Goal: Transaction & Acquisition: Purchase product/service

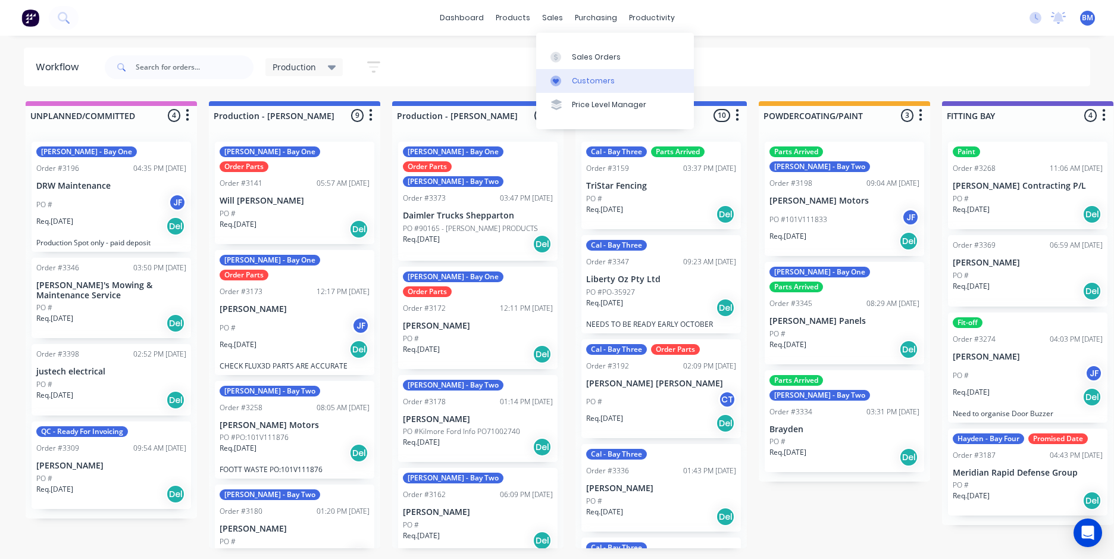
click at [569, 82] on link "Customers" at bounding box center [615, 81] width 158 height 24
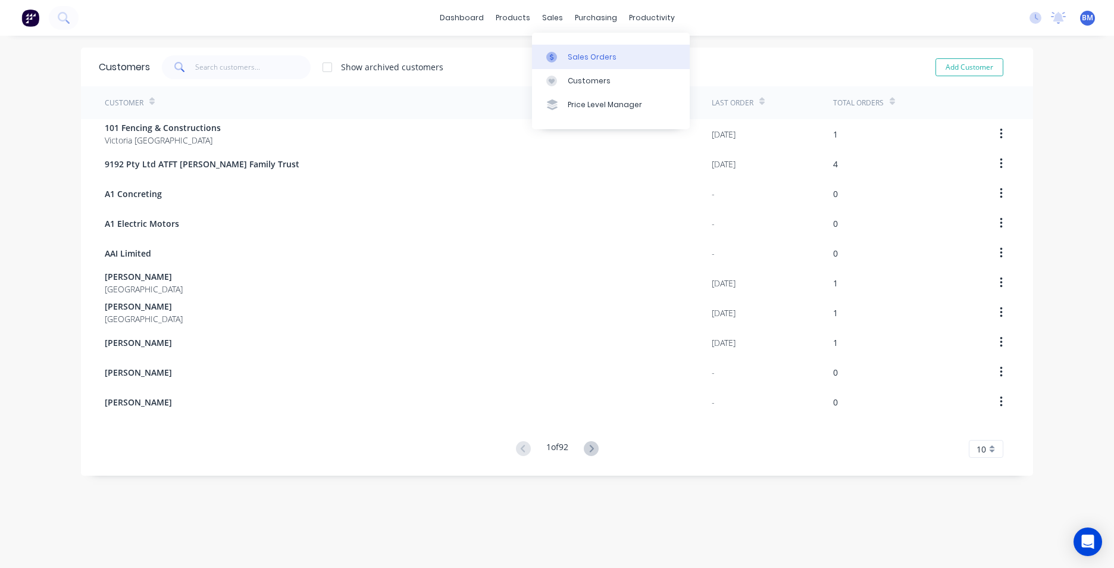
click at [554, 54] on icon at bounding box center [552, 57] width 11 height 11
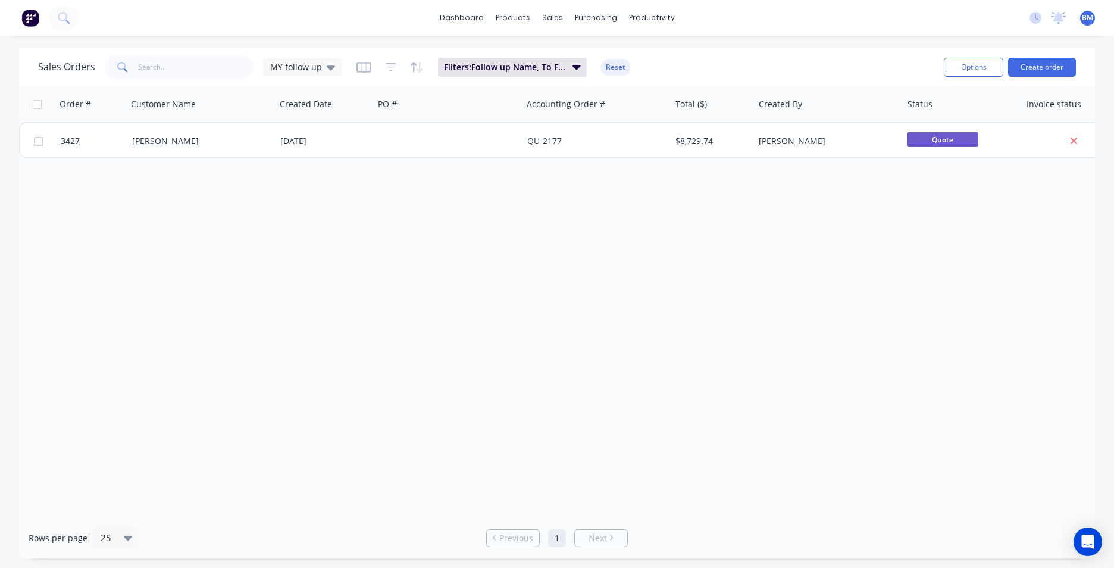
click at [346, 71] on div "Sales Orders MY follow up Filters: Follow up Name, To Follow Up Reset" at bounding box center [486, 66] width 897 height 29
drag, startPoint x: 333, startPoint y: 72, endPoint x: 325, endPoint y: 85, distance: 15.5
click at [333, 72] on div "MY follow up" at bounding box center [302, 67] width 79 height 18
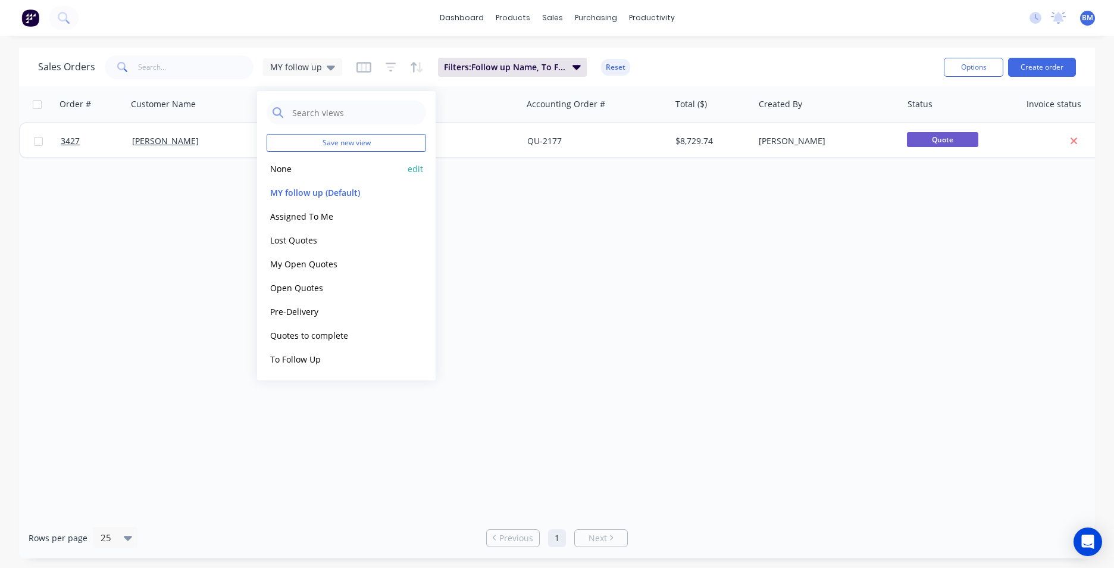
click at [302, 167] on button "None" at bounding box center [335, 169] width 136 height 14
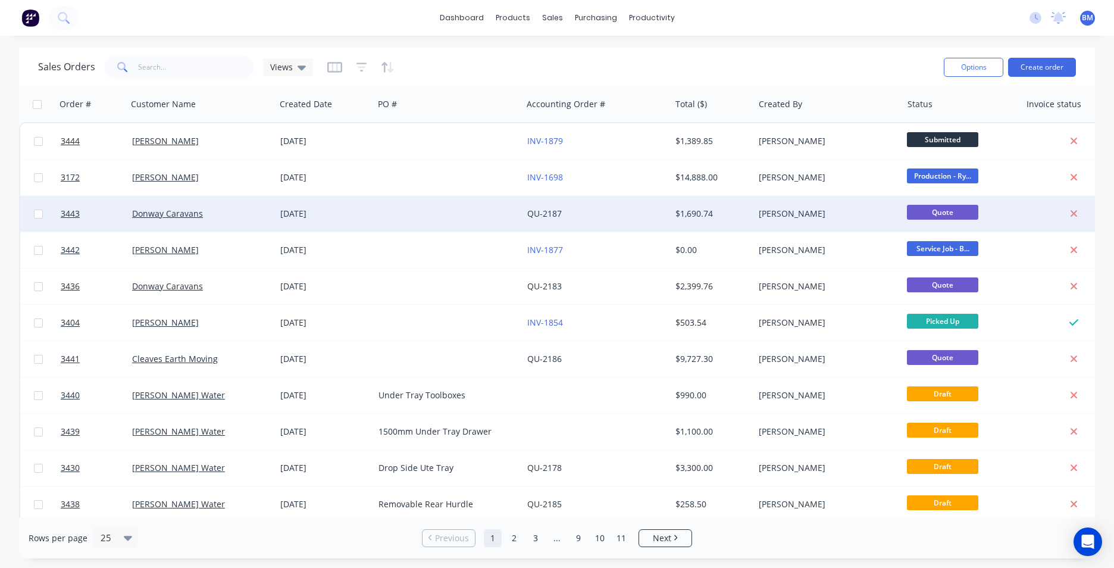
click at [185, 221] on div "Donway Caravans" at bounding box center [201, 214] width 148 height 36
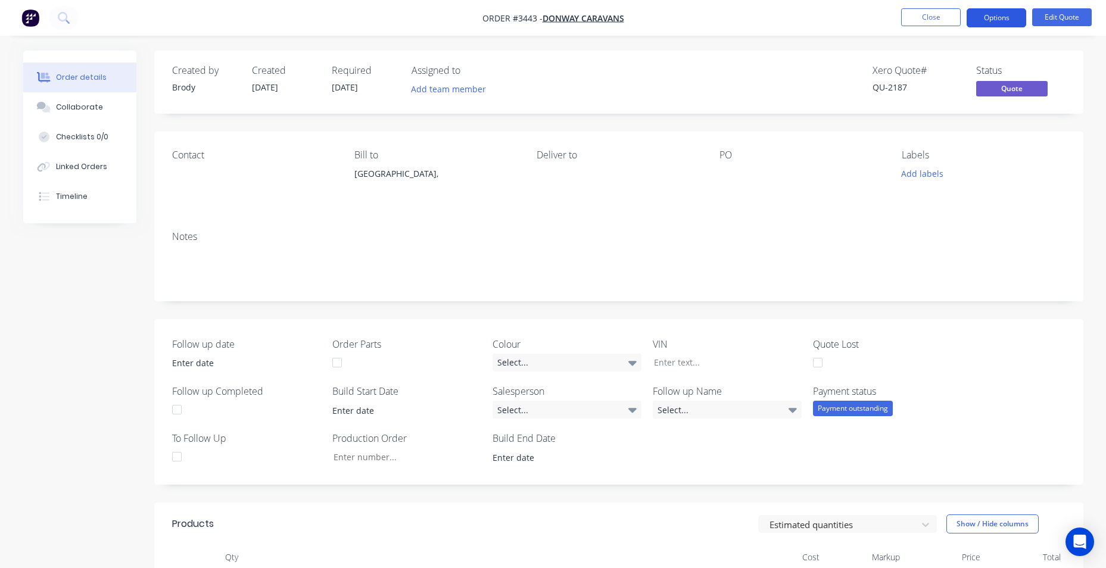
click at [988, 17] on button "Options" at bounding box center [996, 17] width 60 height 19
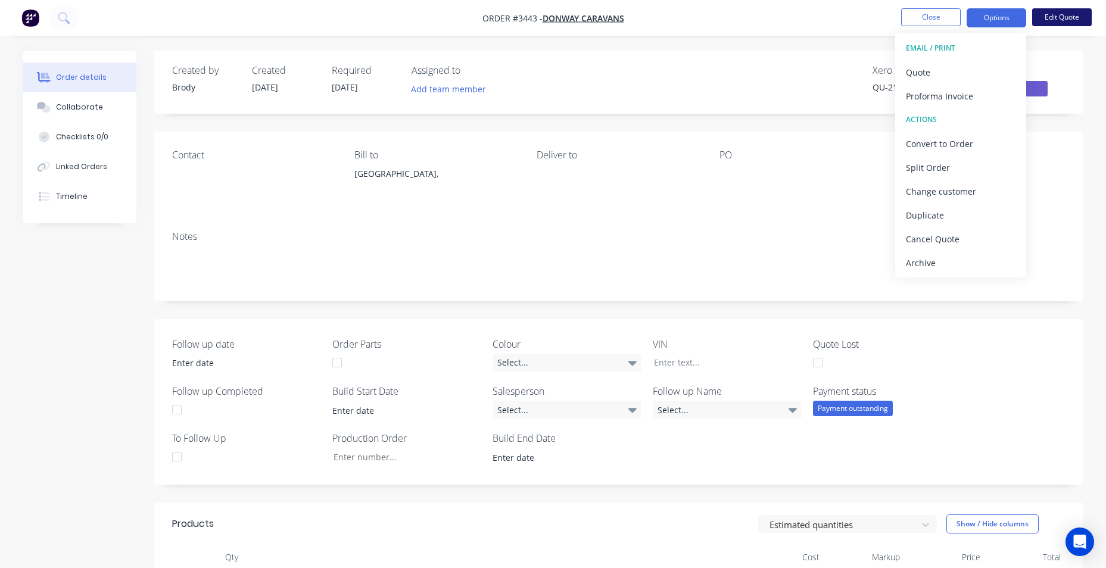
click at [1057, 11] on button "Edit Quote" at bounding box center [1062, 17] width 60 height 18
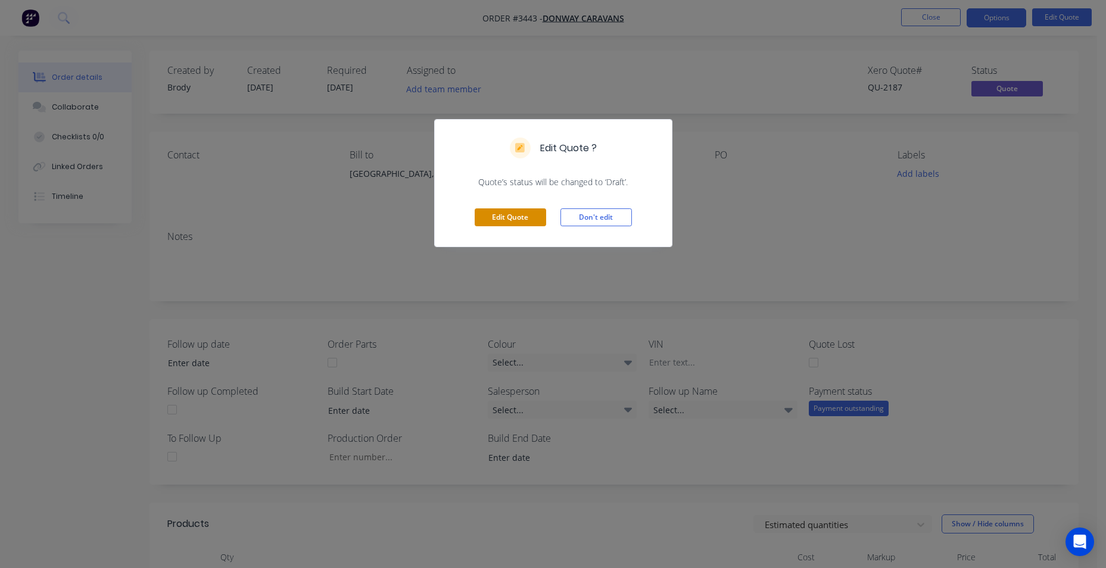
click at [519, 221] on button "Edit Quote" at bounding box center [509, 217] width 71 height 18
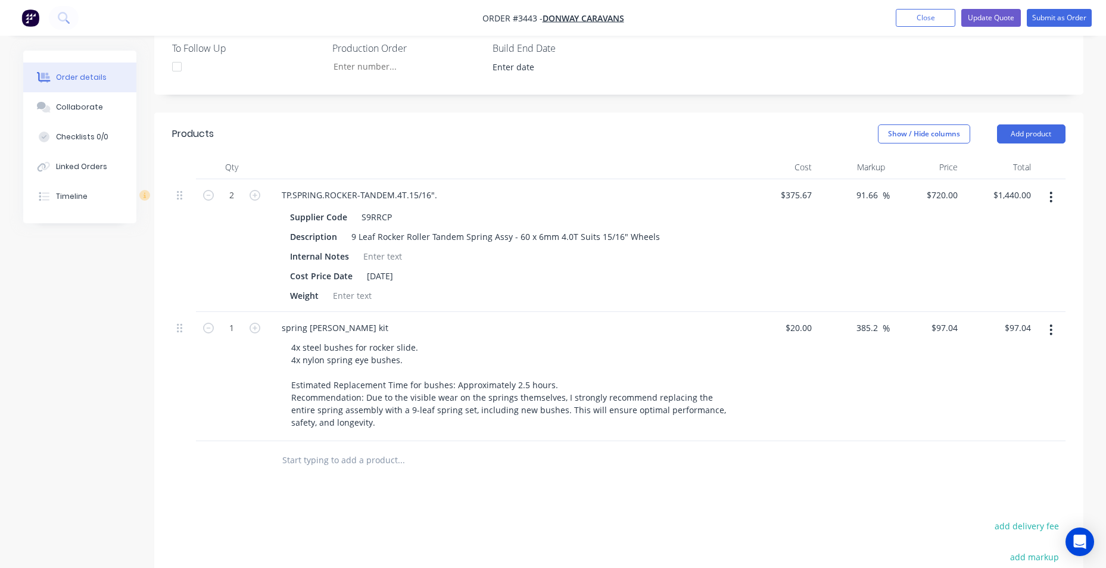
scroll to position [417, 0]
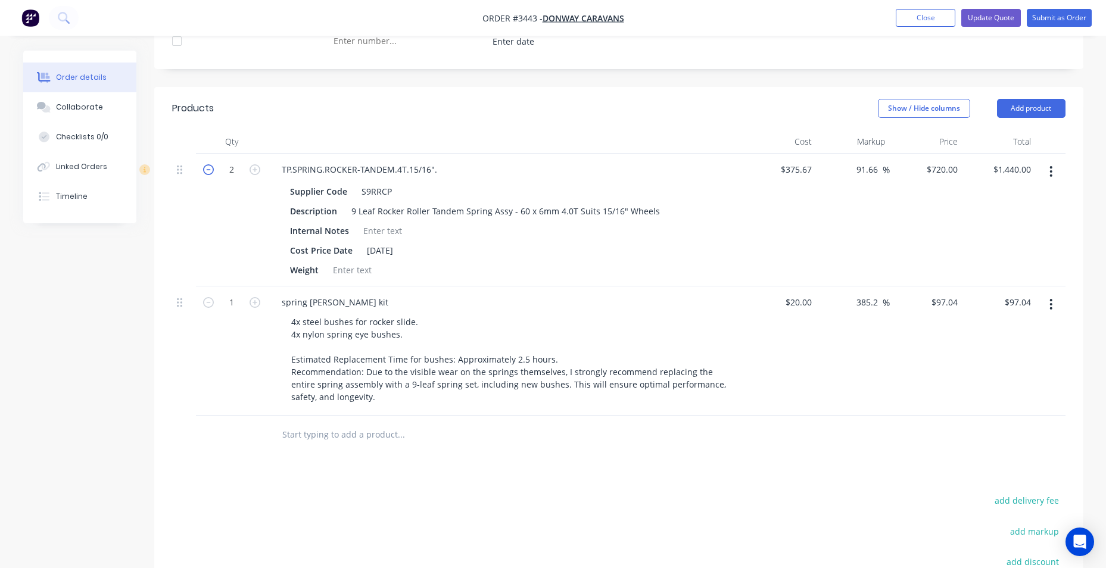
click at [206, 170] on icon "button" at bounding box center [208, 169] width 11 height 11
type input "1"
type input "$720.00"
click at [1050, 309] on icon "button" at bounding box center [1051, 304] width 2 height 11
click at [1020, 395] on div "Duplicate Exclude from tax Delete" at bounding box center [1008, 359] width 113 height 77
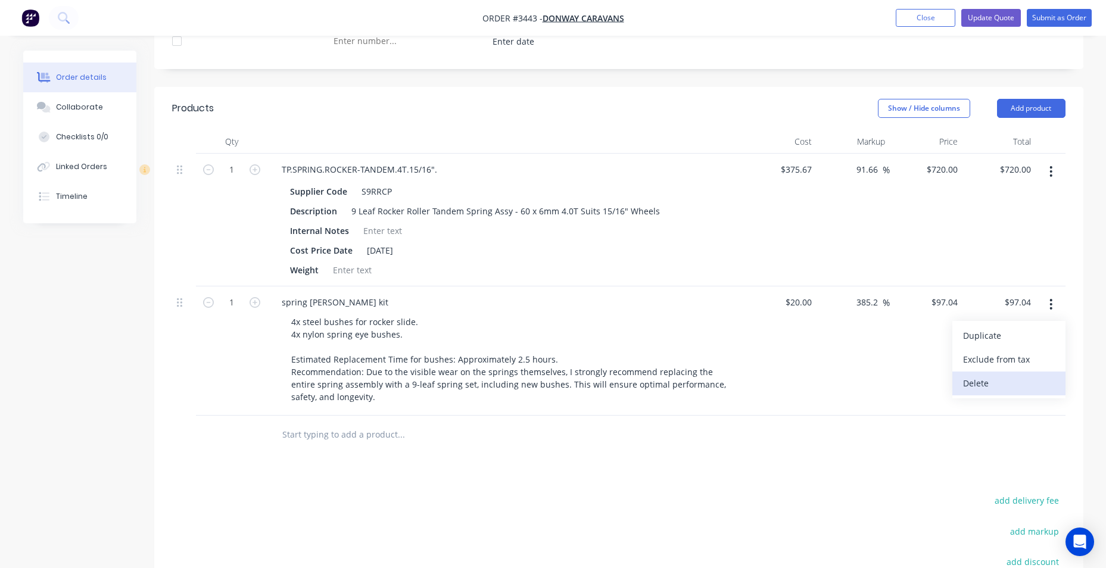
click at [1023, 383] on div "Delete" at bounding box center [1009, 382] width 92 height 17
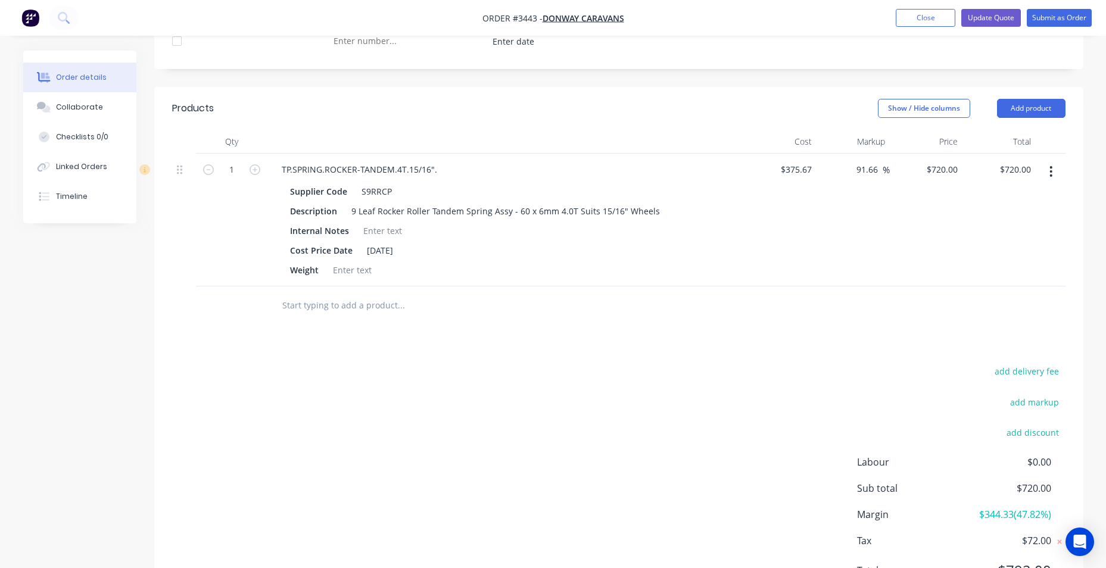
click at [694, 329] on div "Products Show / Hide columns Add product Qty Cost Markup Price Total 1 TP.SPRIN…" at bounding box center [618, 349] width 929 height 524
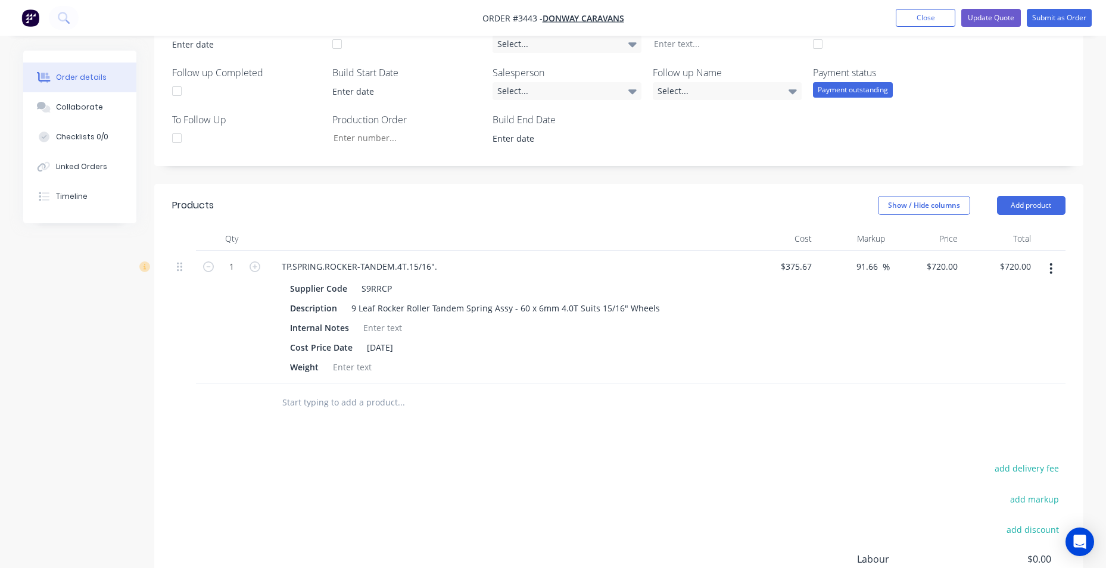
scroll to position [61, 0]
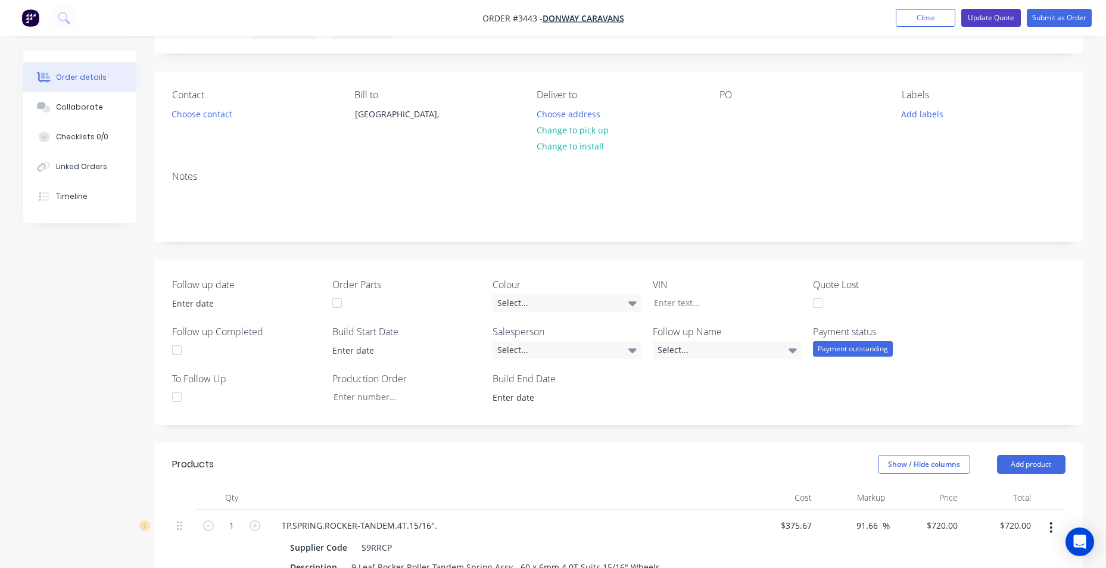
click at [997, 15] on button "Update Quote" at bounding box center [991, 18] width 60 height 18
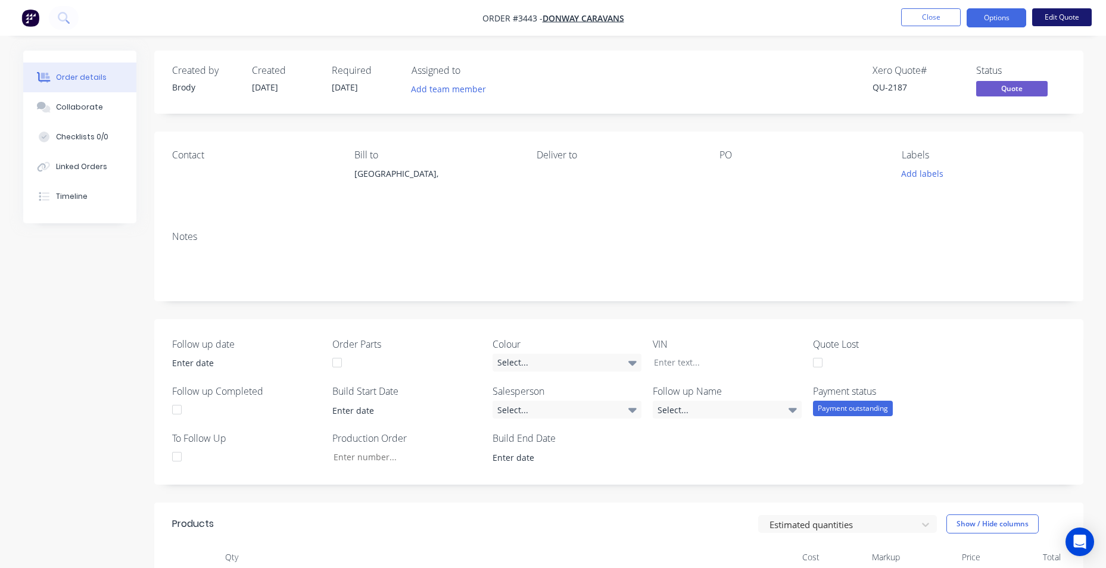
click at [1047, 15] on button "Edit Quote" at bounding box center [1062, 17] width 60 height 18
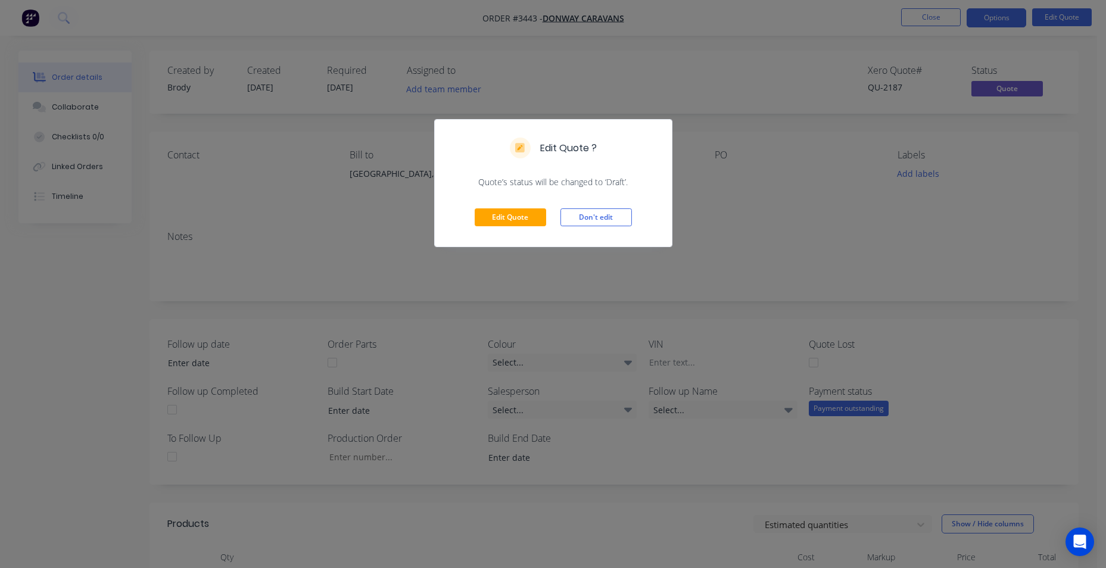
drag, startPoint x: 578, startPoint y: 223, endPoint x: 782, endPoint y: 199, distance: 205.6
click at [579, 223] on button "Don't edit" at bounding box center [595, 217] width 71 height 18
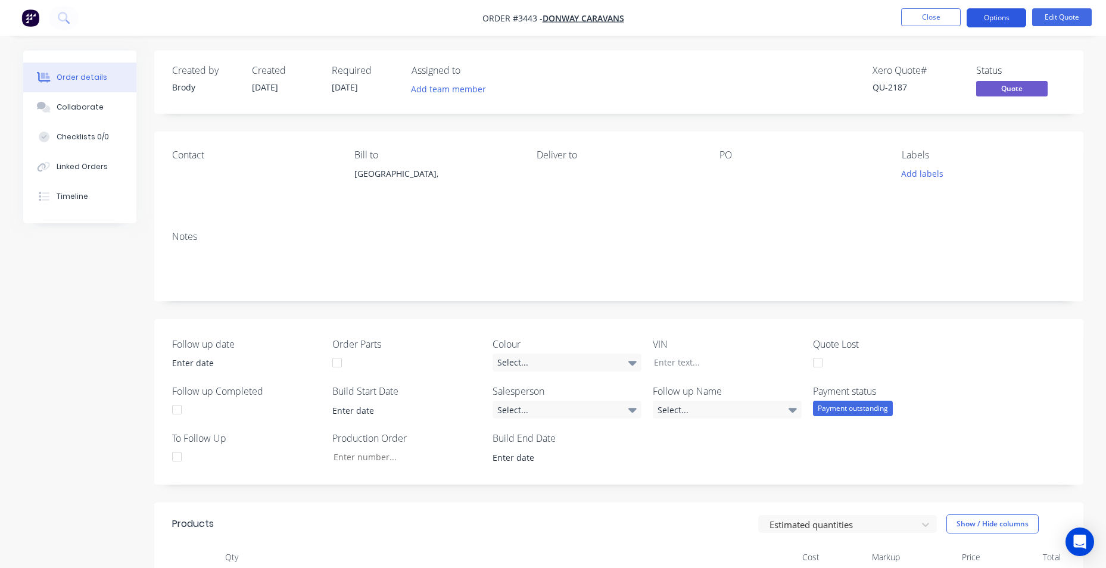
click at [987, 15] on button "Options" at bounding box center [996, 17] width 60 height 19
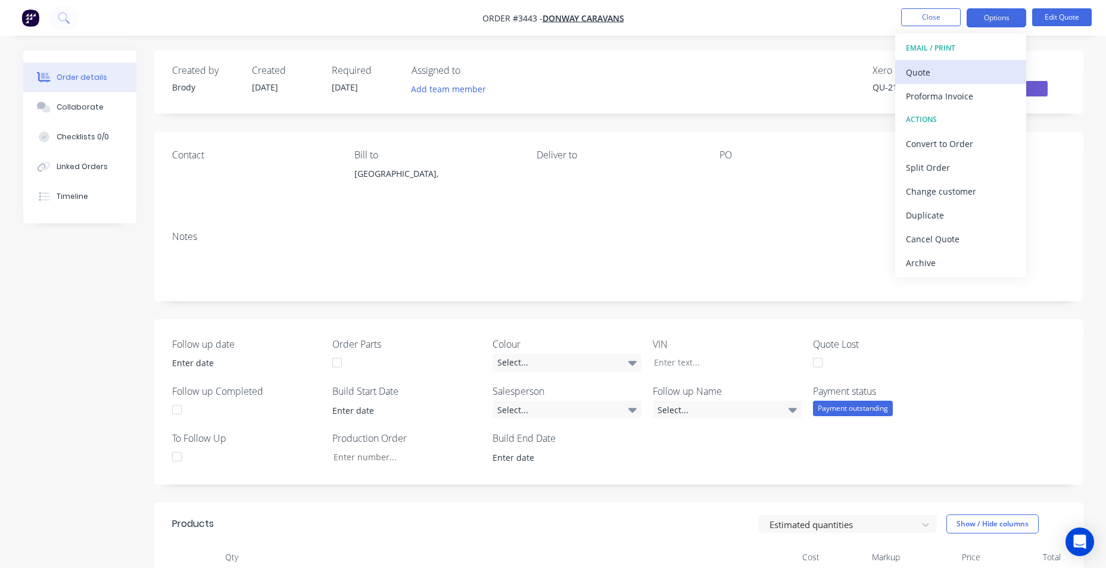
click at [965, 68] on div "Quote" at bounding box center [960, 72] width 110 height 17
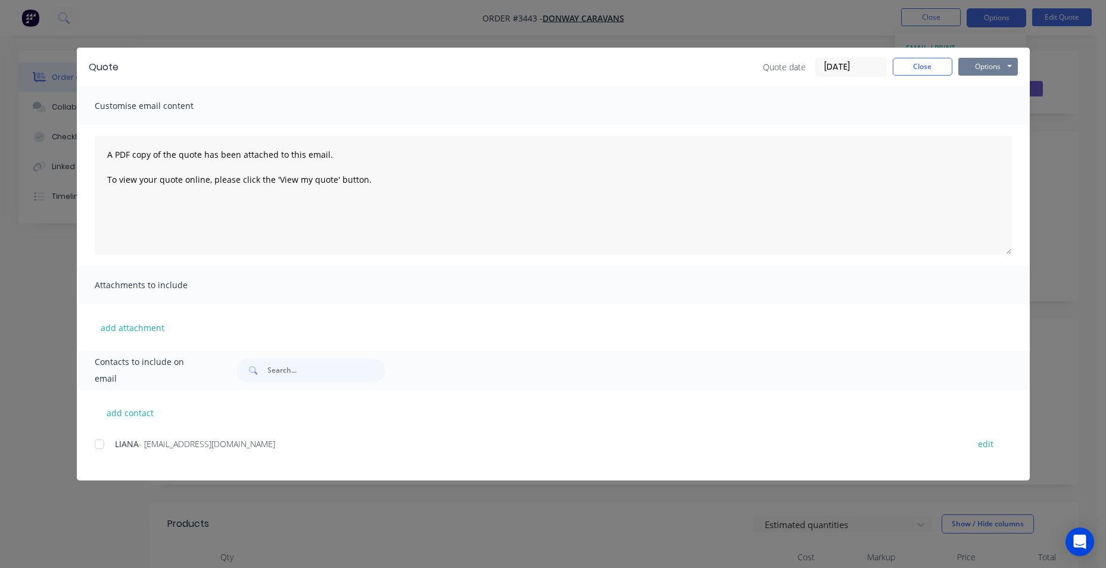
drag, startPoint x: 967, startPoint y: 62, endPoint x: 974, endPoint y: 62, distance: 6.5
click at [973, 62] on button "Options" at bounding box center [988, 67] width 60 height 18
click at [982, 118] on button "Email" at bounding box center [996, 127] width 76 height 20
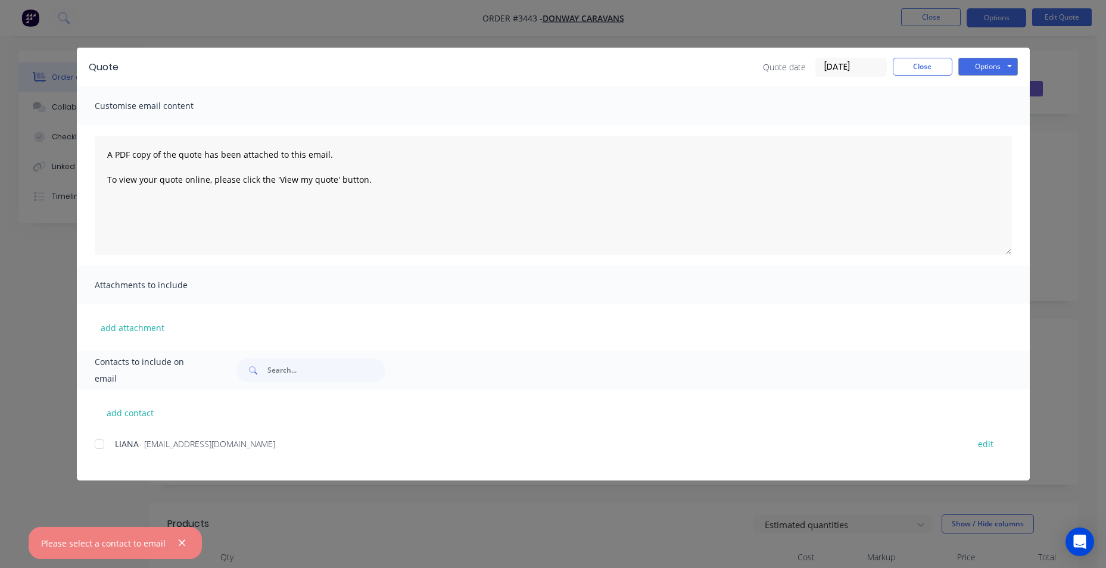
drag, startPoint x: 99, startPoint y: 445, endPoint x: 224, endPoint y: 446, distance: 125.0
click at [103, 445] on div at bounding box center [100, 444] width 24 height 24
click at [998, 64] on button "Options" at bounding box center [988, 67] width 60 height 18
click at [983, 125] on button "Email" at bounding box center [996, 127] width 76 height 20
click at [99, 448] on div at bounding box center [100, 444] width 24 height 24
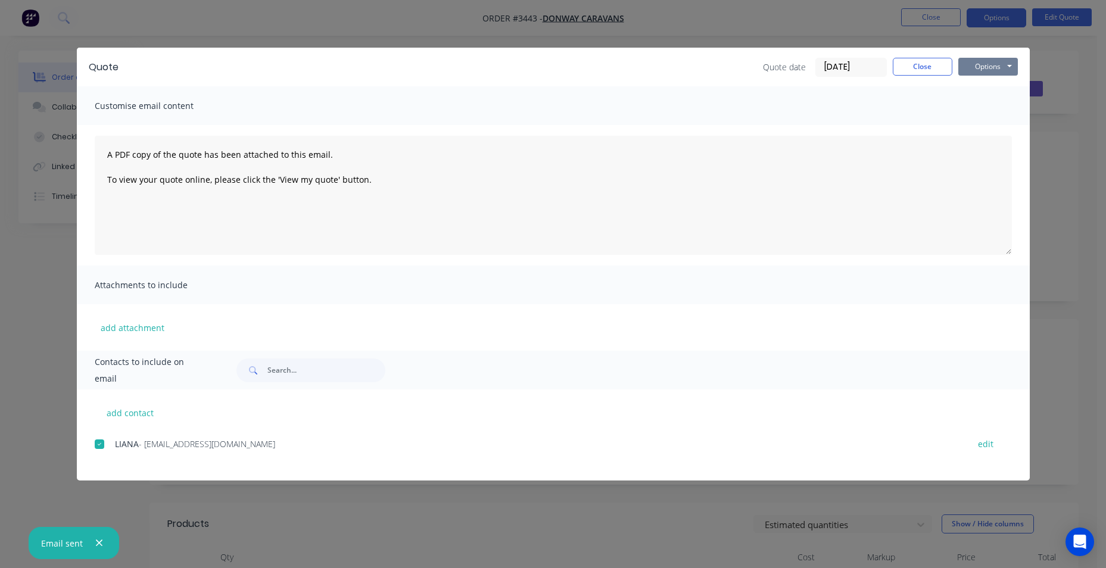
click at [970, 70] on button "Options" at bounding box center [988, 67] width 60 height 18
click at [999, 129] on button "Email" at bounding box center [996, 127] width 76 height 20
click at [909, 65] on button "Close" at bounding box center [922, 67] width 60 height 18
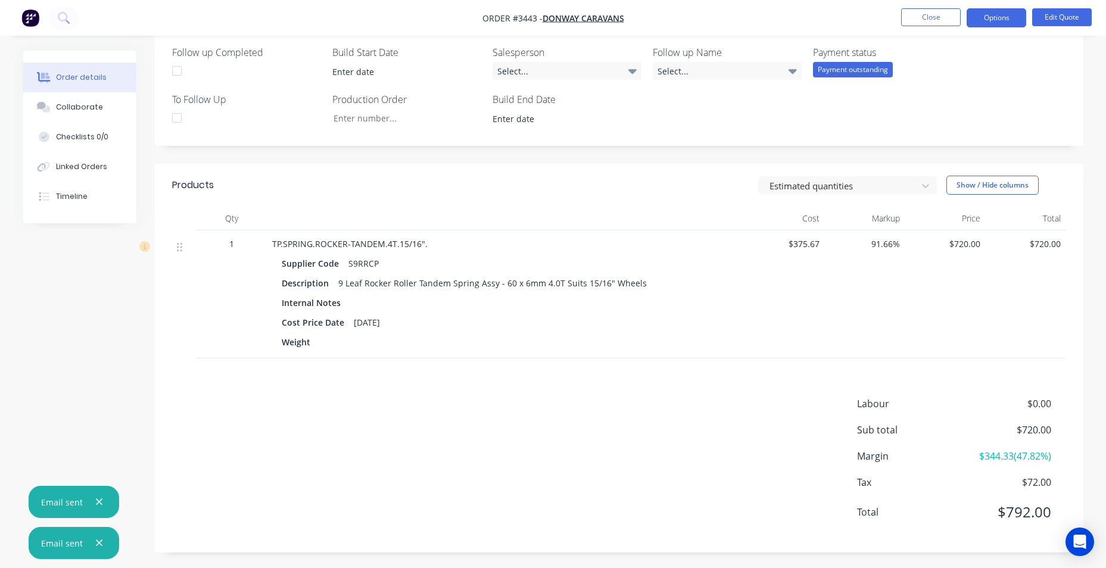
scroll to position [341, 0]
click at [427, 186] on div "Estimated quantities Show / Hide columns" at bounding box center [712, 182] width 703 height 19
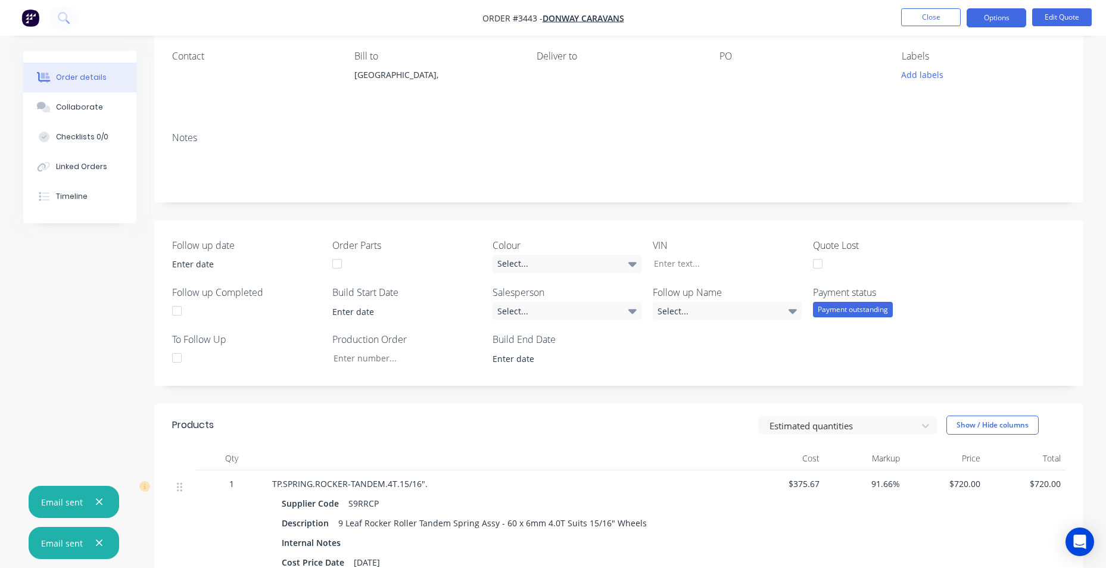
scroll to position [0, 0]
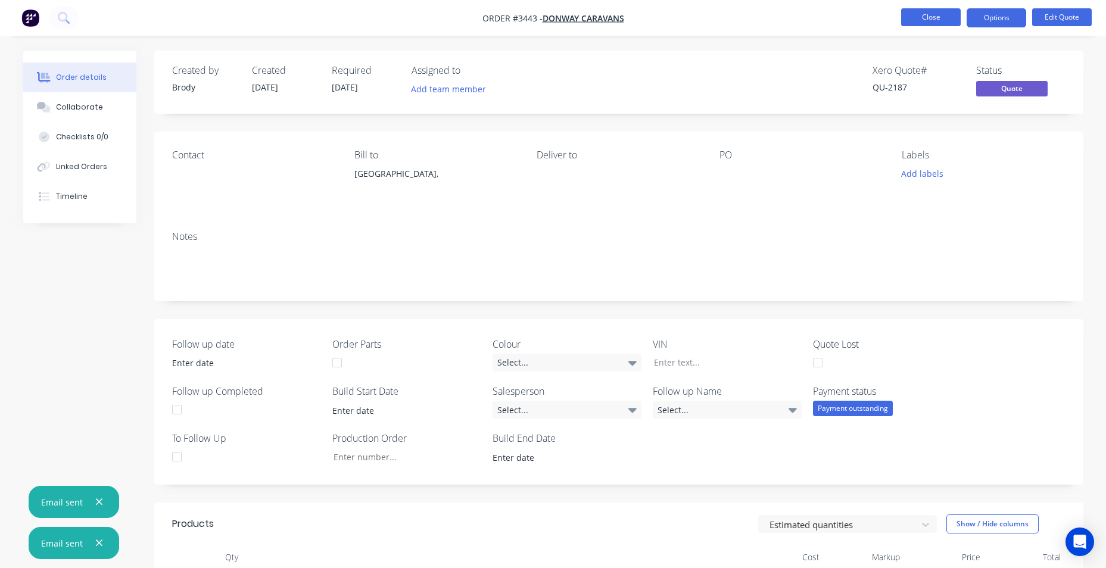
click at [945, 17] on button "Close" at bounding box center [931, 17] width 60 height 18
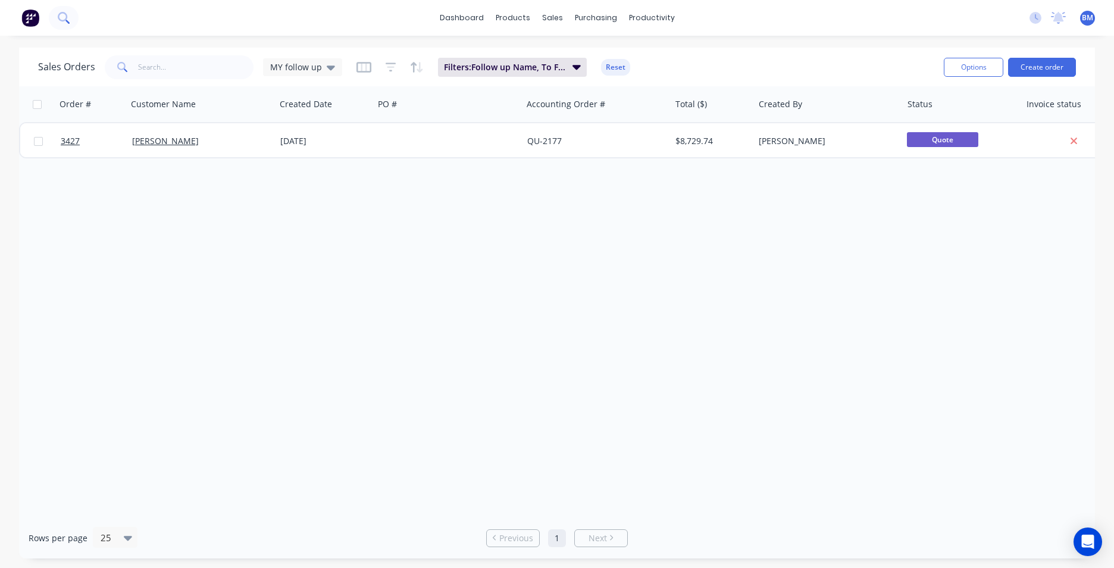
click at [58, 17] on icon at bounding box center [63, 17] width 10 height 10
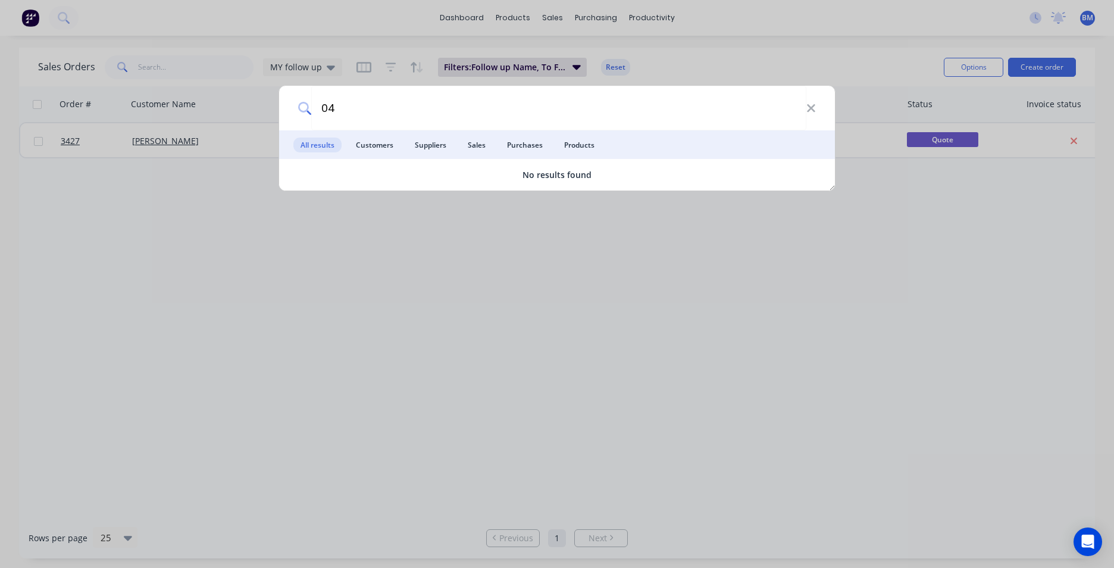
type input "0"
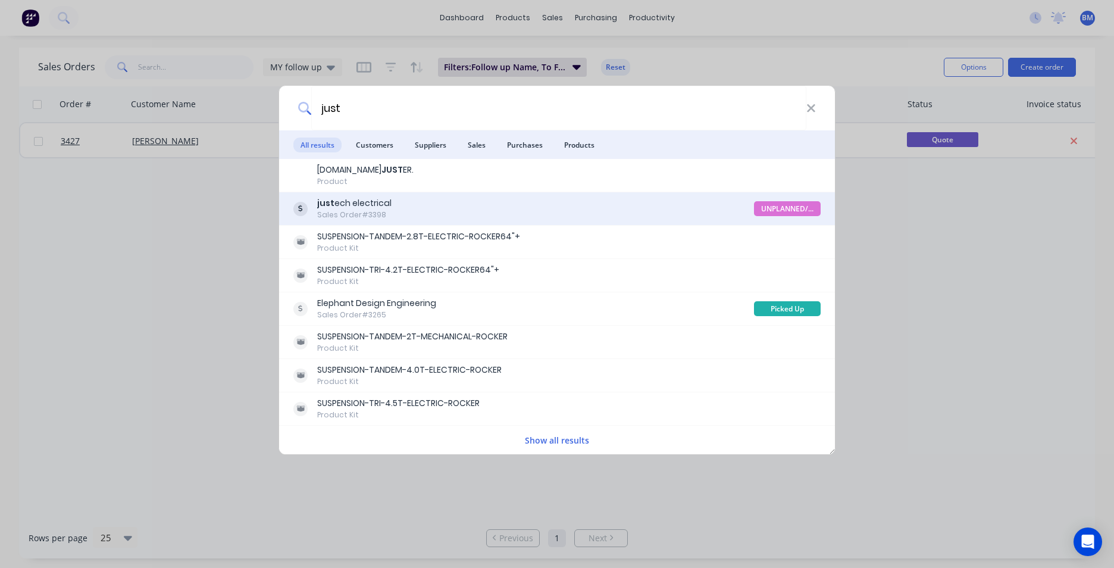
type input "just"
click at [380, 208] on div "just ech electrical" at bounding box center [354, 203] width 74 height 13
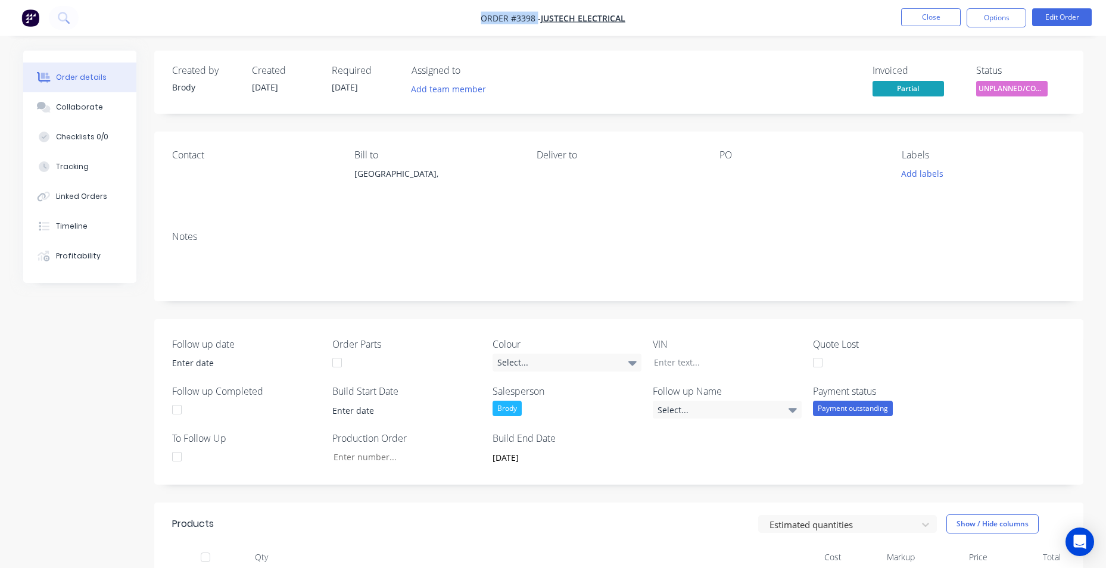
drag, startPoint x: 468, startPoint y: 23, endPoint x: 536, endPoint y: 18, distance: 68.0
click at [536, 18] on nav "Order #3398 - justech electrical Close Options Edit Order" at bounding box center [553, 18] width 1106 height 36
drag, startPoint x: 536, startPoint y: 18, endPoint x: 527, endPoint y: 21, distance: 8.7
copy span "Order #3398"
click at [56, 20] on button at bounding box center [64, 18] width 30 height 24
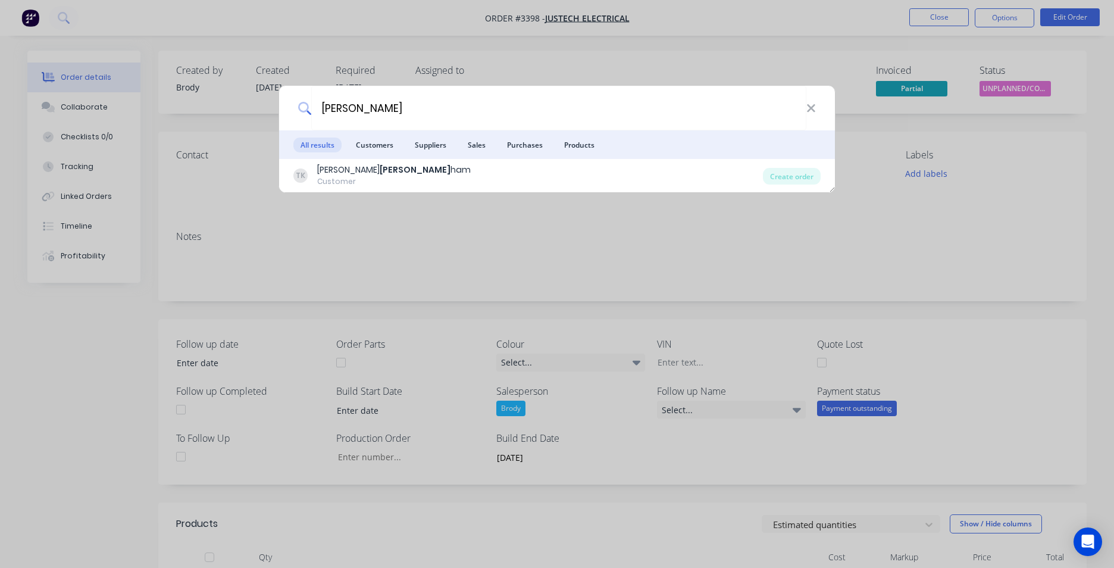
drag, startPoint x: 361, startPoint y: 111, endPoint x: 227, endPoint y: 111, distance: 134.5
click at [227, 111] on div "kirk All results Customers Suppliers Sales Purchases Products TK Travis Kirk ha…" at bounding box center [557, 284] width 1114 height 568
type input "jack ki"
drag, startPoint x: 362, startPoint y: 108, endPoint x: 307, endPoint y: 108, distance: 55.4
click at [307, 108] on div "jack ki" at bounding box center [557, 108] width 556 height 45
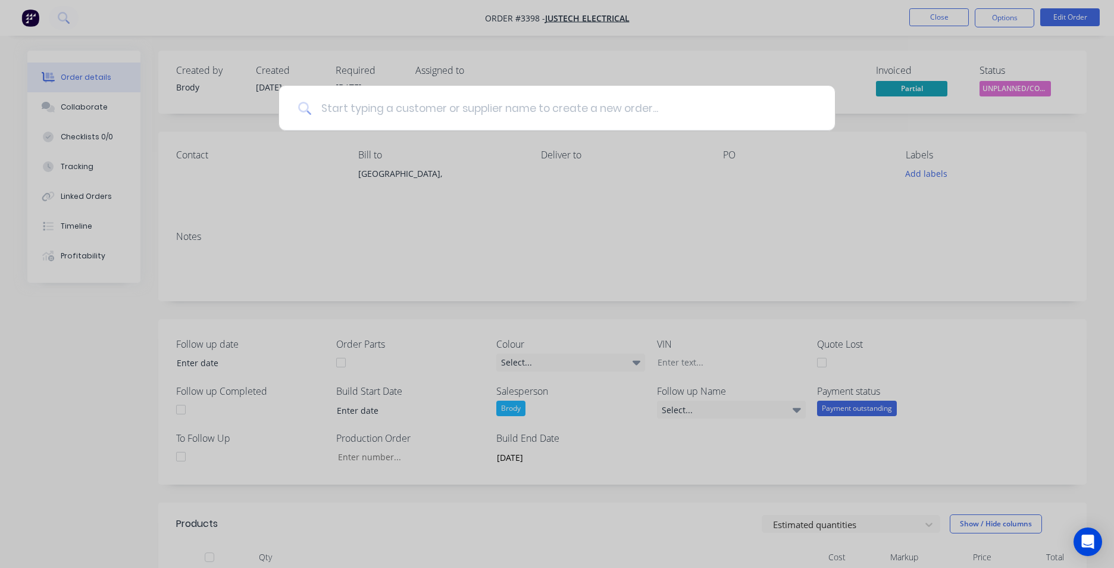
click at [377, 102] on input at bounding box center [563, 108] width 505 height 45
paste input "[PERSON_NAME]"
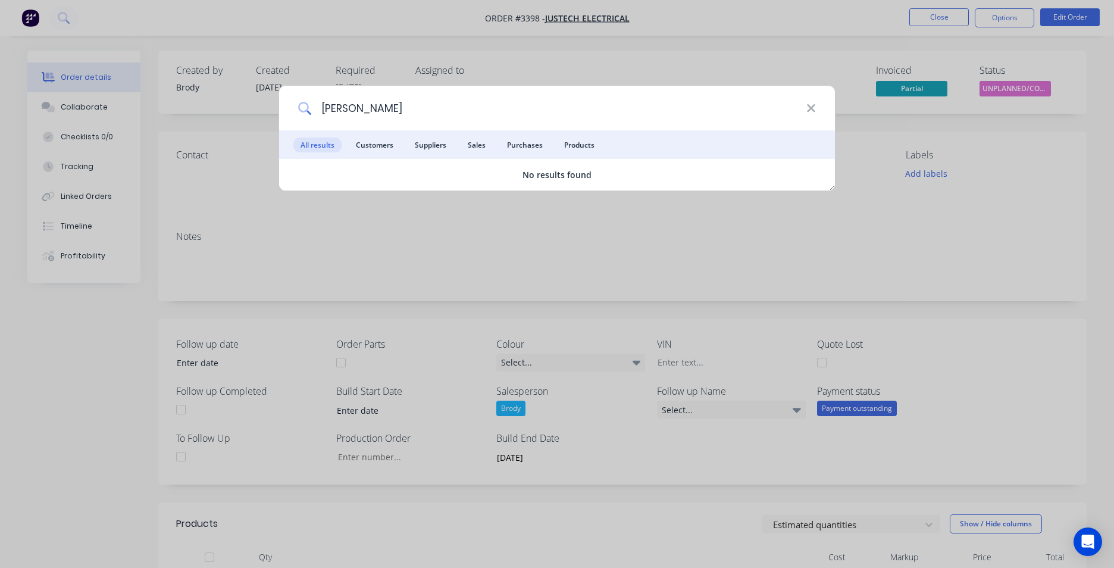
type input "[PERSON_NAME]"
click at [512, 69] on div "Jack Kirkman All results Customers Suppliers Sales Purchases Products No result…" at bounding box center [557, 284] width 1114 height 568
click at [333, 20] on div "Jack Kirkman All results Customers Suppliers Sales Purchases Products No result…" at bounding box center [557, 284] width 1114 height 568
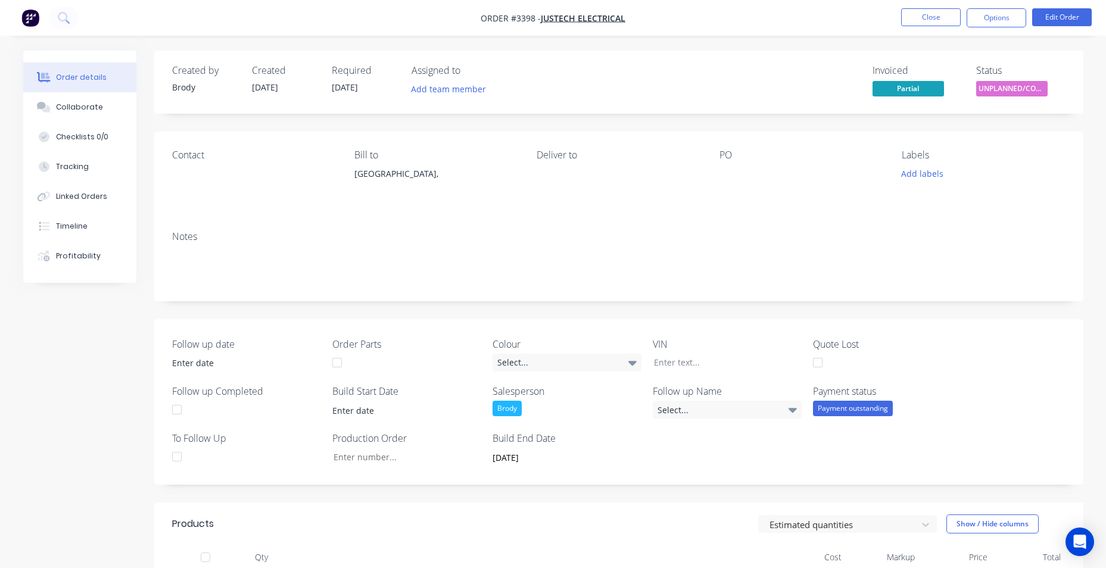
click at [33, 21] on img "button" at bounding box center [30, 18] width 18 height 18
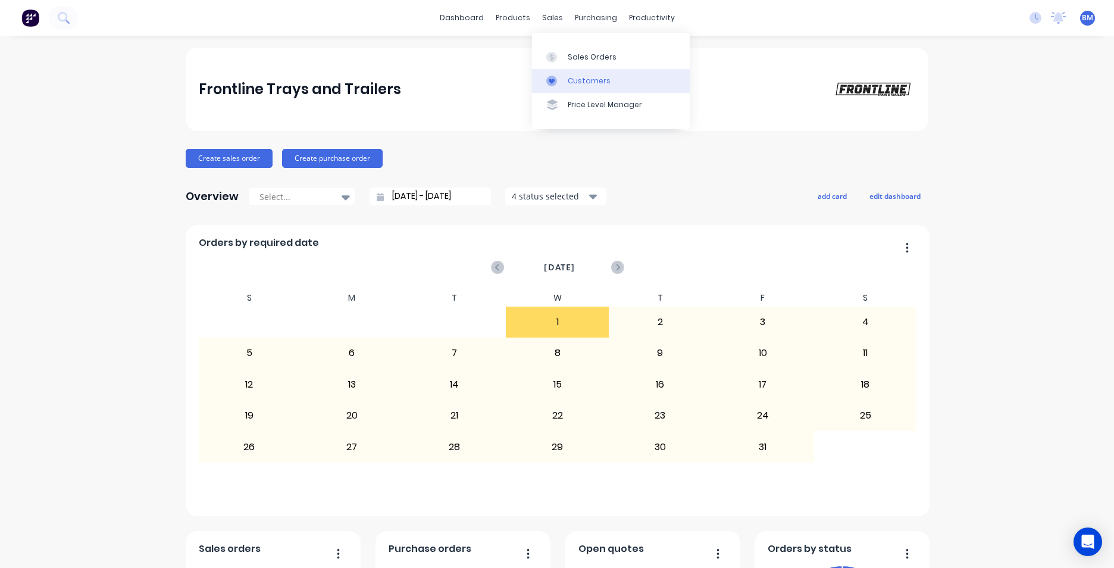
click at [564, 78] on div at bounding box center [556, 81] width 18 height 11
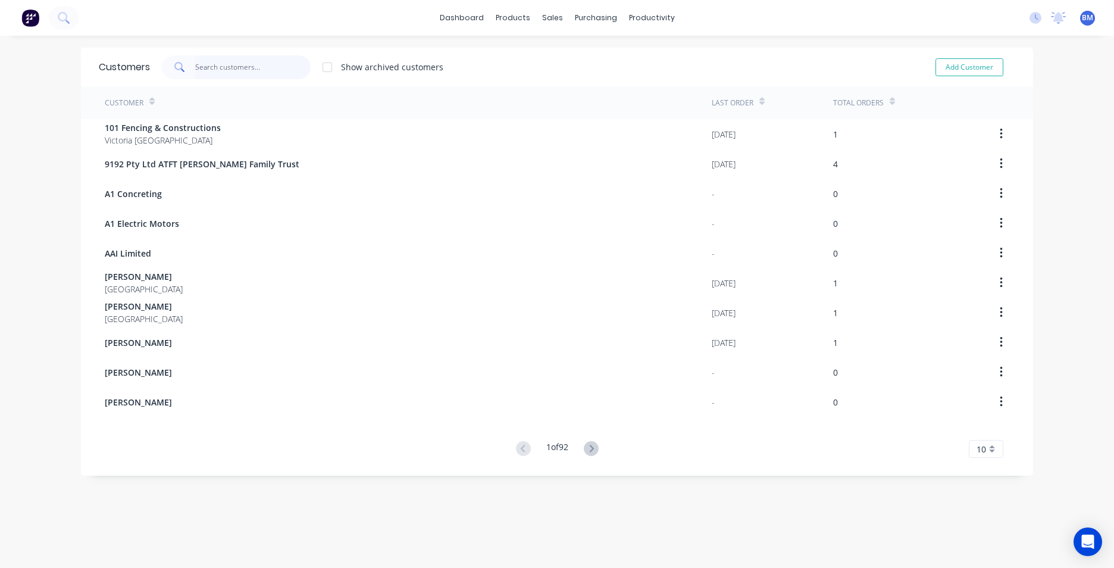
click at [195, 73] on input "text" at bounding box center [253, 67] width 116 height 24
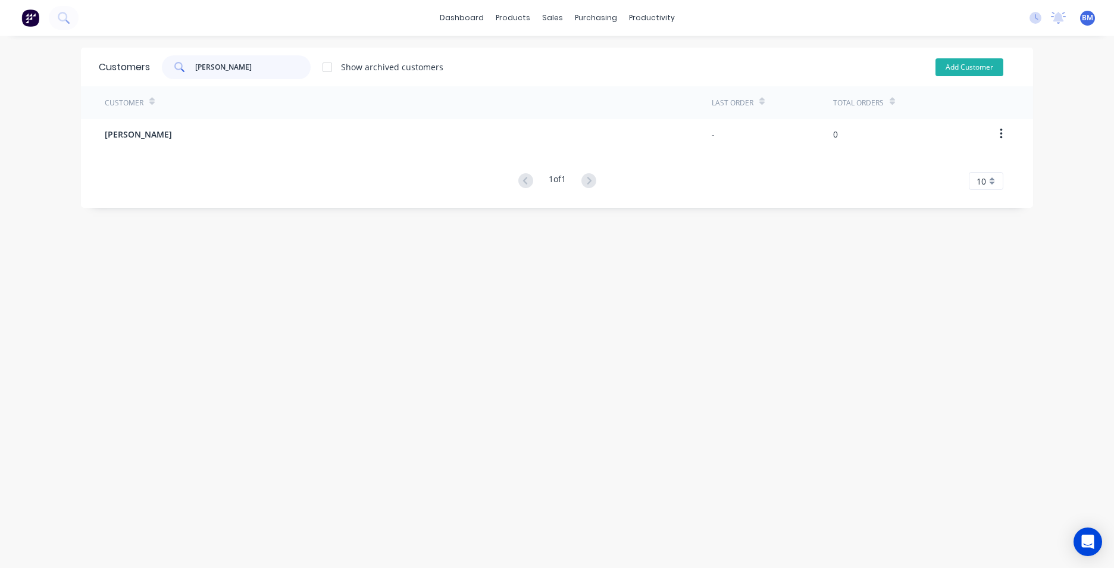
type input "kirk"
click at [937, 71] on button "Add Customer" at bounding box center [970, 67] width 68 height 18
select select "AU"
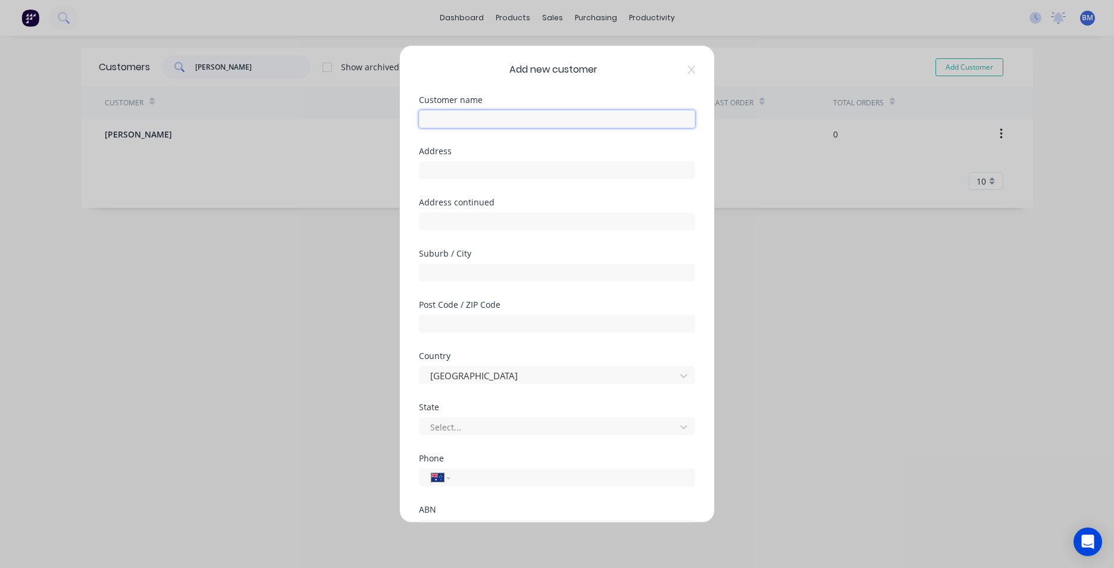
click at [471, 123] on input "text" at bounding box center [557, 119] width 276 height 18
paste input "[PERSON_NAME]"
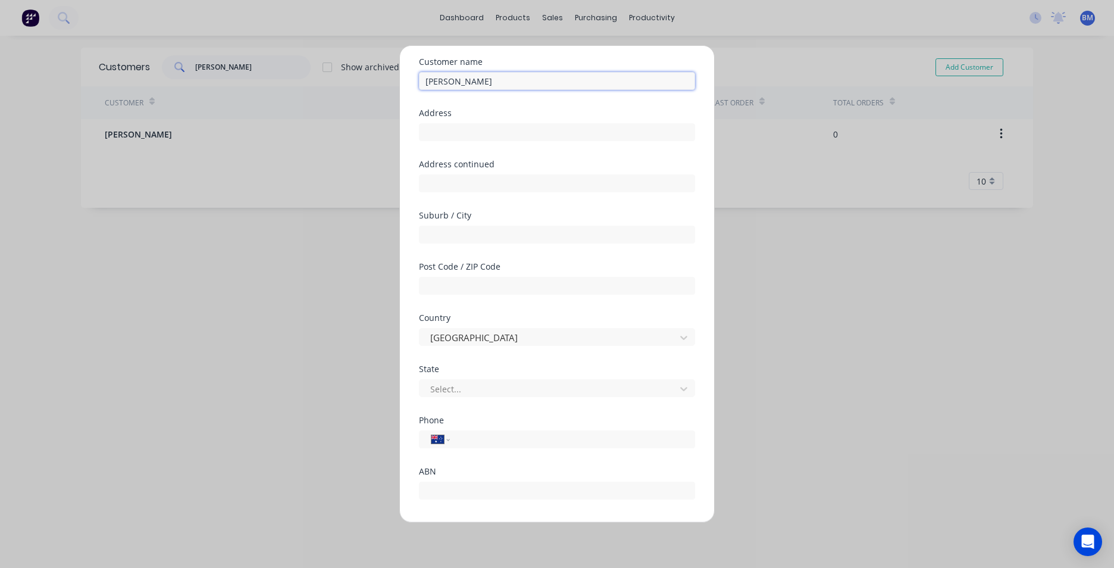
scroll to position [105, 0]
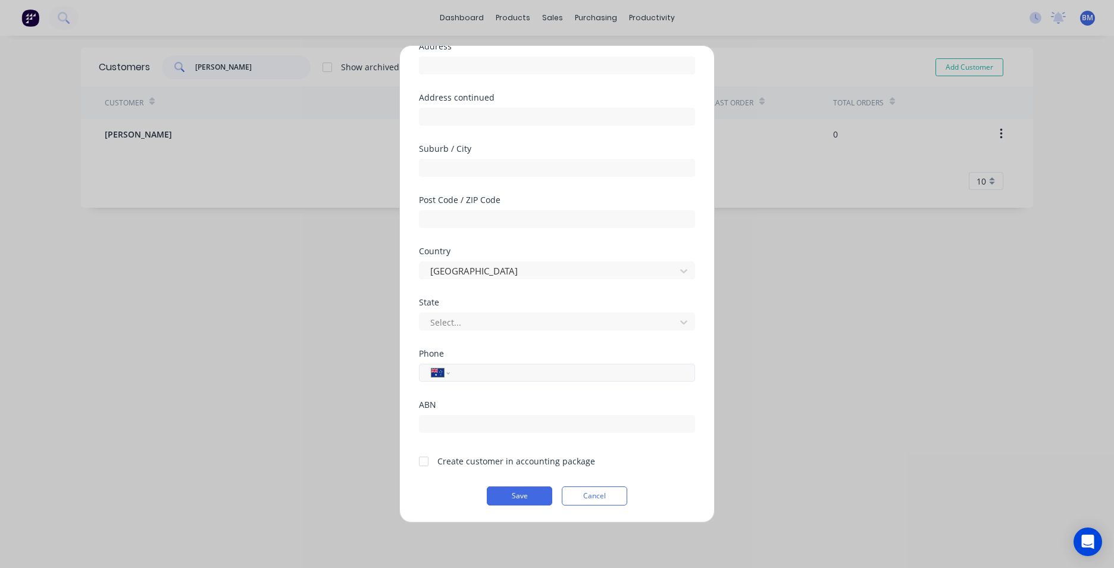
type input "[PERSON_NAME]"
click at [476, 379] on input "tel" at bounding box center [570, 373] width 224 height 14
click at [474, 369] on input "tel" at bounding box center [570, 373] width 224 height 14
paste input "0427 170 603"
type input "0427 170 603"
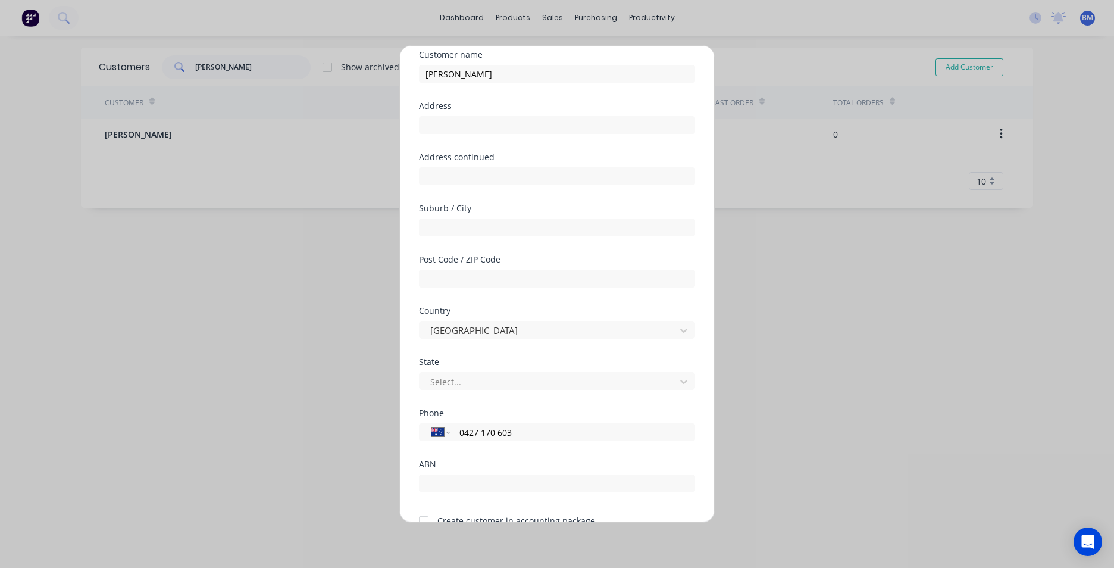
scroll to position [0, 0]
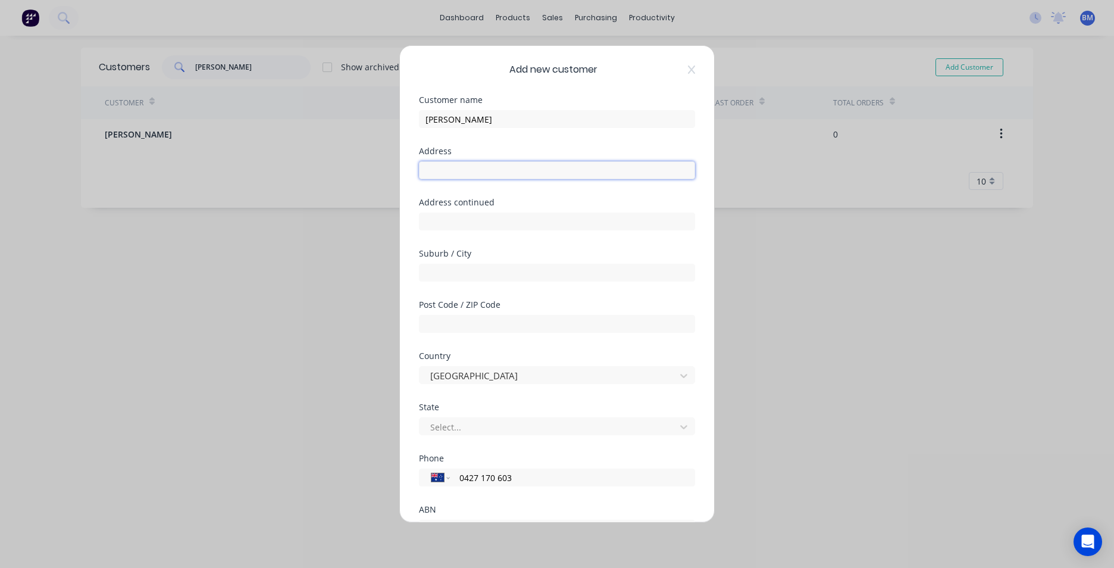
click at [493, 173] on input "text" at bounding box center [557, 170] width 276 height 18
paste input "[EMAIL_ADDRESS][DOMAIN_NAME]"
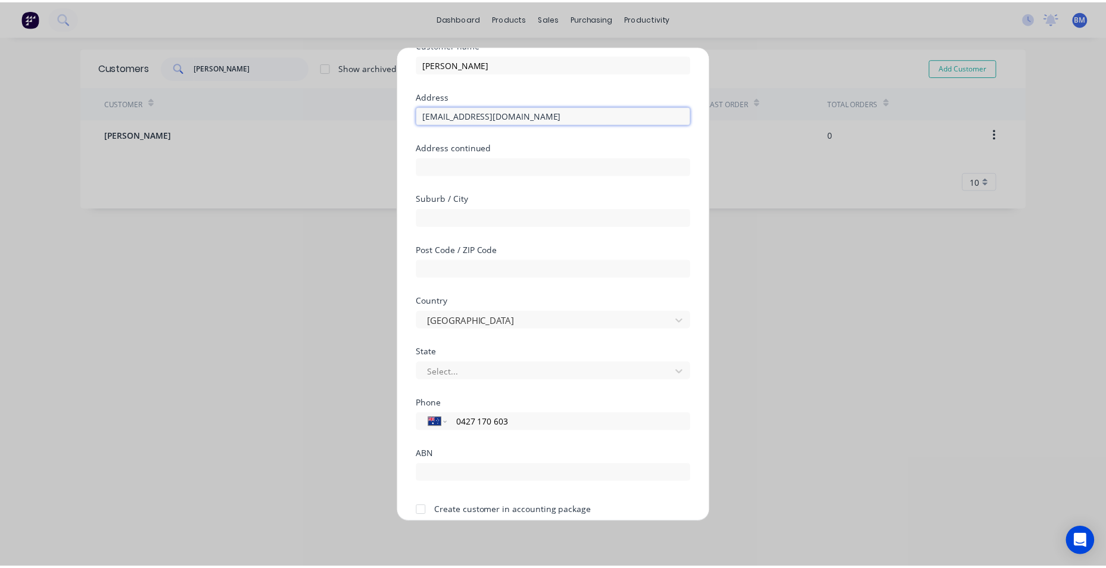
scroll to position [105, 0]
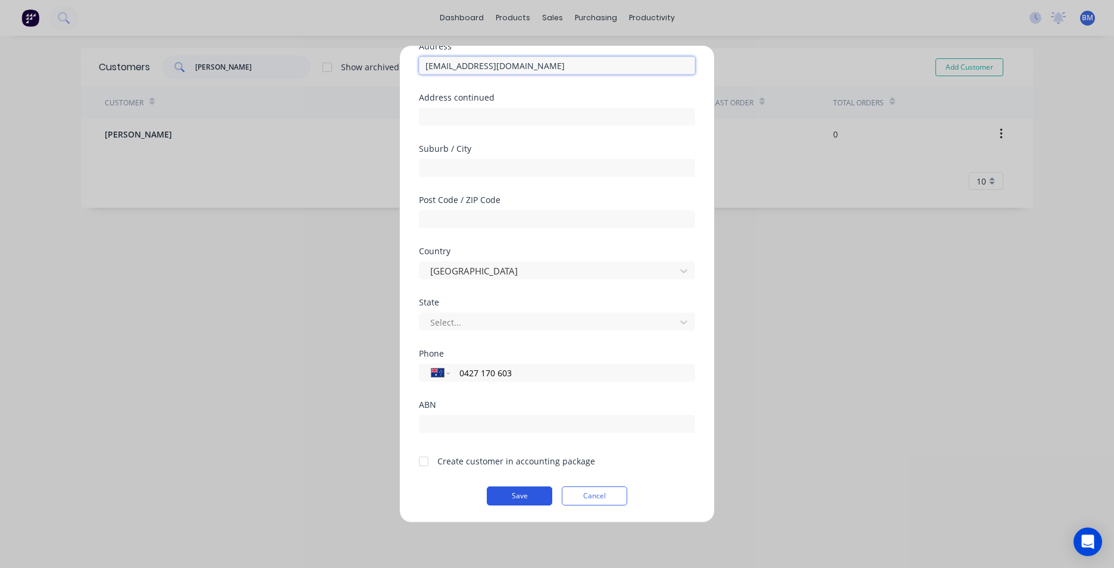
type input "[EMAIL_ADDRESS][DOMAIN_NAME]"
click at [505, 492] on button "Save" at bounding box center [519, 495] width 65 height 19
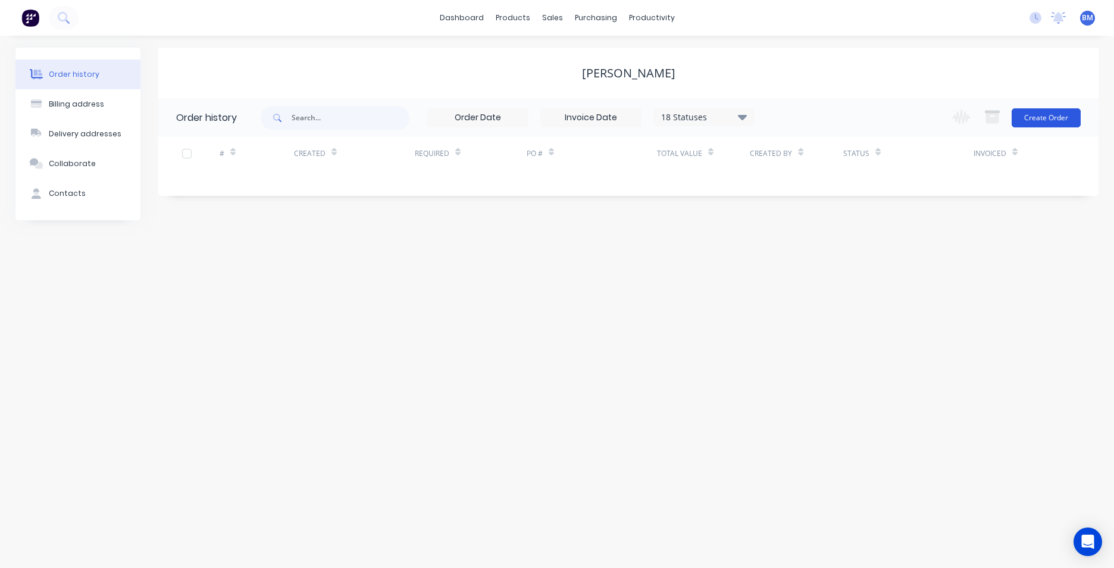
click at [1044, 117] on button "Create Order" at bounding box center [1046, 117] width 69 height 19
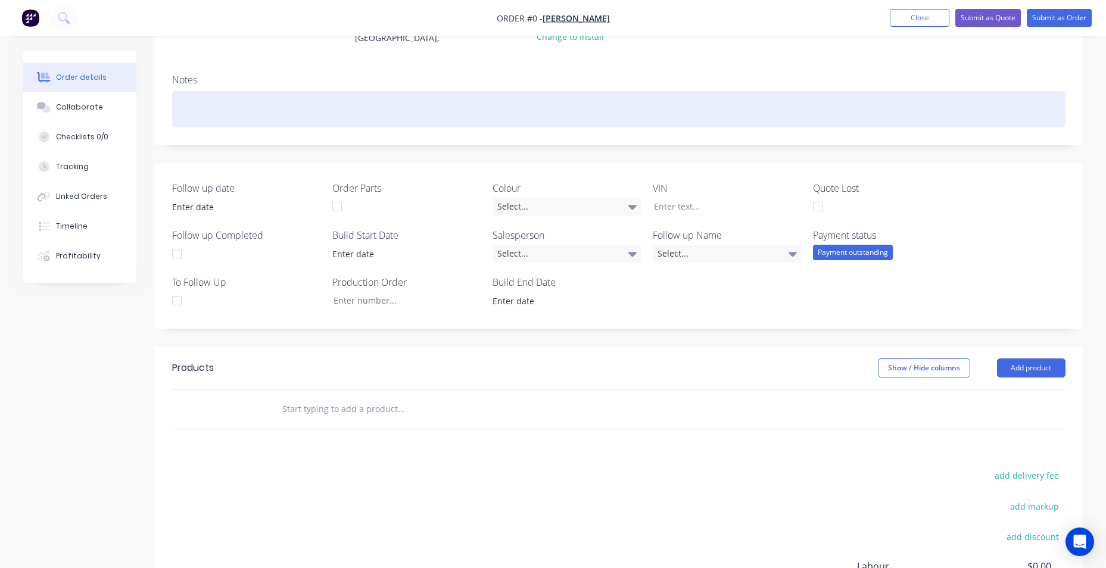
scroll to position [322, 0]
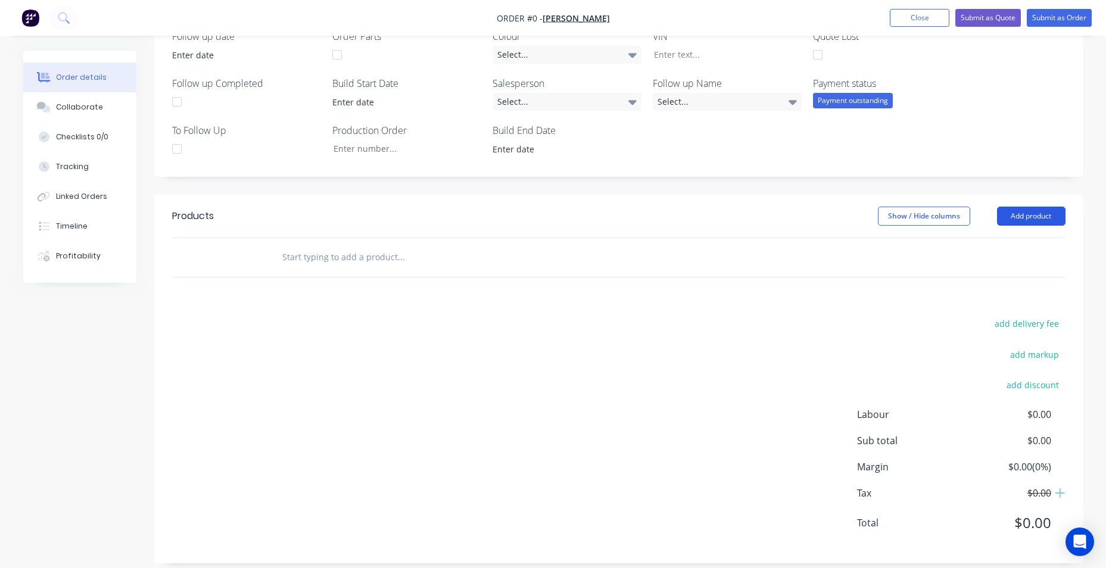
click at [1038, 207] on button "Add product" at bounding box center [1031, 216] width 68 height 19
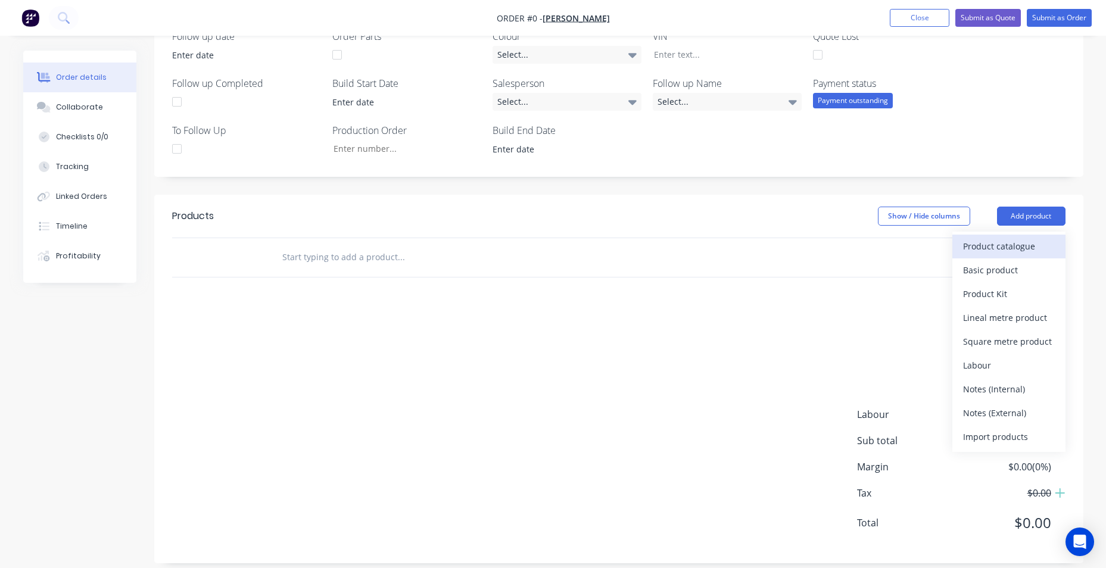
click at [1016, 238] on div "Product catalogue" at bounding box center [1009, 246] width 92 height 17
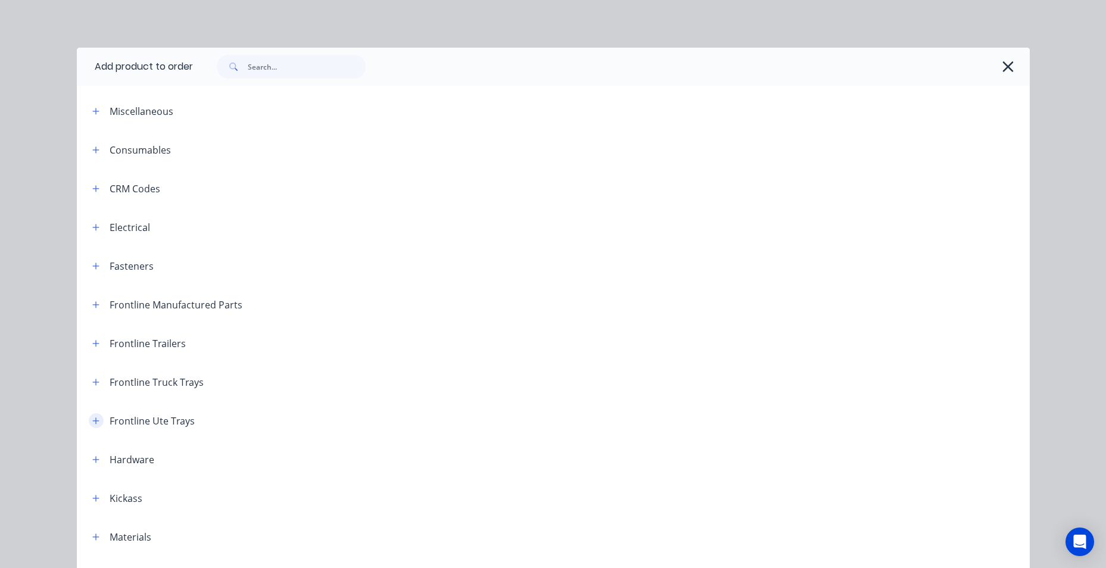
click at [92, 418] on icon "button" at bounding box center [95, 421] width 7 height 8
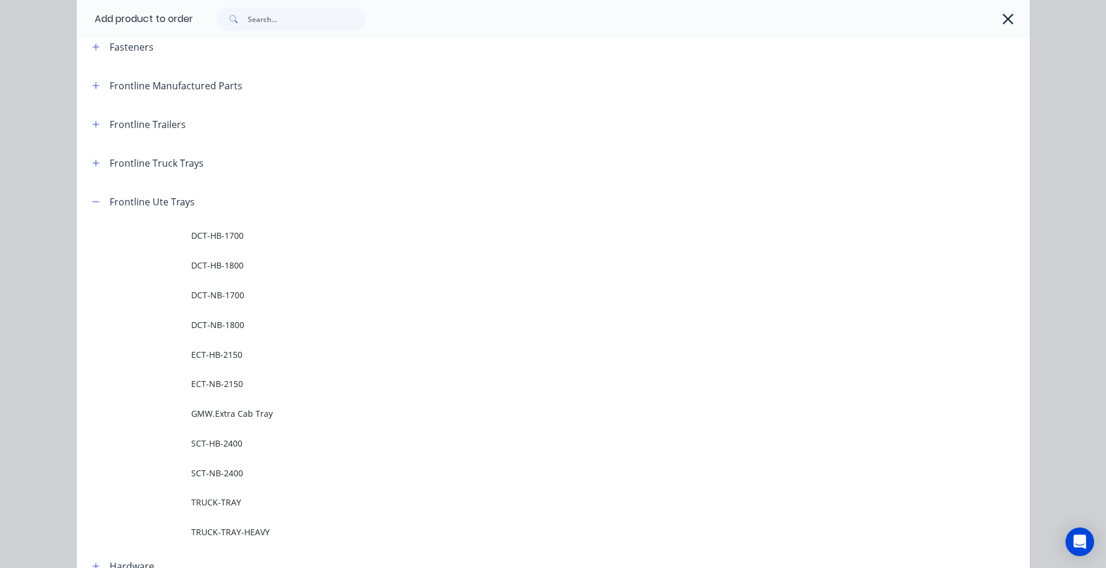
scroll to position [298, 0]
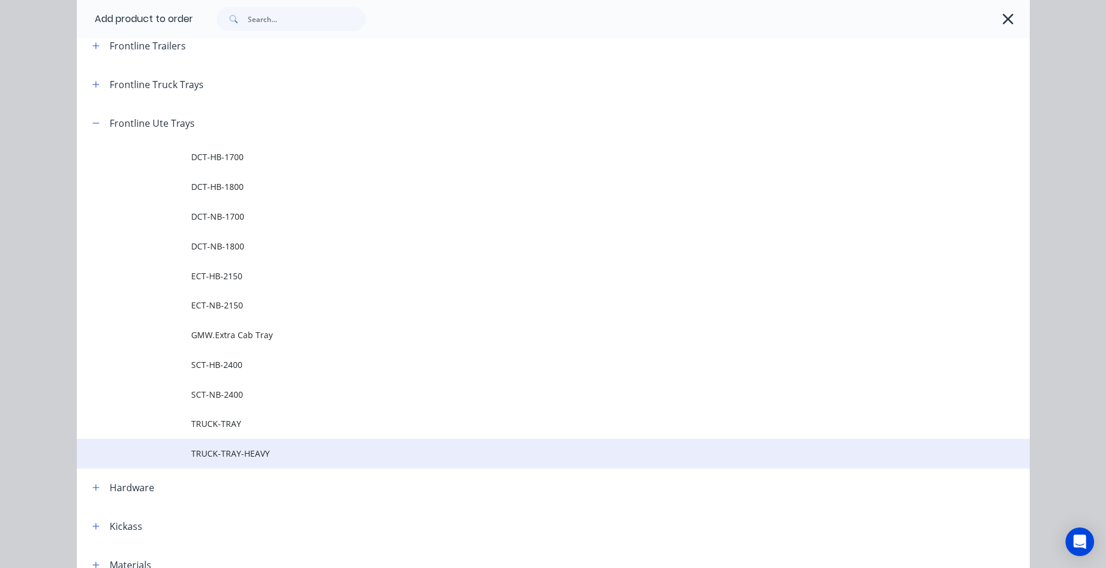
click at [246, 450] on span "TRUCK-TRAY-HEAVY" at bounding box center [526, 453] width 670 height 13
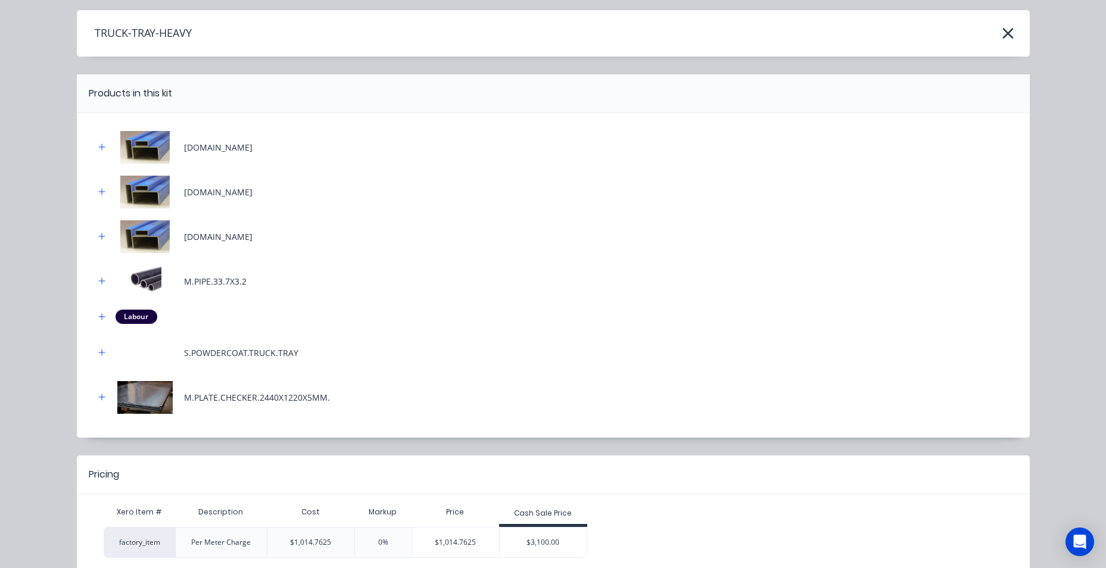
scroll to position [98, 0]
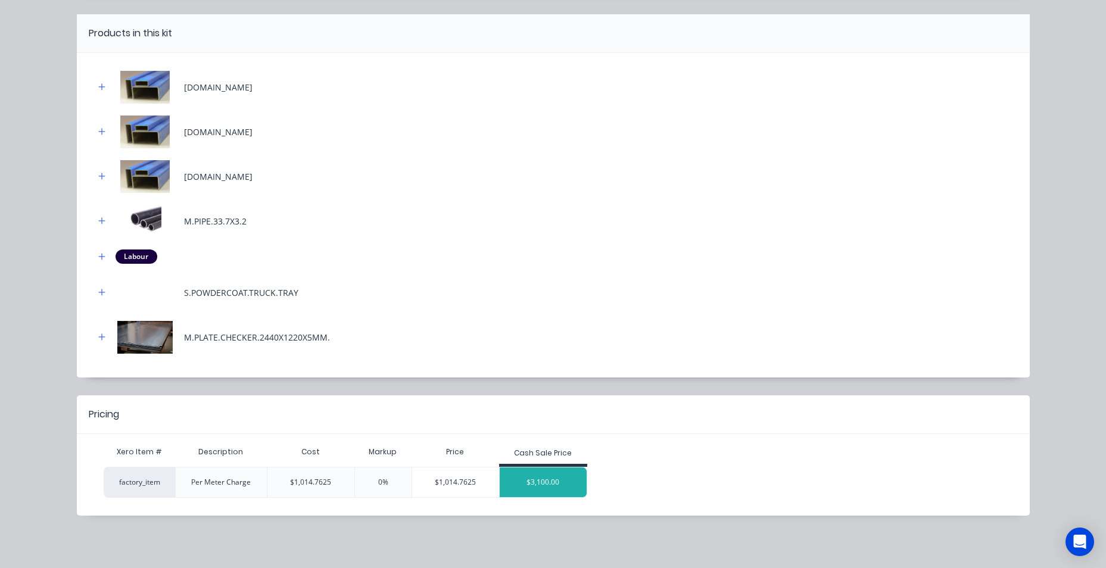
click at [563, 482] on div "$3,100.00" at bounding box center [542, 482] width 87 height 30
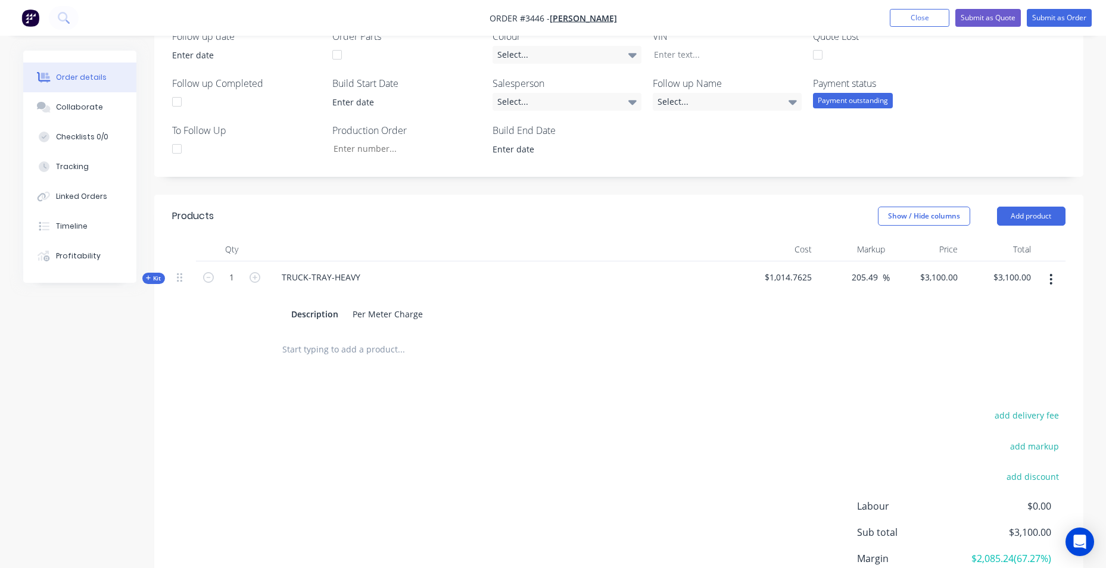
click at [314, 286] on div at bounding box center [505, 294] width 467 height 17
click at [383, 306] on div "Per Meter Charge" at bounding box center [388, 313] width 80 height 17
drag, startPoint x: 423, startPoint y: 305, endPoint x: 345, endPoint y: 299, distance: 78.3
click at [345, 305] on div "Description Per Meter Charge" at bounding box center [505, 313] width 438 height 17
click at [307, 305] on div "Description" at bounding box center [314, 313] width 57 height 17
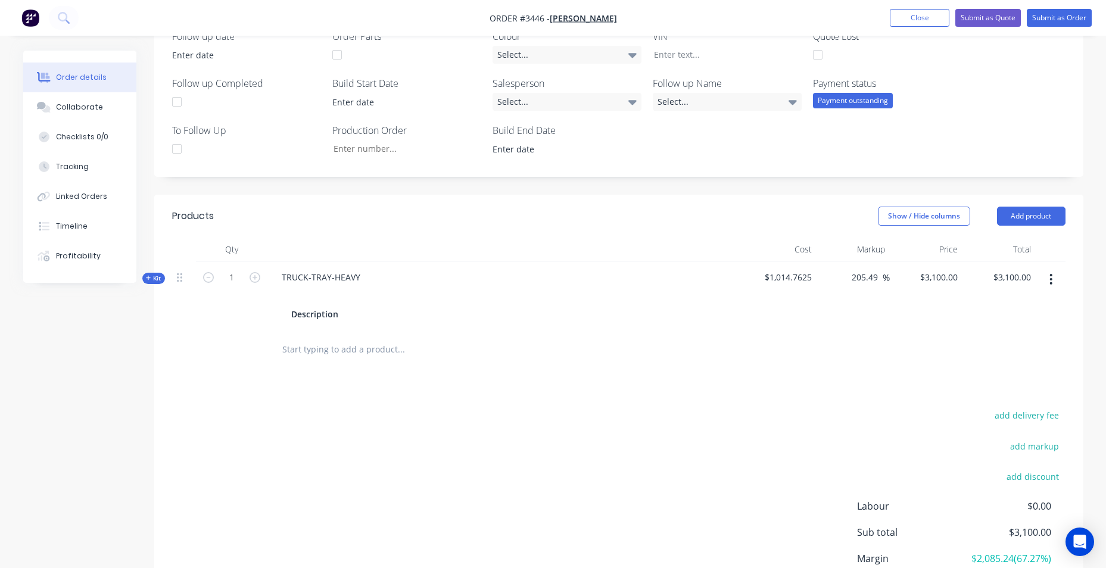
click at [317, 286] on div at bounding box center [505, 294] width 467 height 17
click at [310, 286] on div at bounding box center [505, 294] width 467 height 17
click at [283, 286] on div at bounding box center [291, 294] width 19 height 17
drag, startPoint x: 314, startPoint y: 283, endPoint x: 289, endPoint y: 279, distance: 24.9
click at [311, 286] on div at bounding box center [505, 294] width 467 height 17
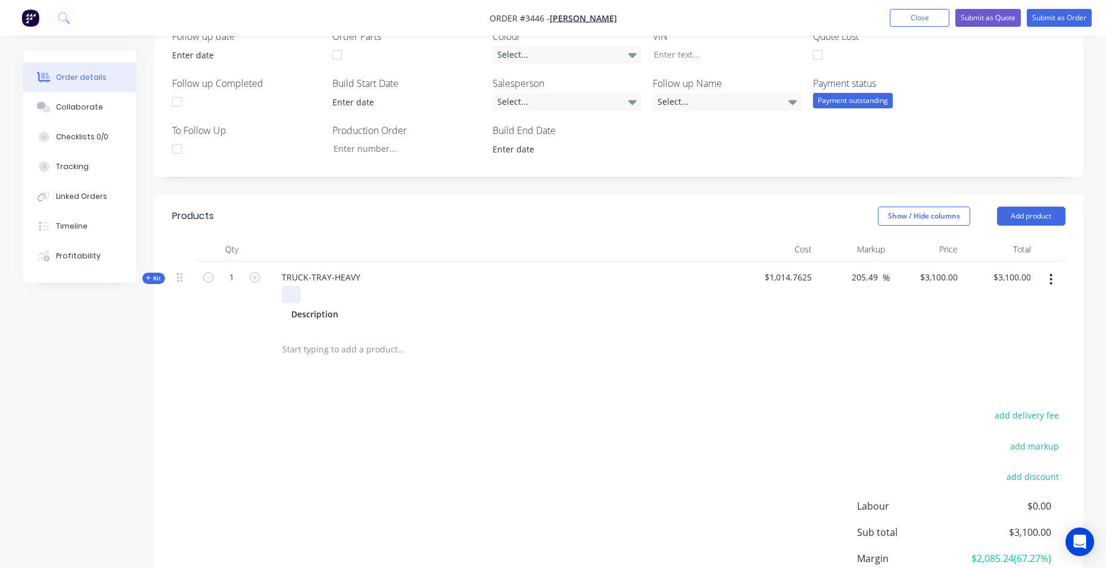
click at [288, 286] on div at bounding box center [291, 294] width 19 height 17
paste div
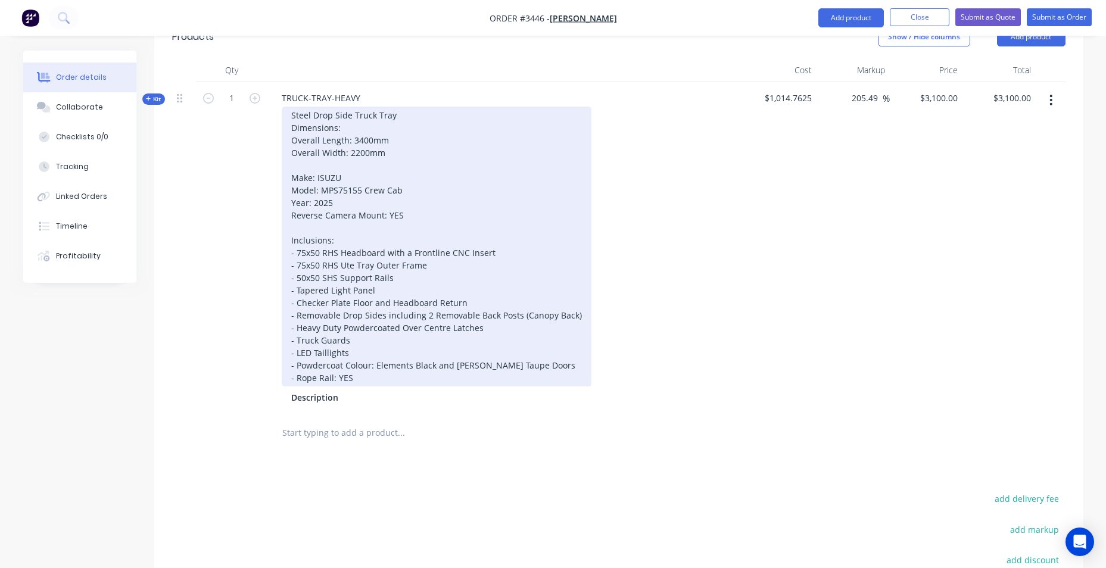
scroll to position [322, 0]
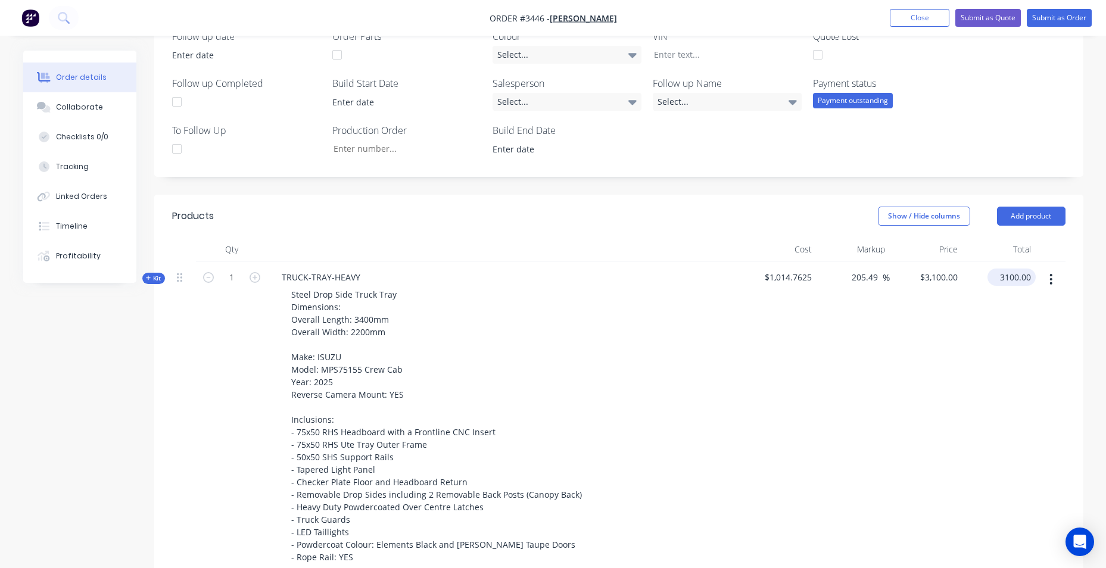
click at [1017, 268] on input "3100.00" at bounding box center [1013, 276] width 43 height 17
type input "11"
type input "-98.92"
type input "$11.00"
click at [1021, 268] on input "11.00" at bounding box center [1019, 276] width 32 height 17
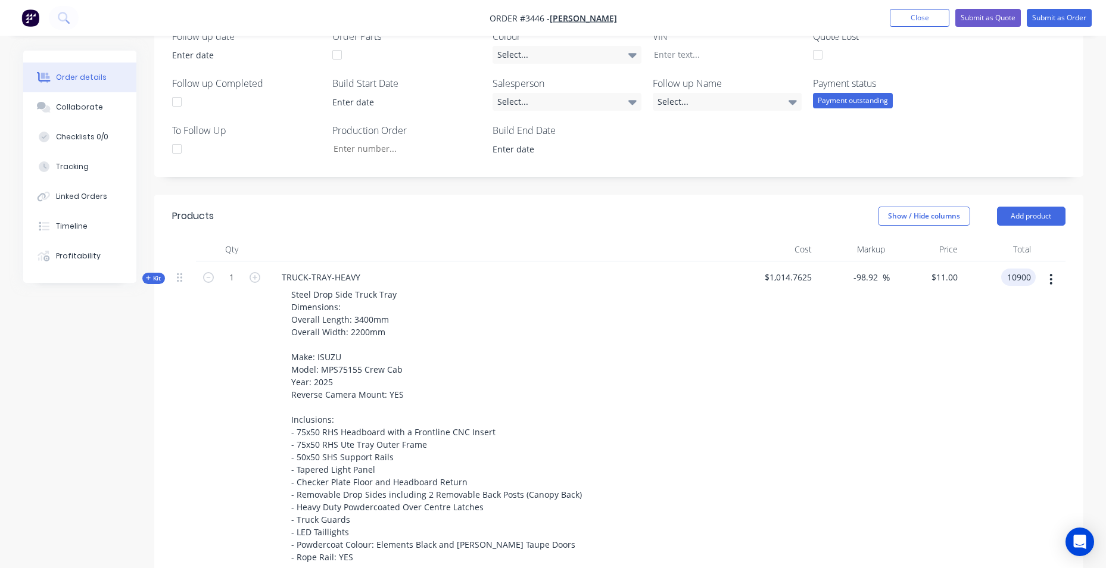
type input "10900"
type input "974.14"
type input "$10,900.00"
click at [883, 352] on div "974.14 -98.92 %" at bounding box center [852, 427] width 73 height 332
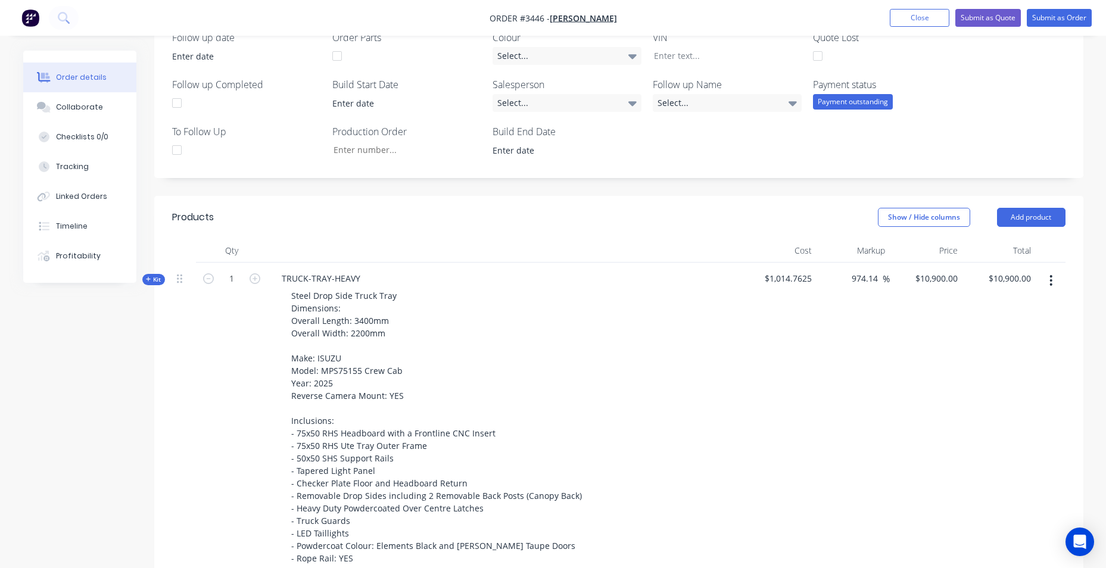
scroll to position [319, 0]
click at [1045, 211] on button "Add product" at bounding box center [1031, 219] width 68 height 19
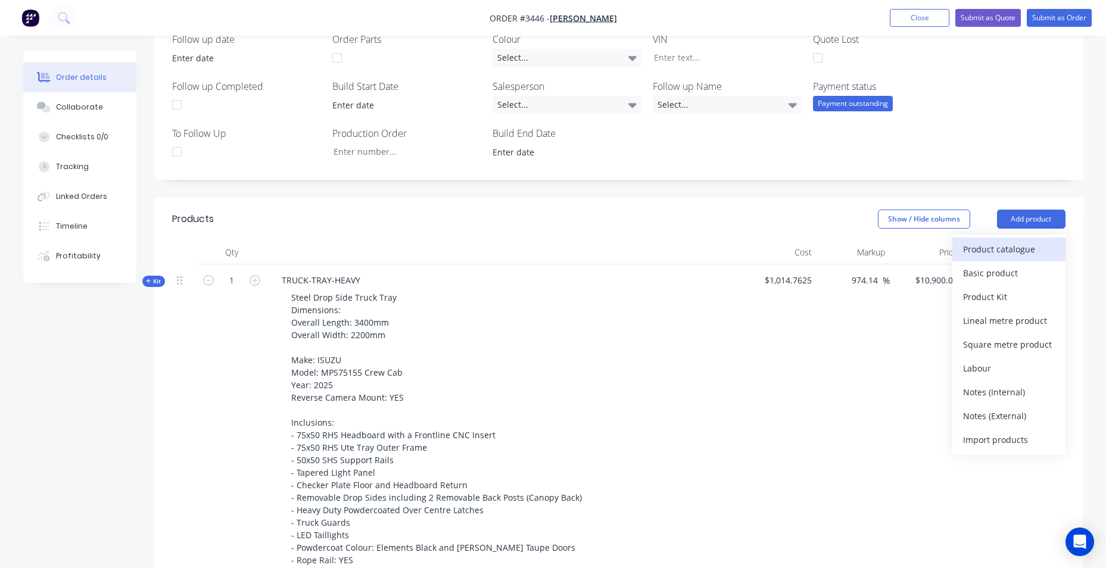
click at [1020, 242] on div "Product catalogue" at bounding box center [1009, 249] width 92 height 17
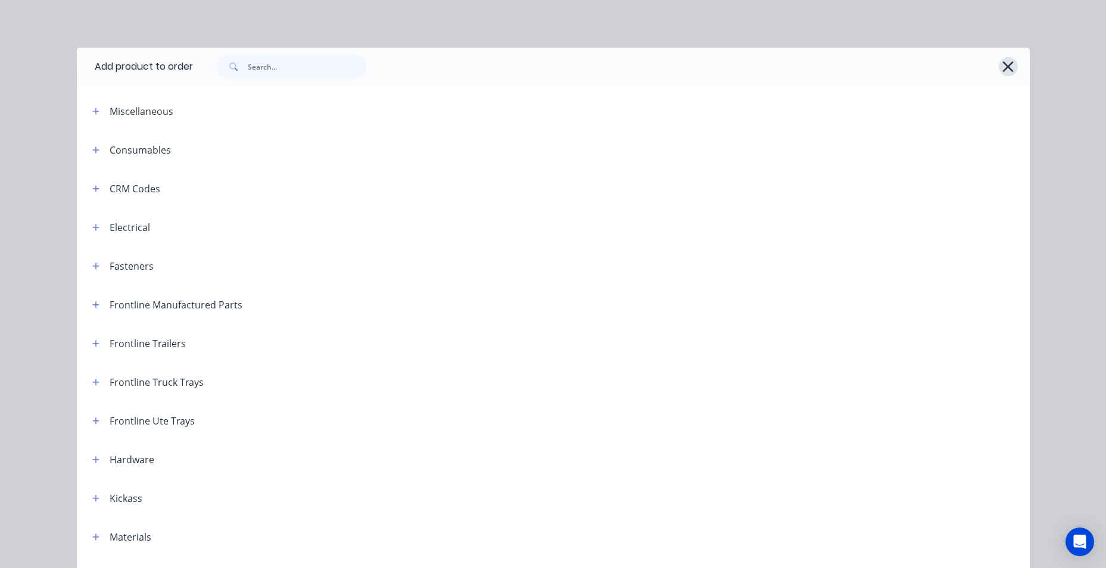
click at [1001, 64] on icon "button" at bounding box center [1007, 66] width 13 height 17
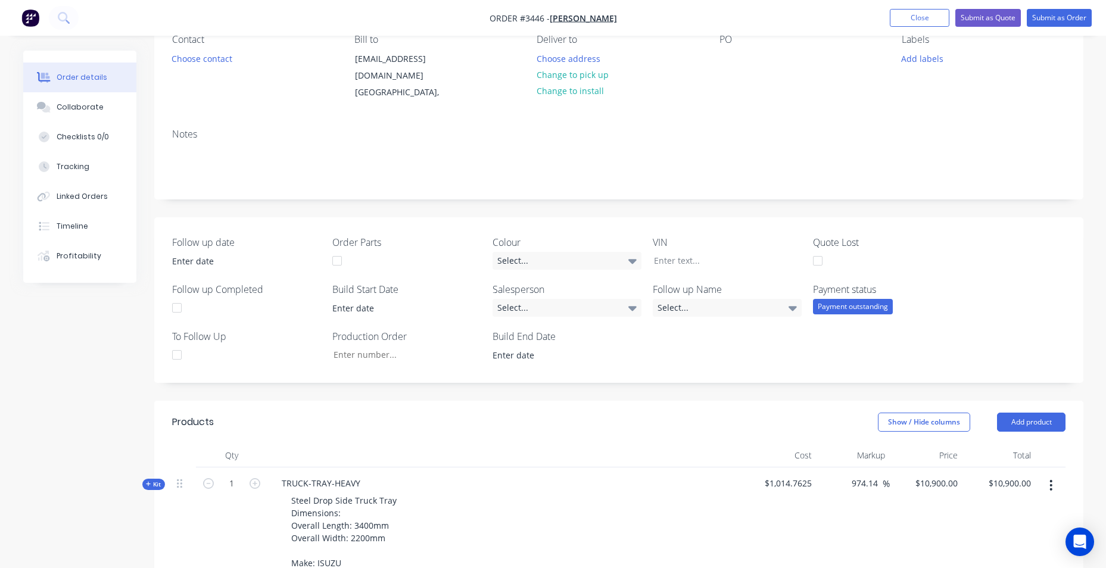
scroll to position [0, 0]
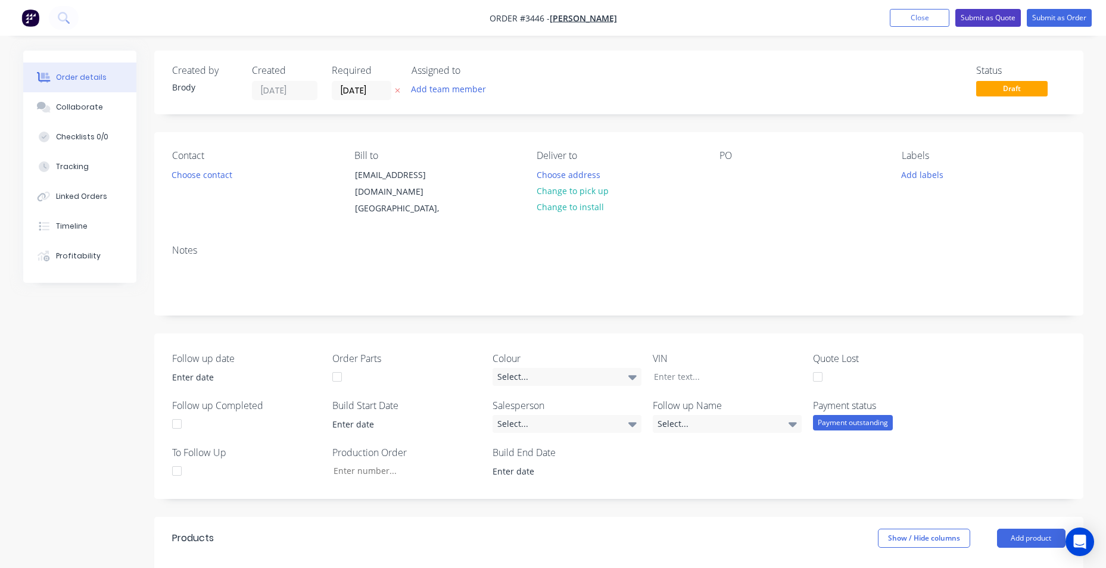
click at [994, 18] on button "Submit as Quote" at bounding box center [987, 18] width 65 height 18
click at [73, 21] on button at bounding box center [64, 18] width 30 height 24
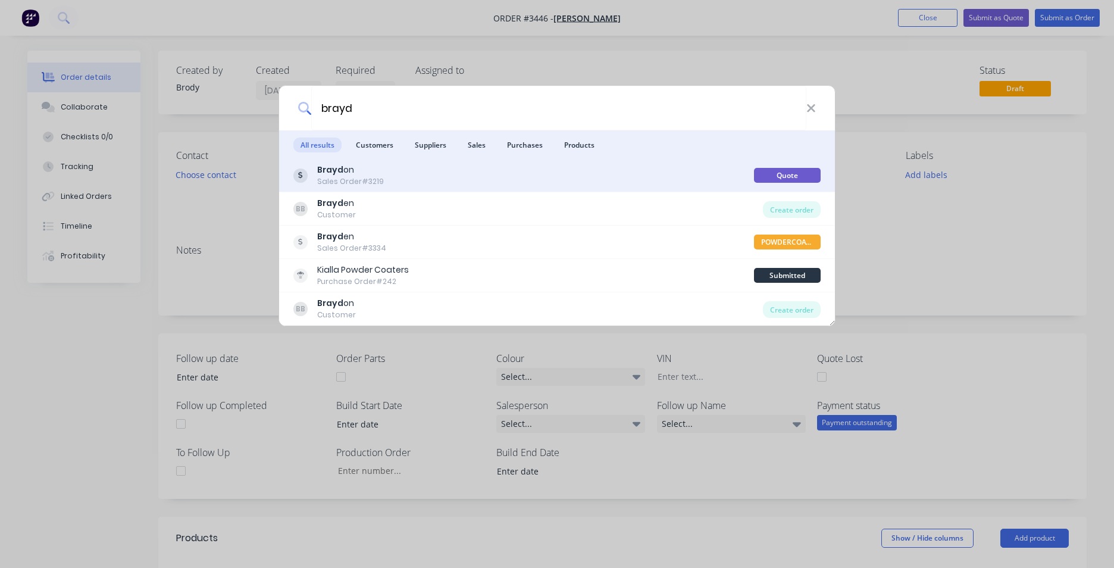
type input "brayd"
click at [455, 180] on div "Brayd on Sales Order #3219" at bounding box center [523, 175] width 461 height 23
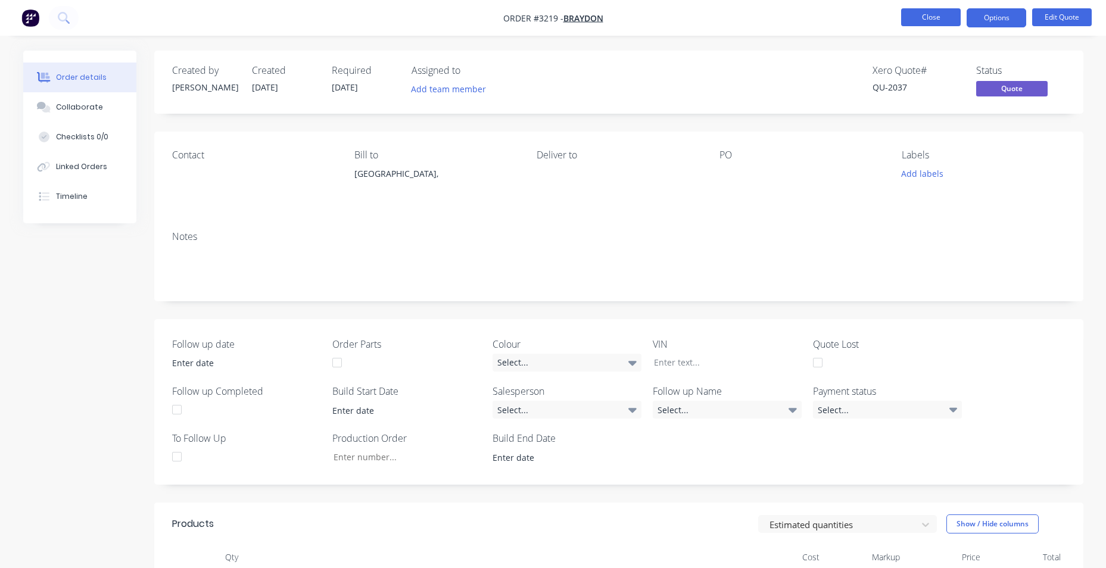
click at [944, 21] on button "Close" at bounding box center [931, 17] width 60 height 18
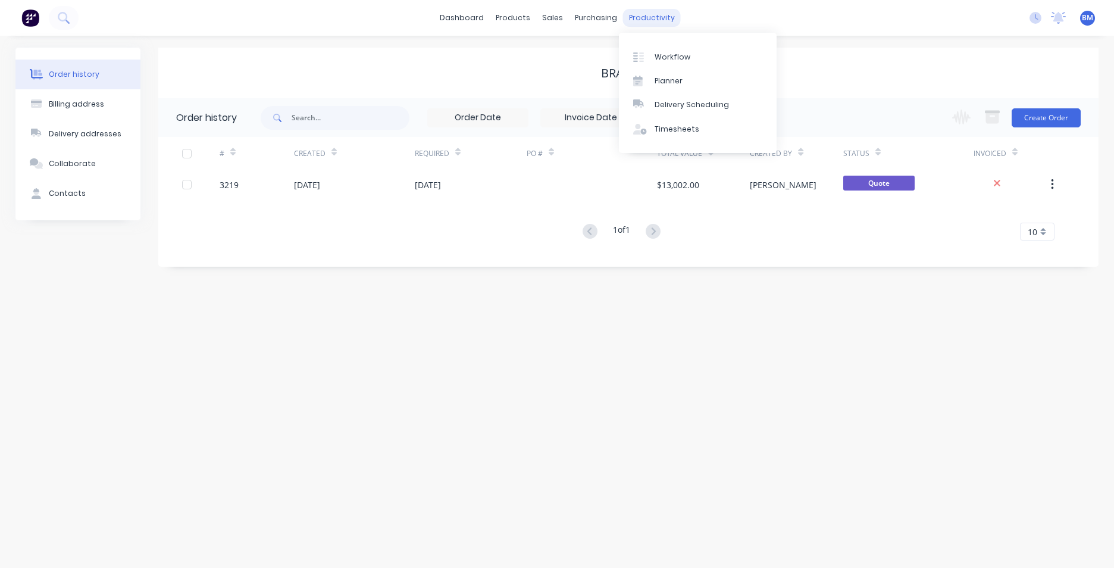
click at [649, 15] on div "productivity" at bounding box center [652, 18] width 58 height 18
click at [679, 58] on div "Workflow" at bounding box center [673, 57] width 36 height 11
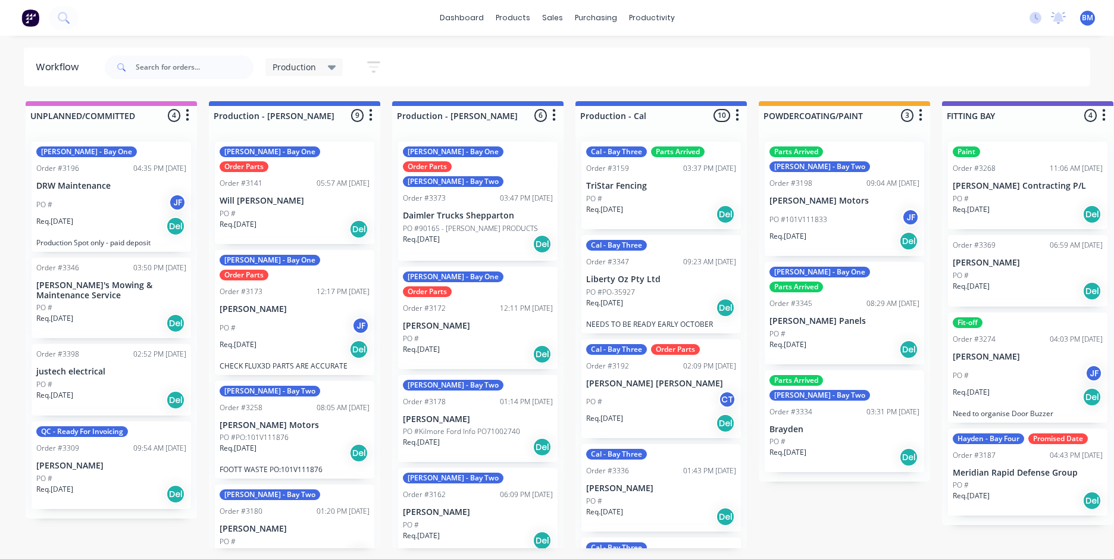
click at [826, 424] on p "Brayden" at bounding box center [845, 429] width 150 height 10
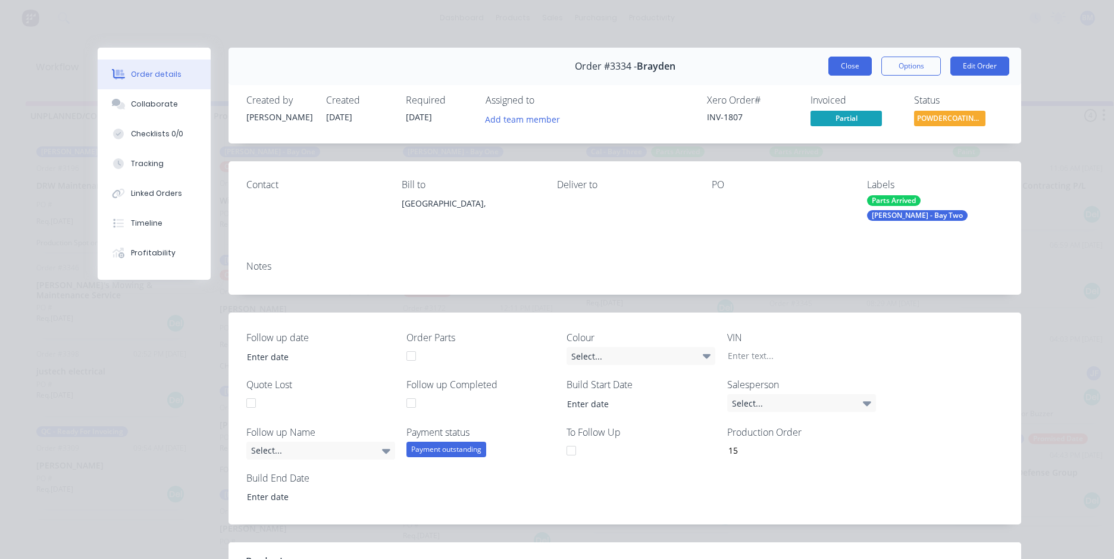
click at [858, 64] on button "Close" at bounding box center [850, 66] width 43 height 19
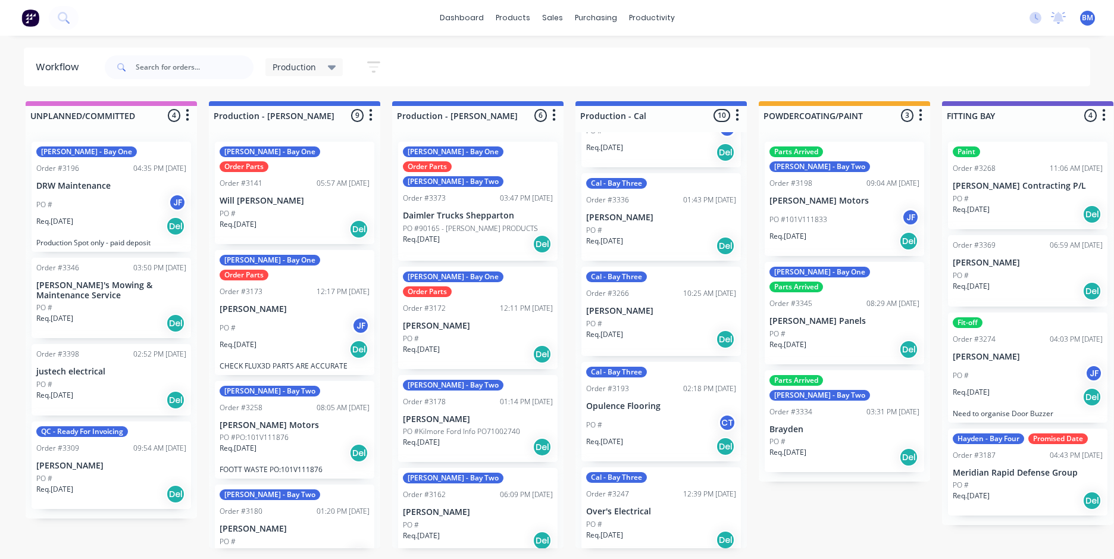
scroll to position [357, 0]
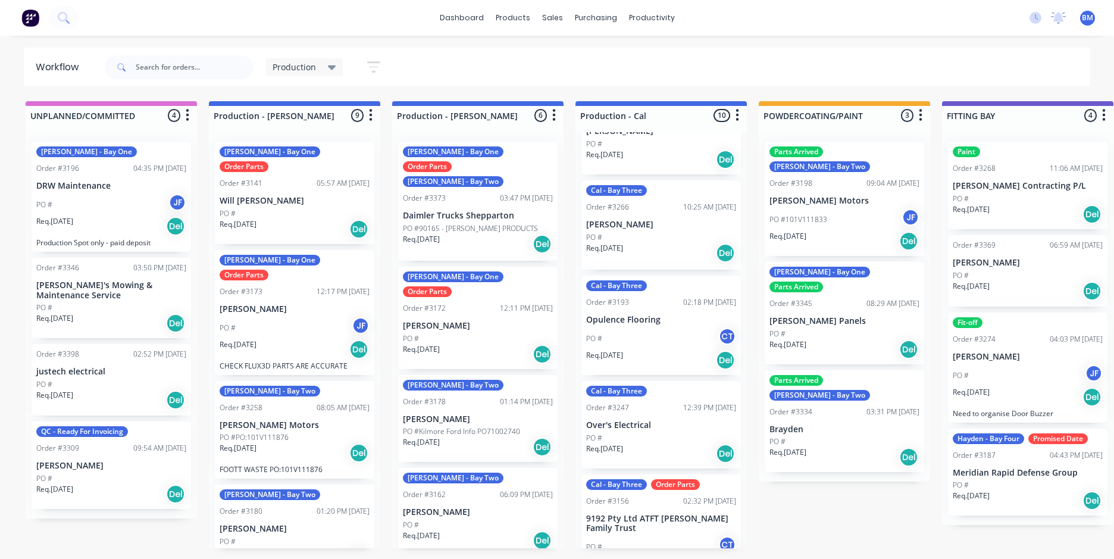
click at [668, 349] on div "PO # CT" at bounding box center [661, 338] width 150 height 23
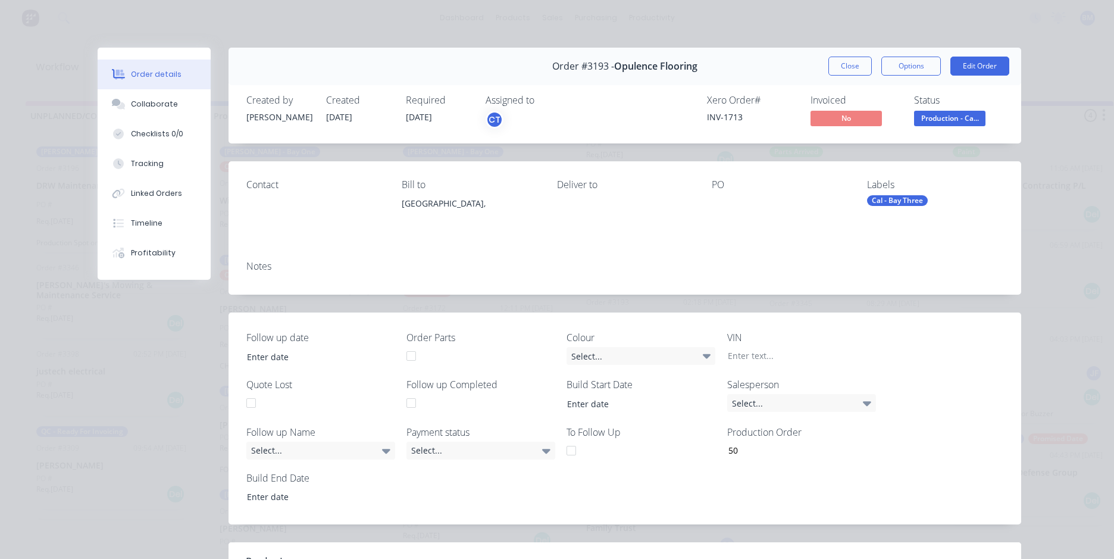
click at [243, 30] on div "Order details Collaborate Checklists 0/0 Tracking Linked Orders Timeline Profit…" at bounding box center [557, 279] width 1114 height 559
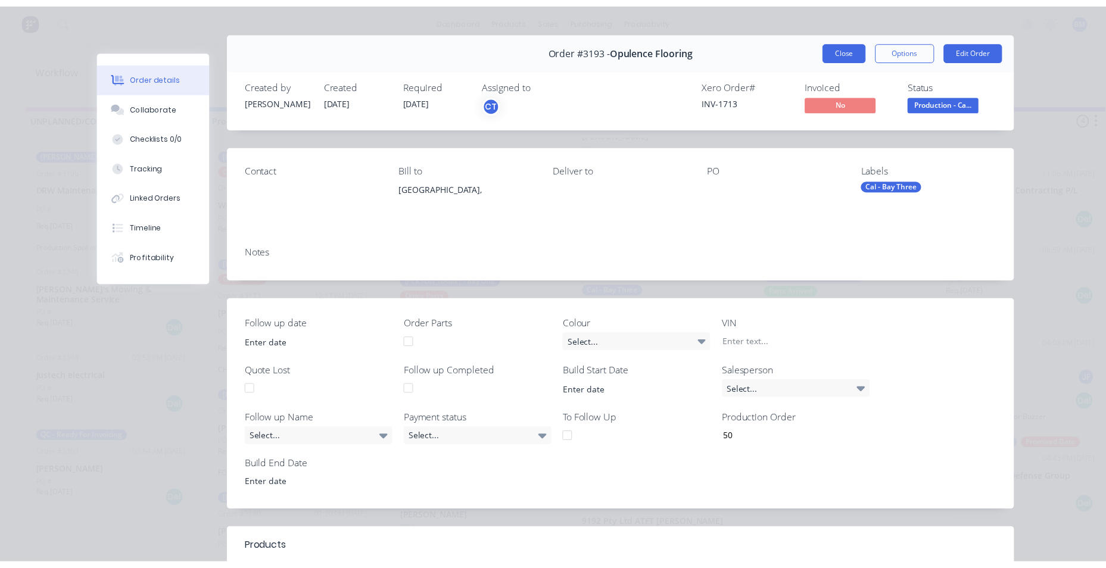
scroll to position [0, 0]
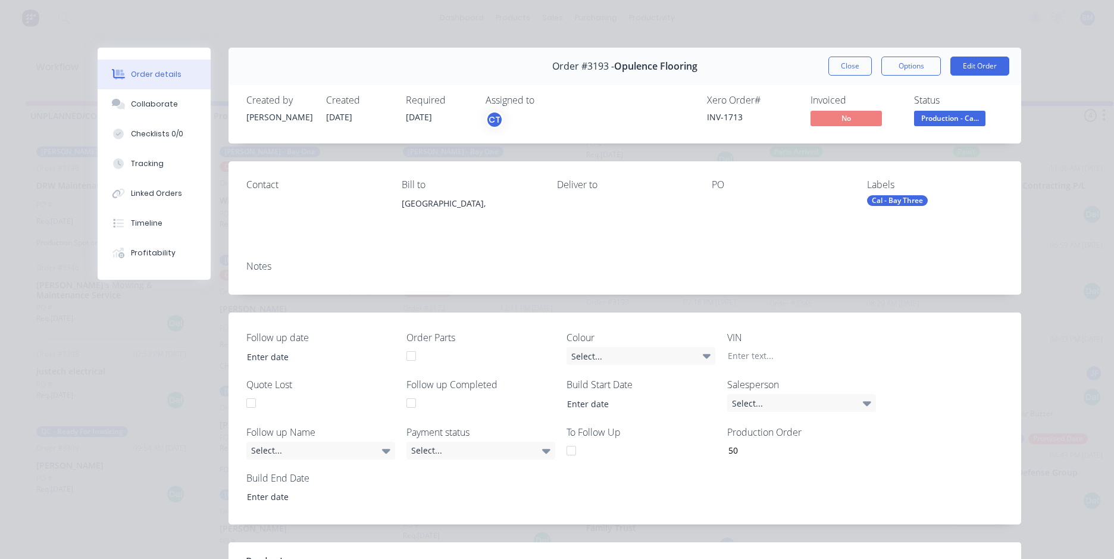
click at [860, 70] on button "Close" at bounding box center [850, 66] width 43 height 19
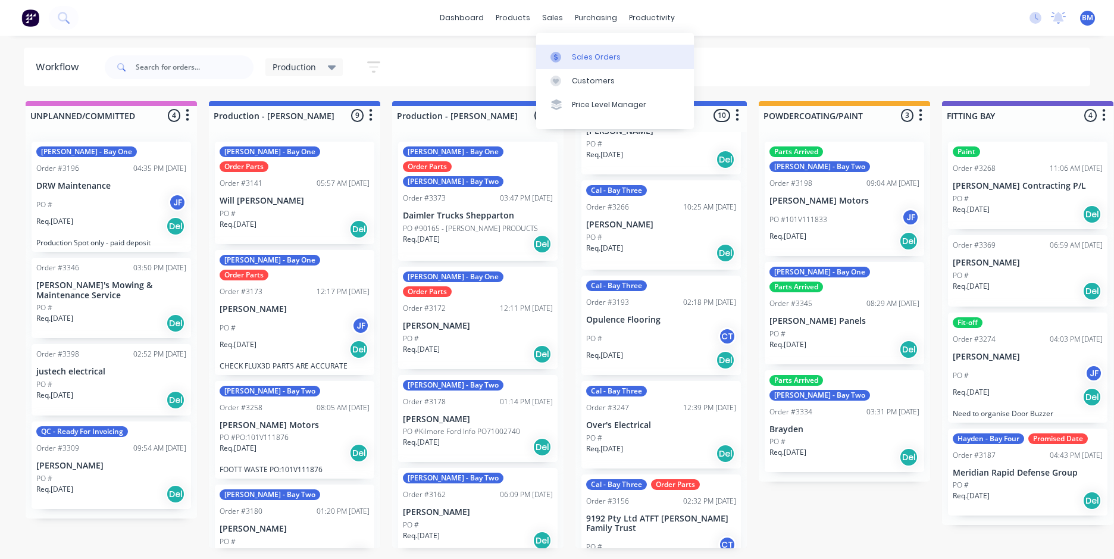
click at [559, 49] on link "Sales Orders" at bounding box center [615, 57] width 158 height 24
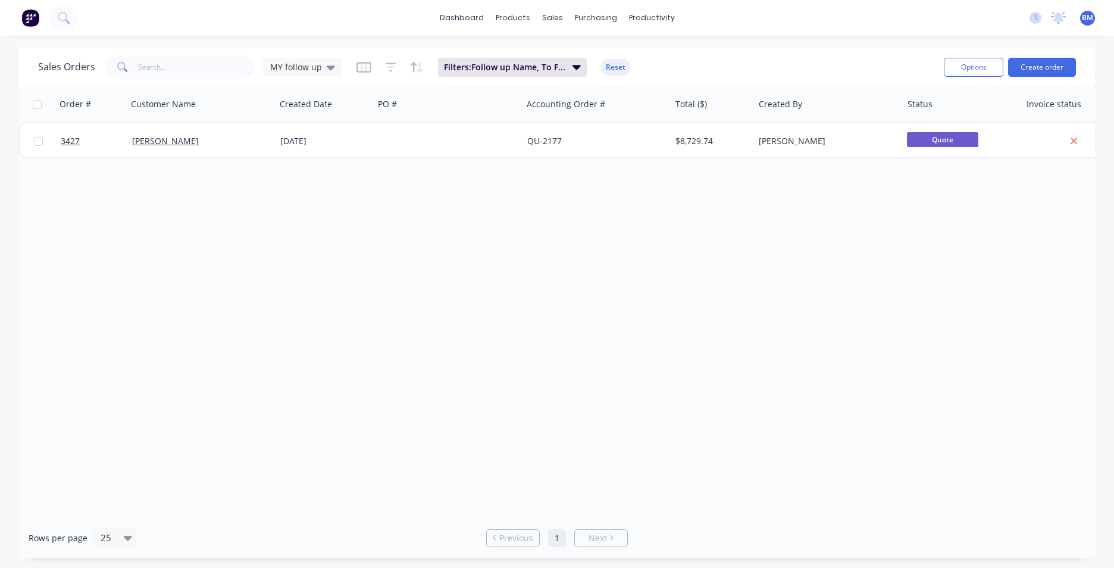
click at [358, 77] on div "Sales Orders MY follow up Filters: Follow up Name, To Follow Up Reset" at bounding box center [486, 66] width 897 height 29
click at [330, 74] on div "MY follow up" at bounding box center [302, 67] width 79 height 18
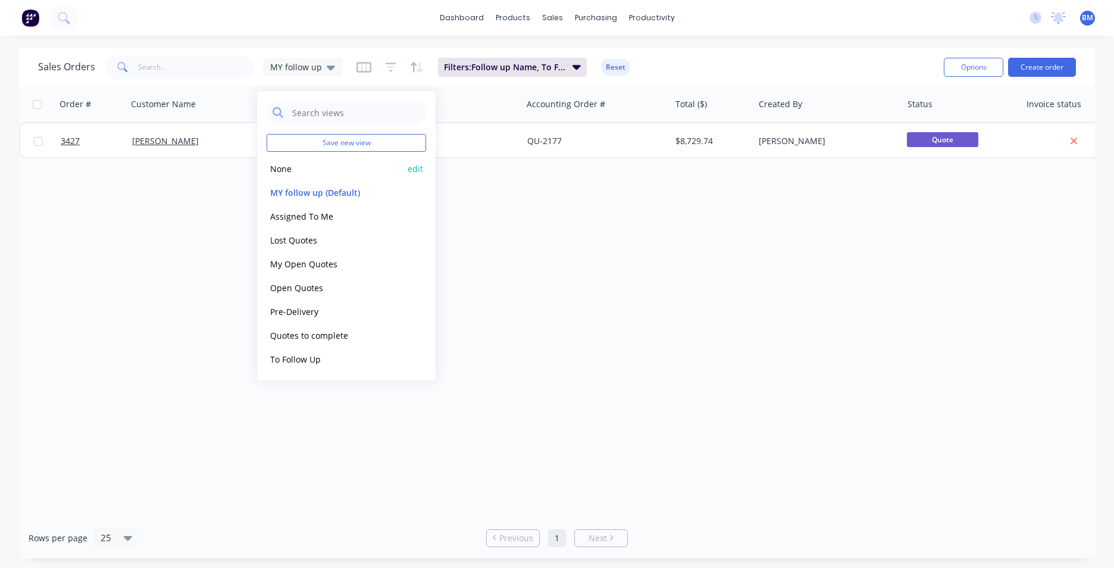
click at [327, 176] on div "None edit" at bounding box center [347, 169] width 160 height 24
click at [287, 170] on button "None" at bounding box center [335, 169] width 136 height 14
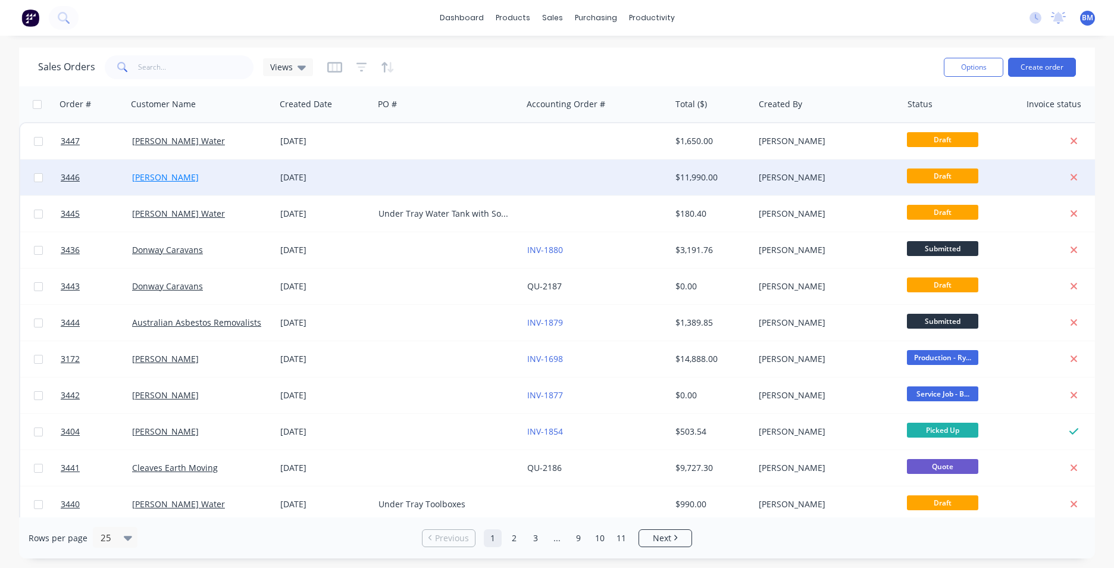
click at [177, 179] on link "[PERSON_NAME]" at bounding box center [165, 176] width 67 height 11
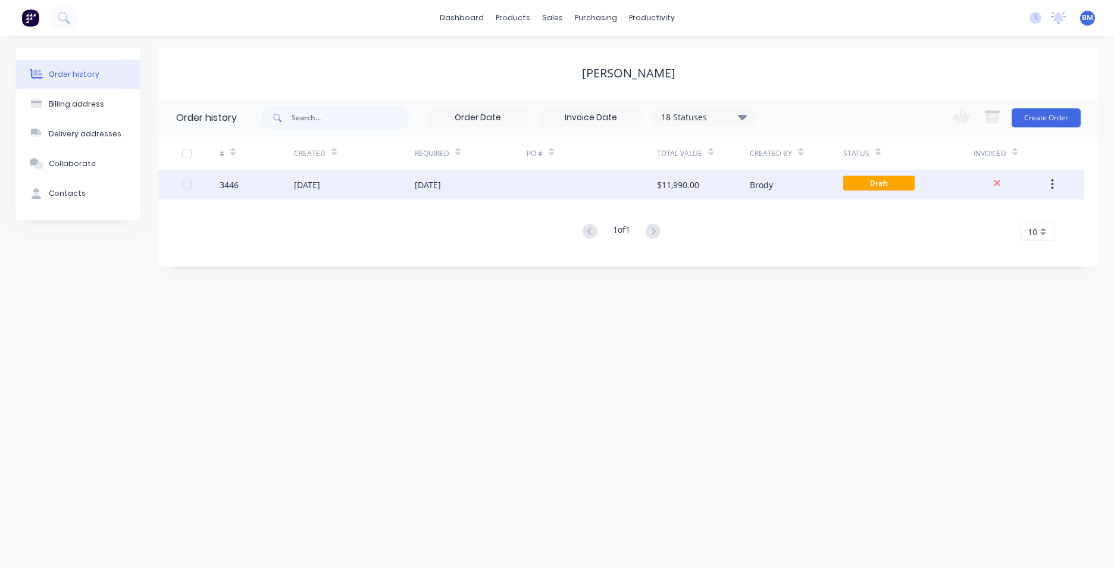
click at [617, 190] on div at bounding box center [592, 185] width 130 height 30
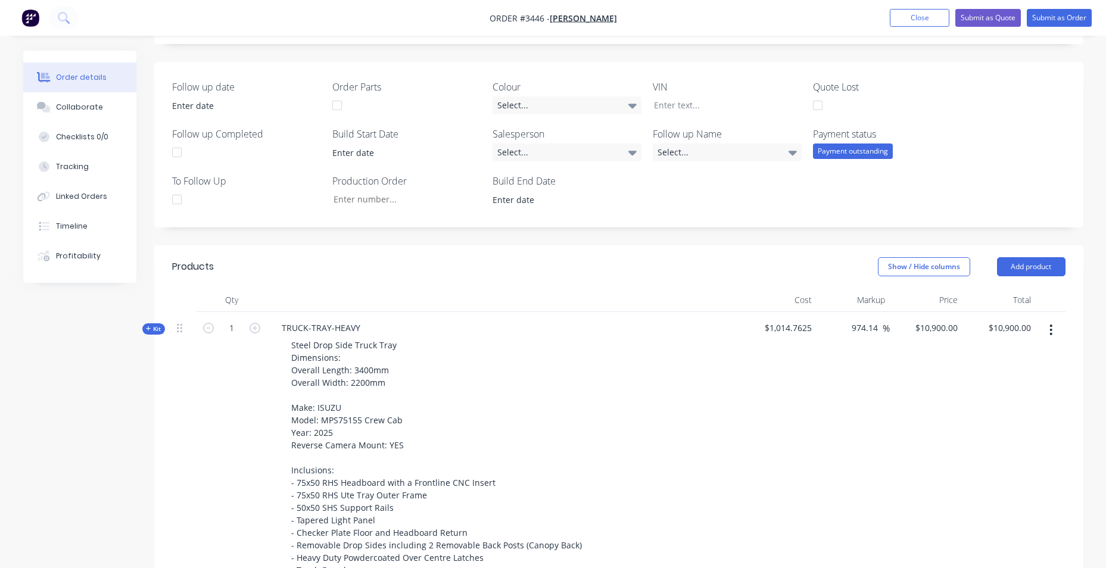
scroll to position [357, 0]
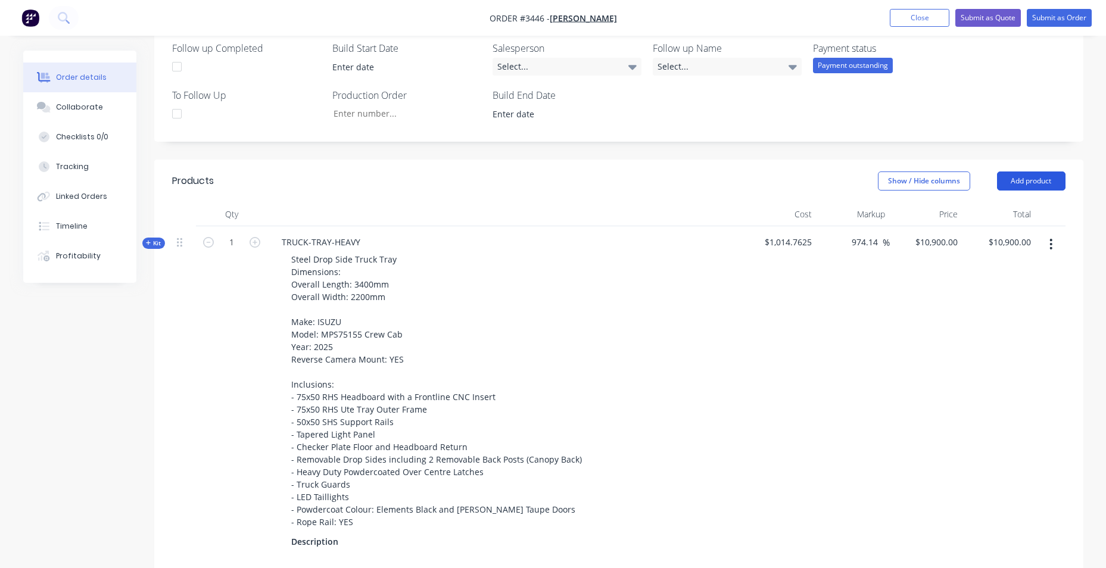
click at [1025, 171] on button "Add product" at bounding box center [1031, 180] width 68 height 19
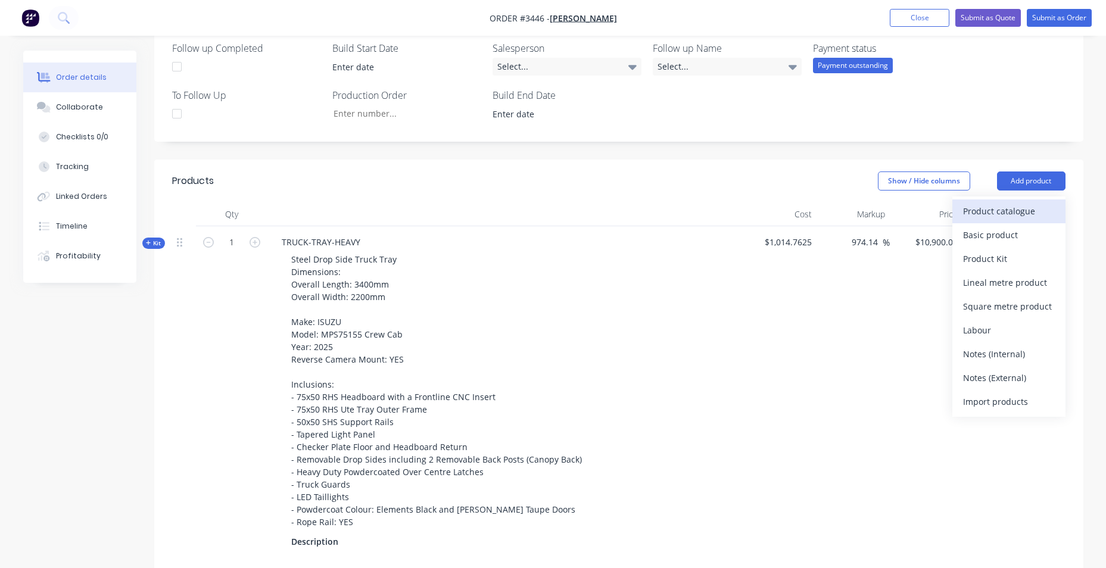
click at [984, 204] on div "Product catalogue" at bounding box center [1009, 210] width 92 height 17
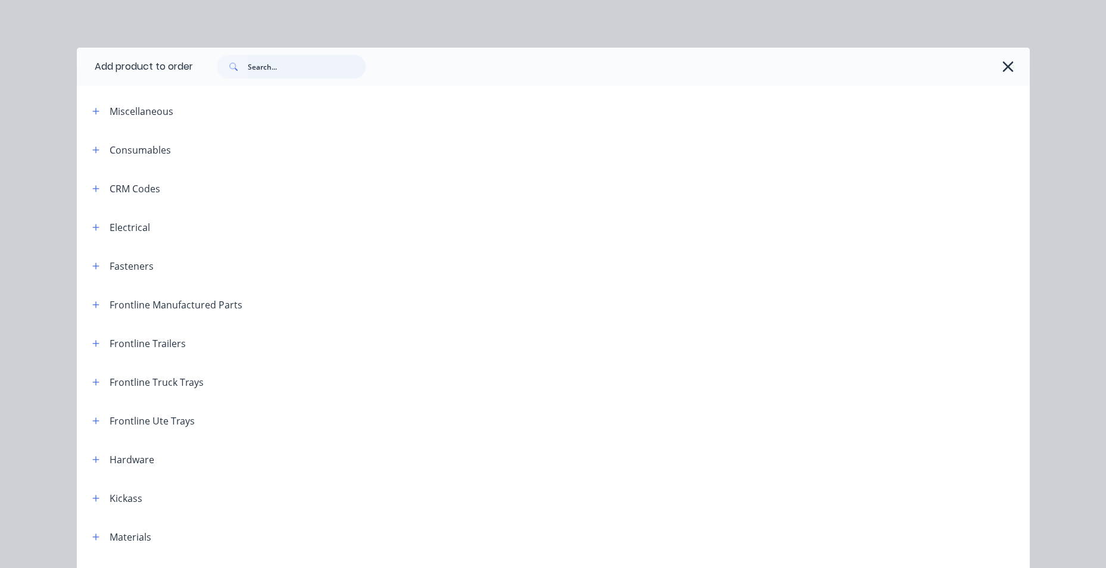
click at [293, 68] on input "text" at bounding box center [307, 67] width 118 height 24
type input "kinet"
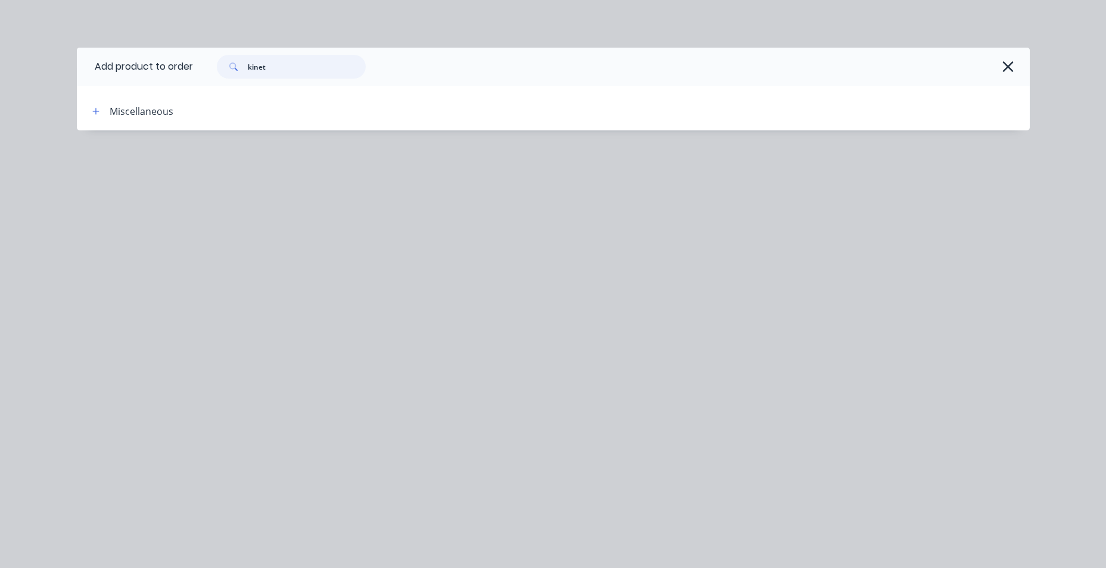
drag, startPoint x: 275, startPoint y: 70, endPoint x: 228, endPoint y: 73, distance: 47.1
click at [228, 73] on div "kinet" at bounding box center [291, 67] width 149 height 24
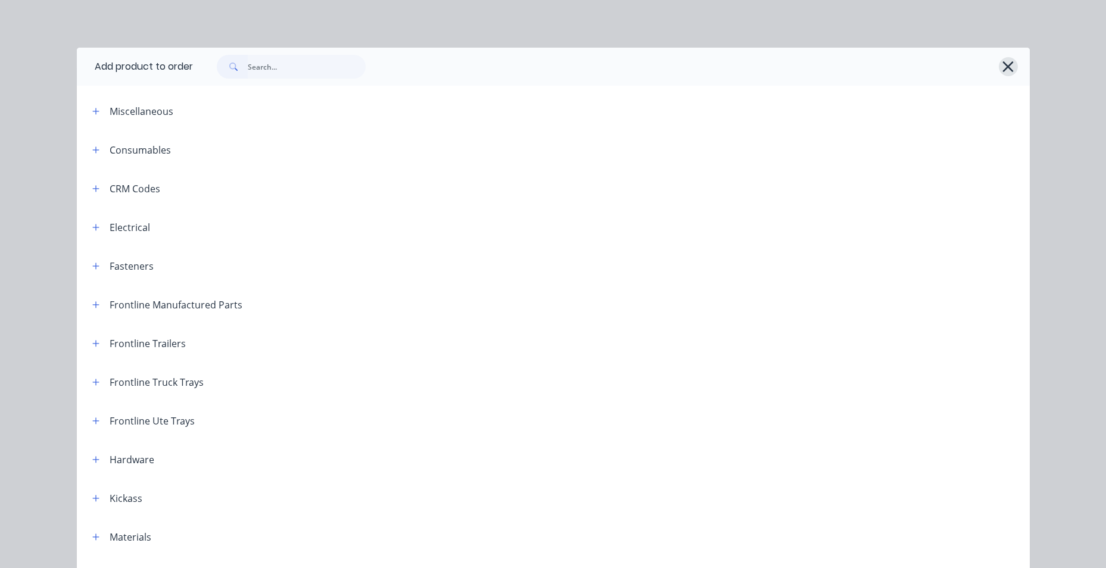
click at [1006, 66] on icon "button" at bounding box center [1007, 66] width 13 height 17
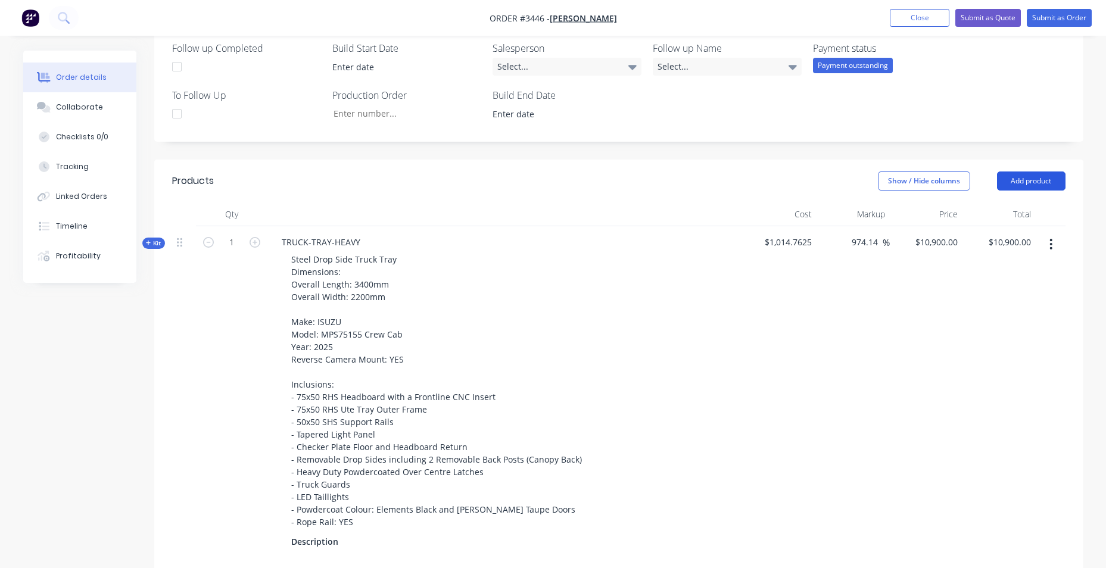
drag, startPoint x: 1010, startPoint y: 170, endPoint x: 1003, endPoint y: 172, distance: 7.5
click at [1012, 171] on button "Add product" at bounding box center [1031, 180] width 68 height 19
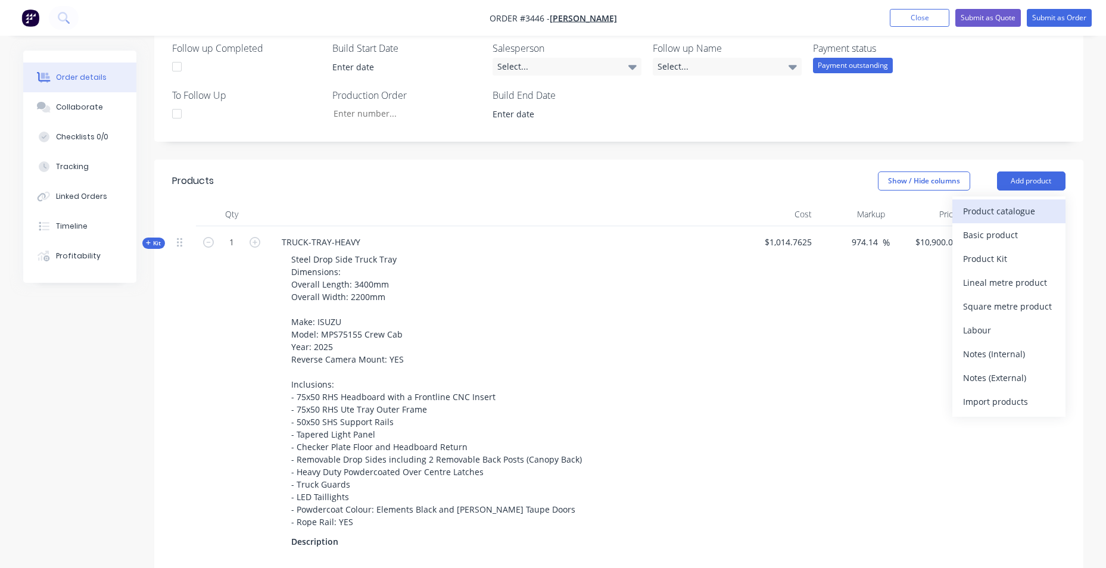
click at [986, 202] on div "Product catalogue" at bounding box center [1009, 210] width 92 height 17
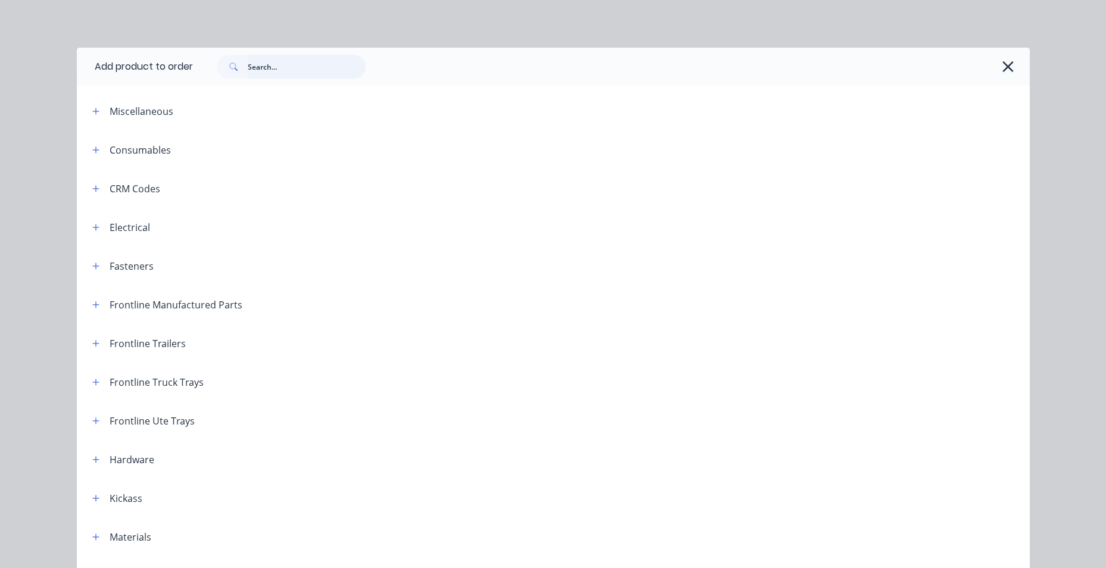
click at [263, 69] on input "text" at bounding box center [307, 67] width 118 height 24
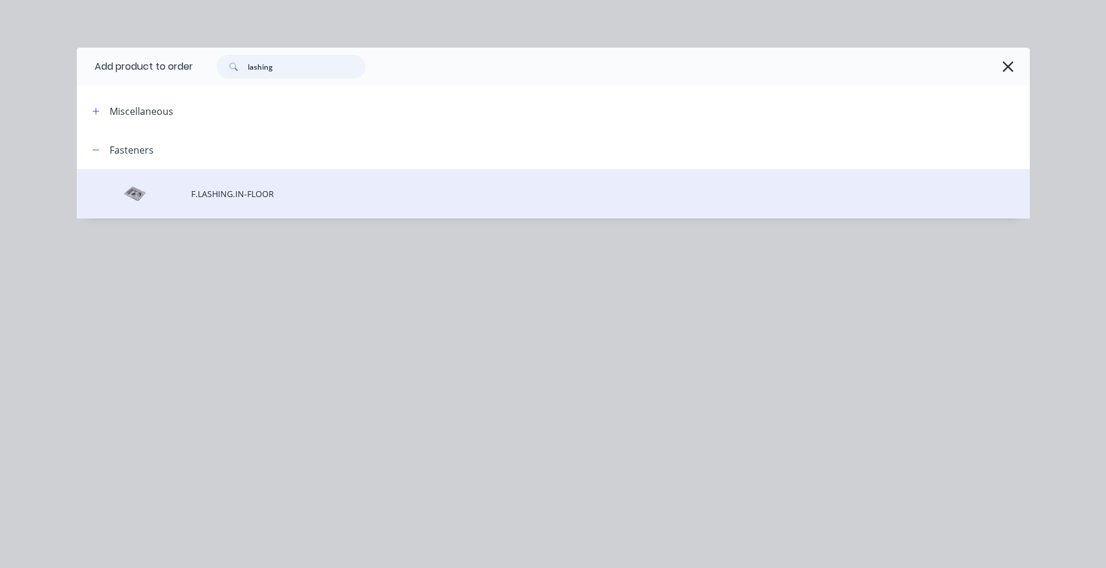
type input "lashing"
click at [213, 202] on td "F.LASHING.IN-FLOOR" at bounding box center [610, 193] width 838 height 49
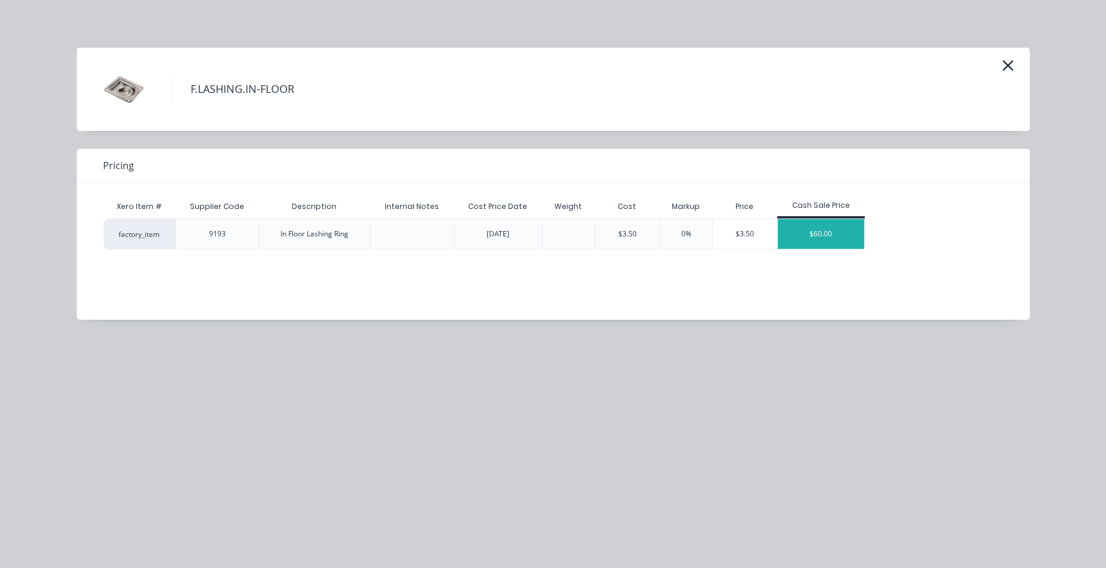
click at [835, 230] on div "$60.00" at bounding box center [821, 234] width 87 height 30
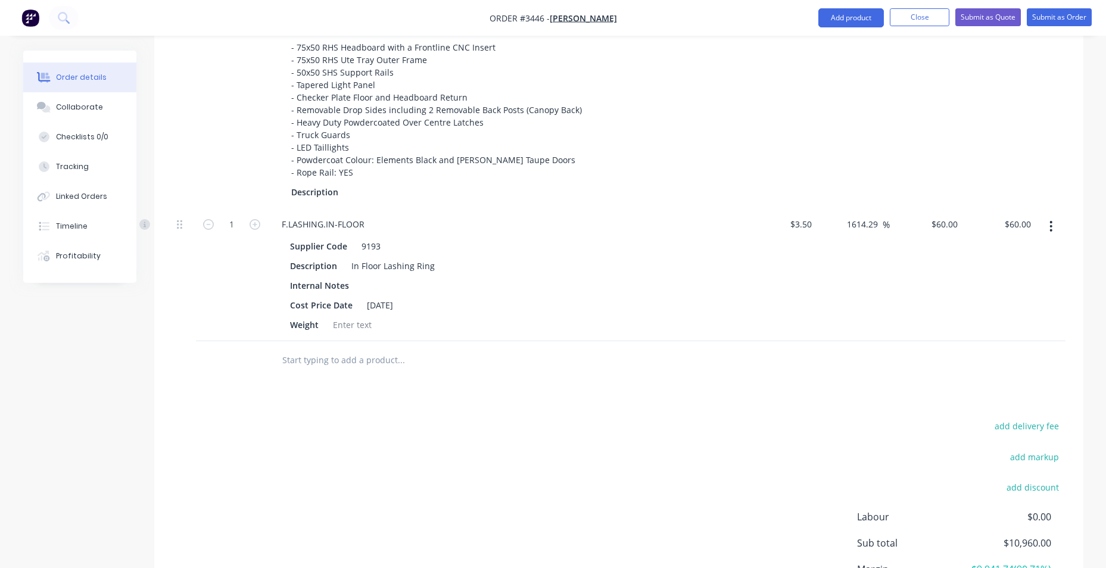
scroll to position [714, 0]
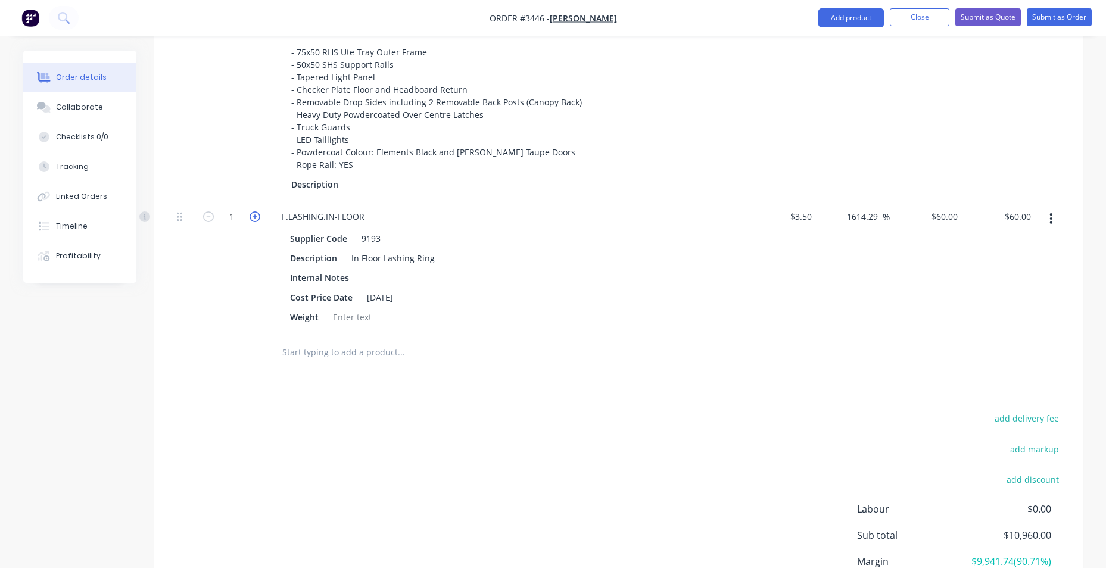
click at [257, 211] on icon "button" at bounding box center [254, 216] width 11 height 11
type input "2"
type input "$120.00"
click at [257, 211] on icon "button" at bounding box center [254, 216] width 11 height 11
type input "3"
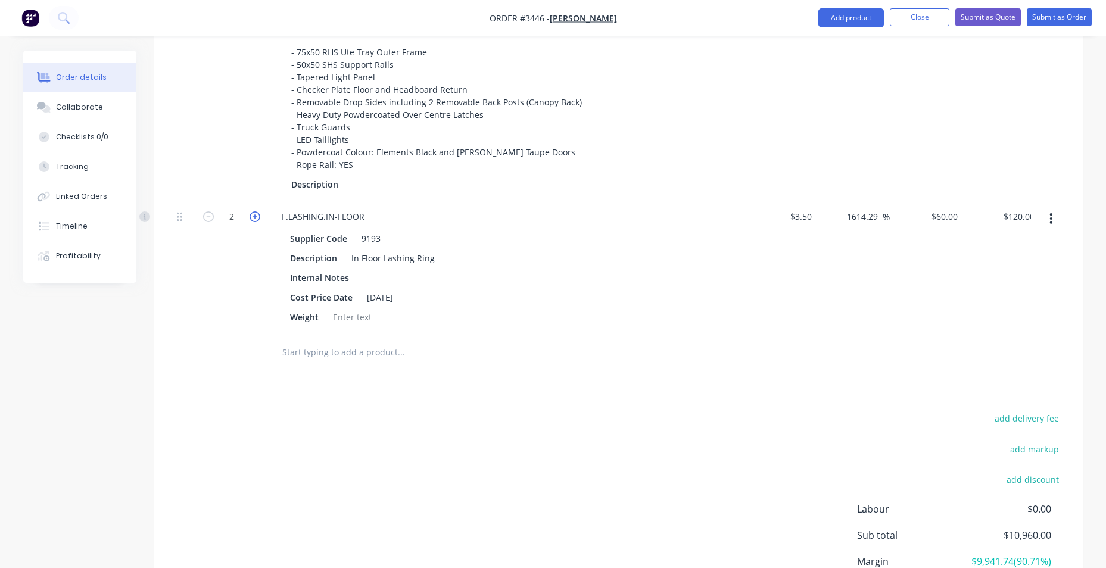
type input "$180.00"
click at [257, 211] on icon "button" at bounding box center [254, 216] width 11 height 11
type input "4"
type input "$240.00"
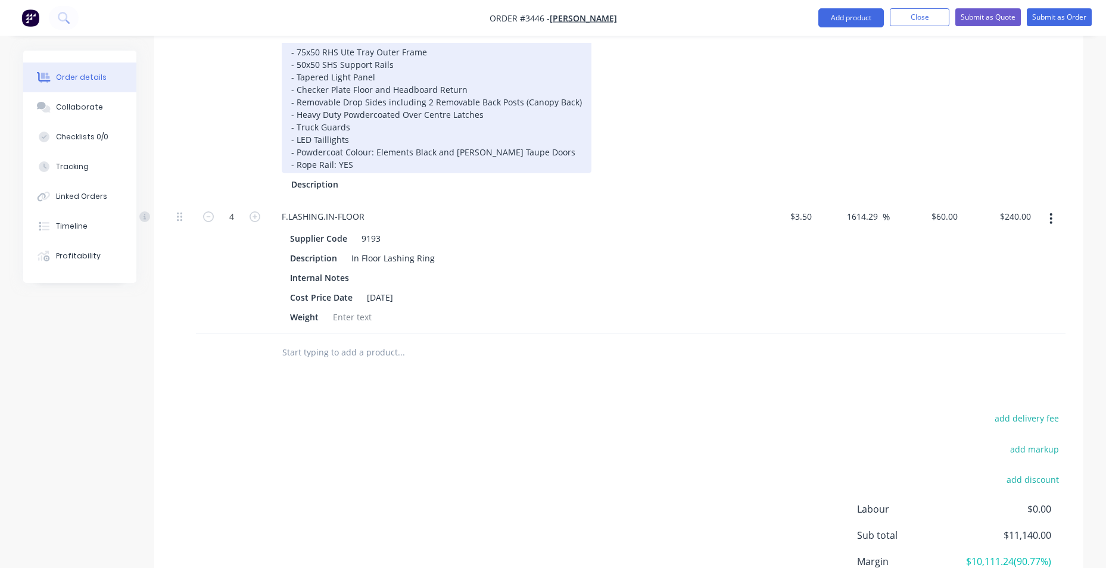
click at [362, 148] on div "Steel Drop Side Truck Tray Dimensions: Overall Length: 3400mm Overall Width: 22…" at bounding box center [437, 33] width 310 height 280
click at [363, 149] on div "Steel Drop Side Truck Tray Dimensions: Overall Length: 3400mm Overall Width: 22…" at bounding box center [437, 33] width 310 height 280
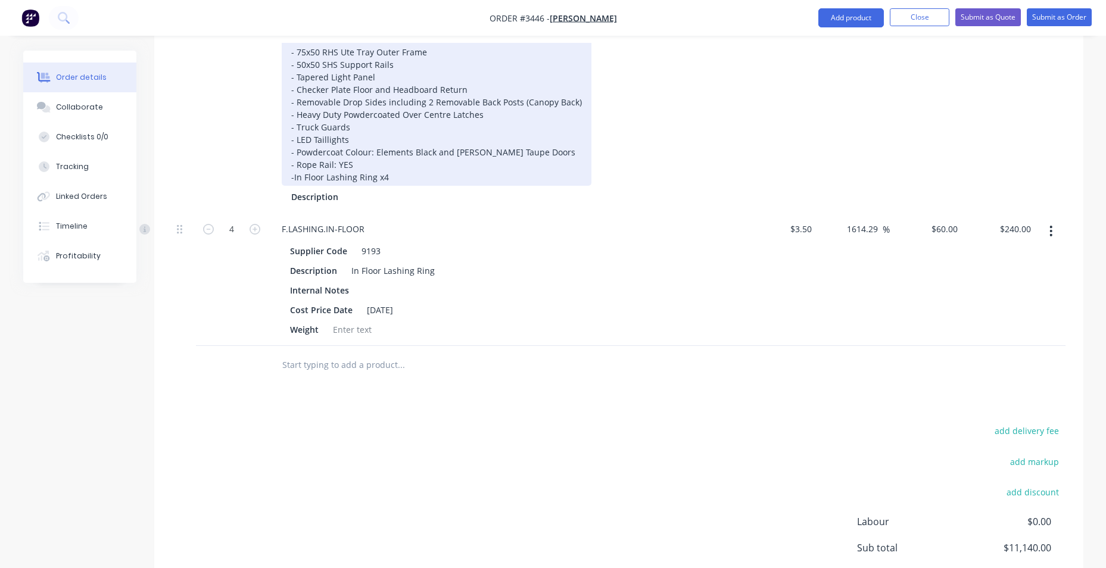
click at [291, 164] on div "Steel Drop Side Truck Tray Dimensions: Overall Length: 3400mm Overall Width: 22…" at bounding box center [437, 39] width 310 height 292
click at [444, 163] on div "Steel Drop Side Truck Tray Dimensions: Overall Length: 3400mm Overall Width: 22…" at bounding box center [437, 39] width 310 height 292
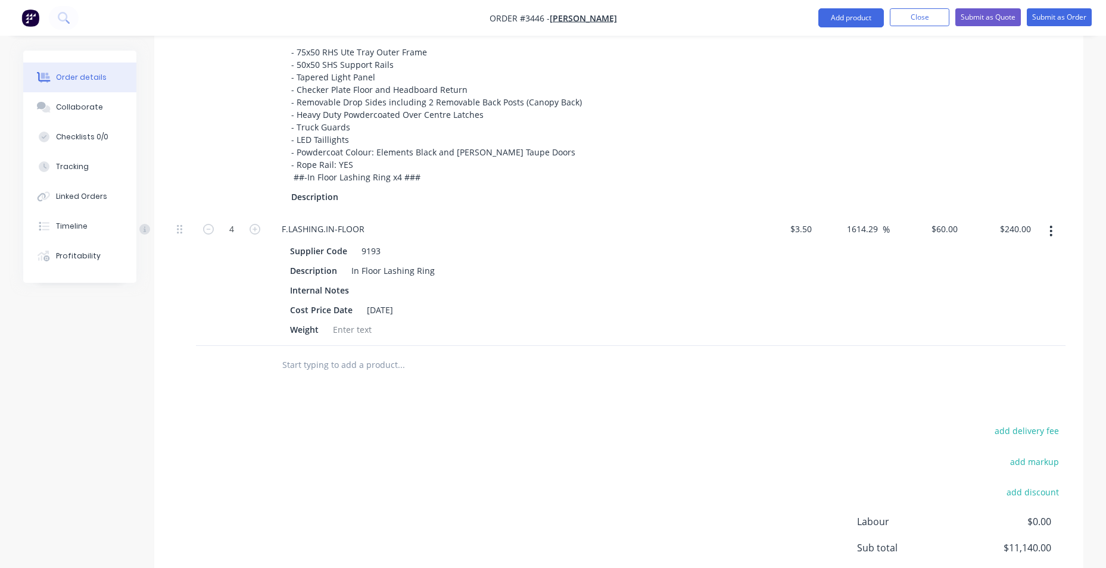
drag, startPoint x: 1054, startPoint y: 218, endPoint x: 1053, endPoint y: 226, distance: 8.4
click at [1053, 220] on button "button" at bounding box center [1050, 230] width 28 height 21
click at [1004, 325] on div "Delete" at bounding box center [1009, 333] width 92 height 17
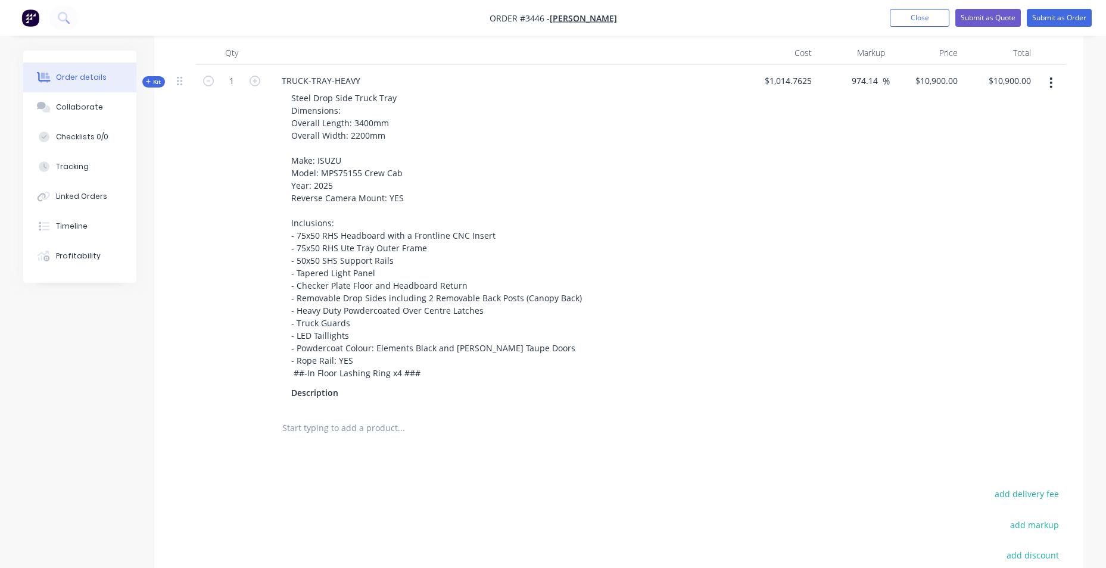
scroll to position [272, 0]
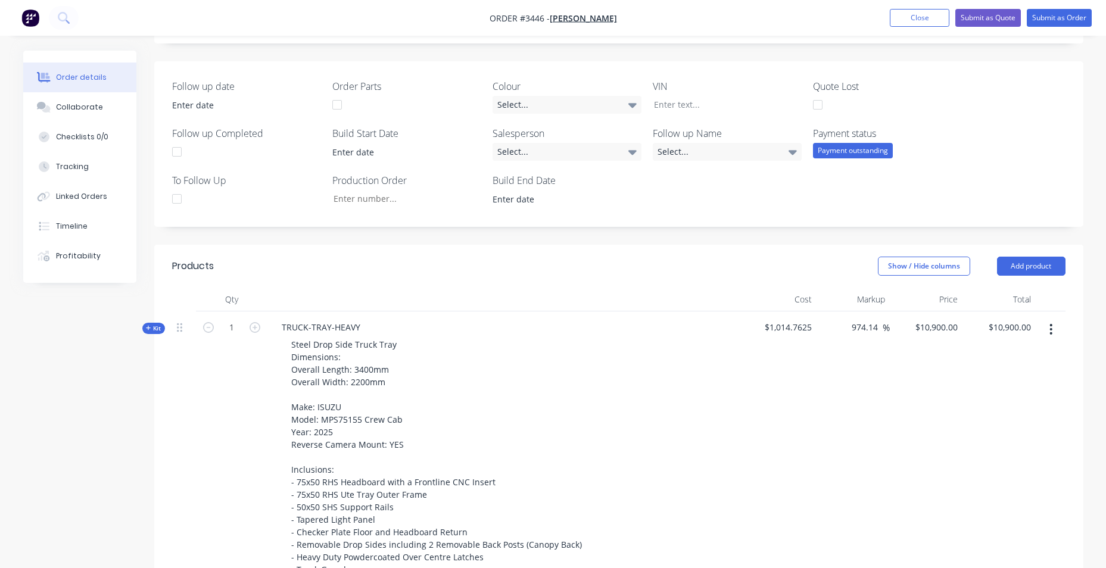
click at [1045, 319] on button "button" at bounding box center [1050, 329] width 28 height 21
click at [1029, 352] on div "Add product to kit" at bounding box center [1009, 360] width 92 height 17
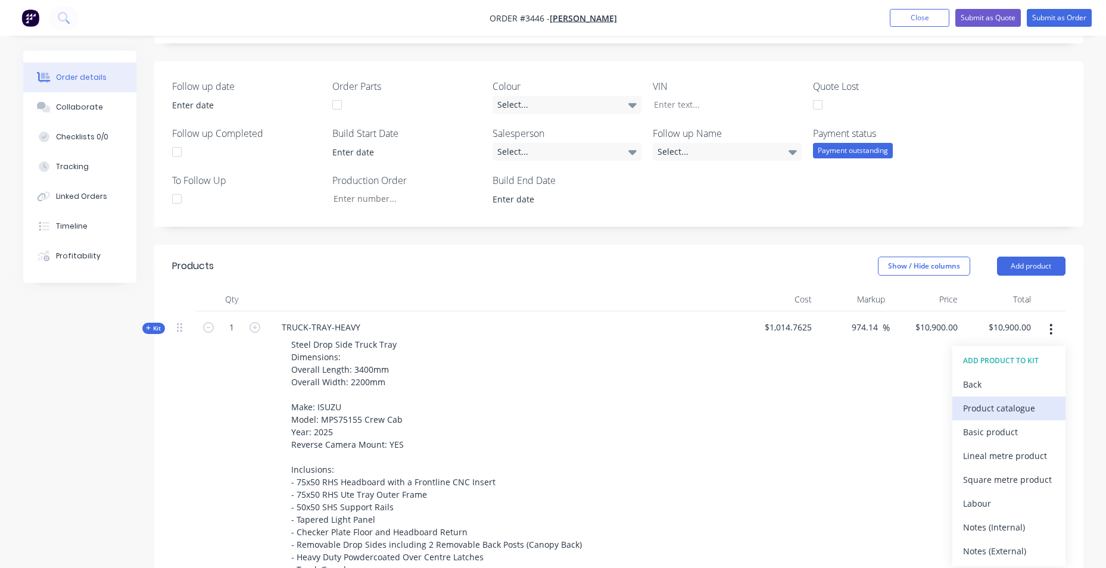
click at [1032, 402] on div "Product catalogue" at bounding box center [1009, 407] width 92 height 17
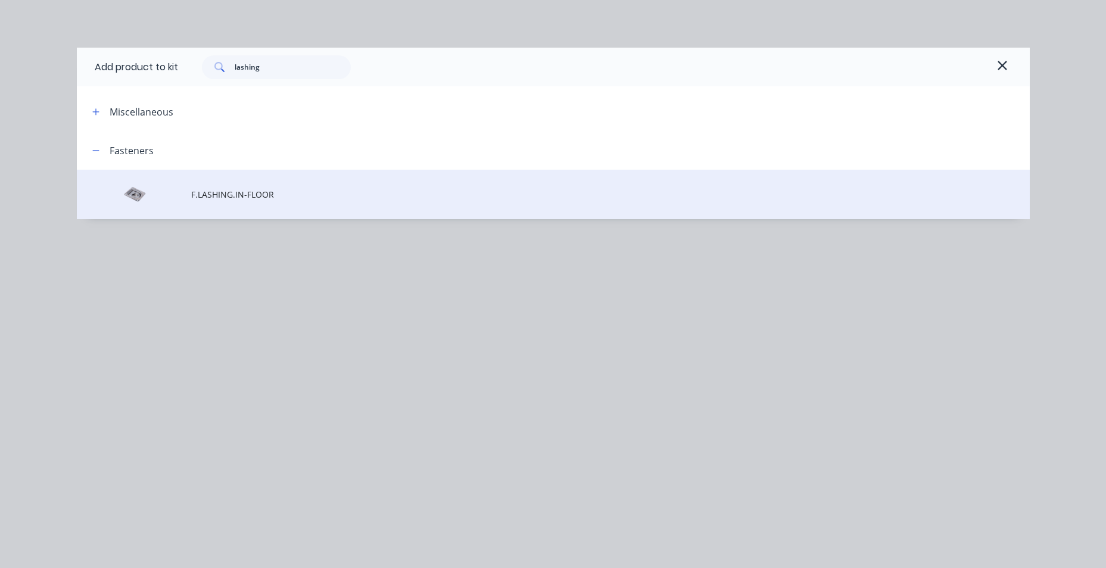
click at [254, 195] on span "F.LASHING.IN-FLOOR" at bounding box center [526, 194] width 670 height 13
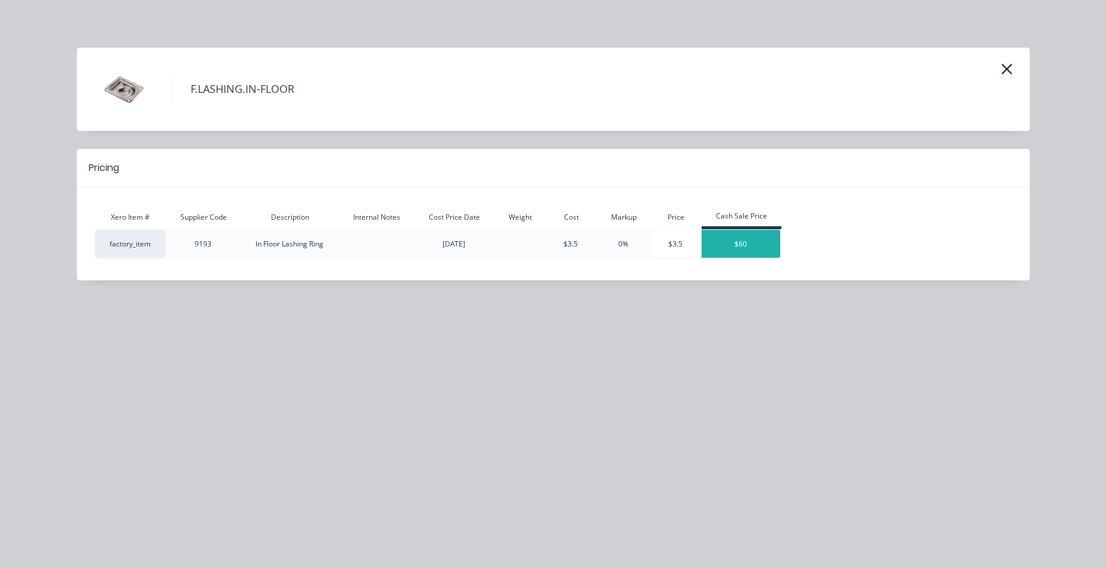
type input "$10,937.595"
type input "$10,937.60"
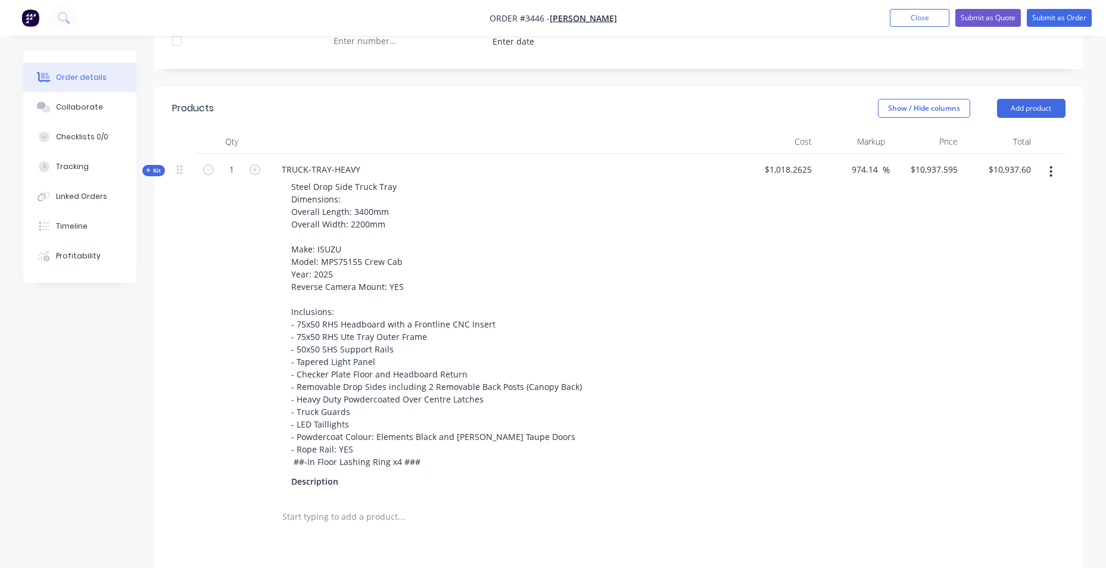
scroll to position [332, 0]
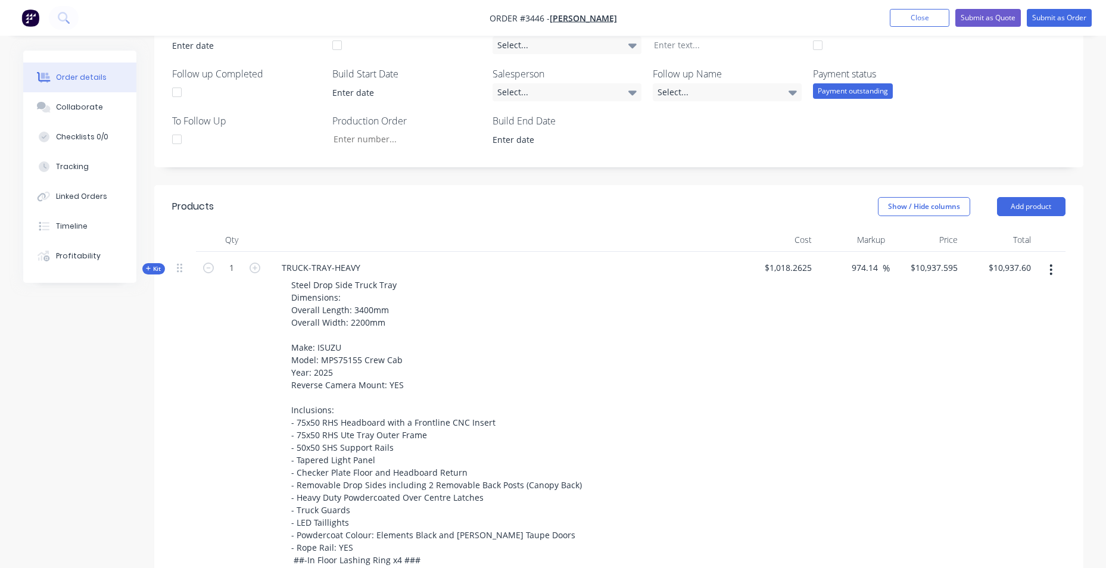
click at [155, 264] on span "Kit" at bounding box center [153, 268] width 15 height 9
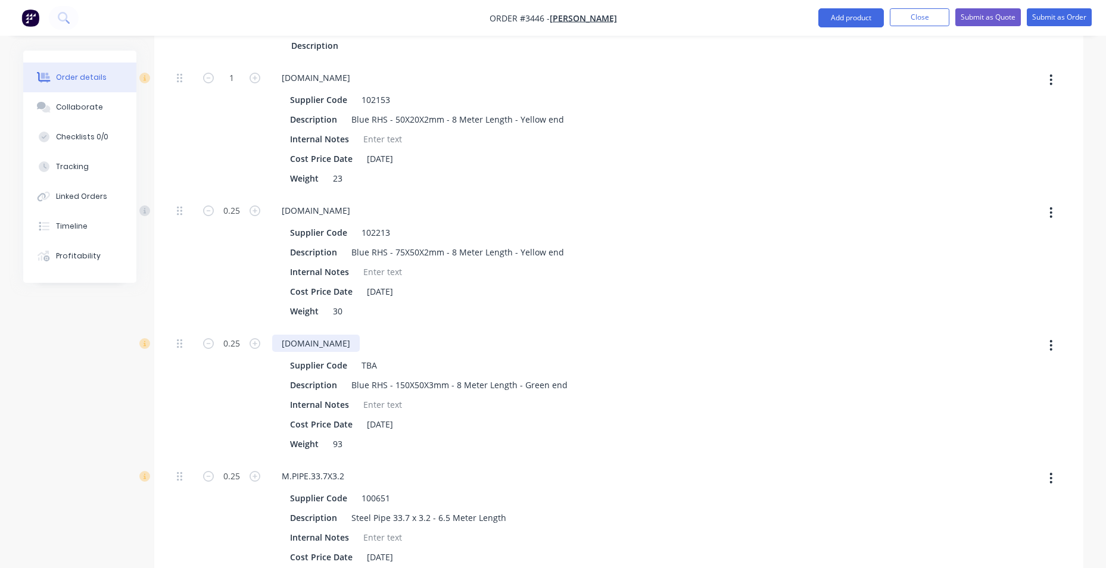
scroll to position [1165, 0]
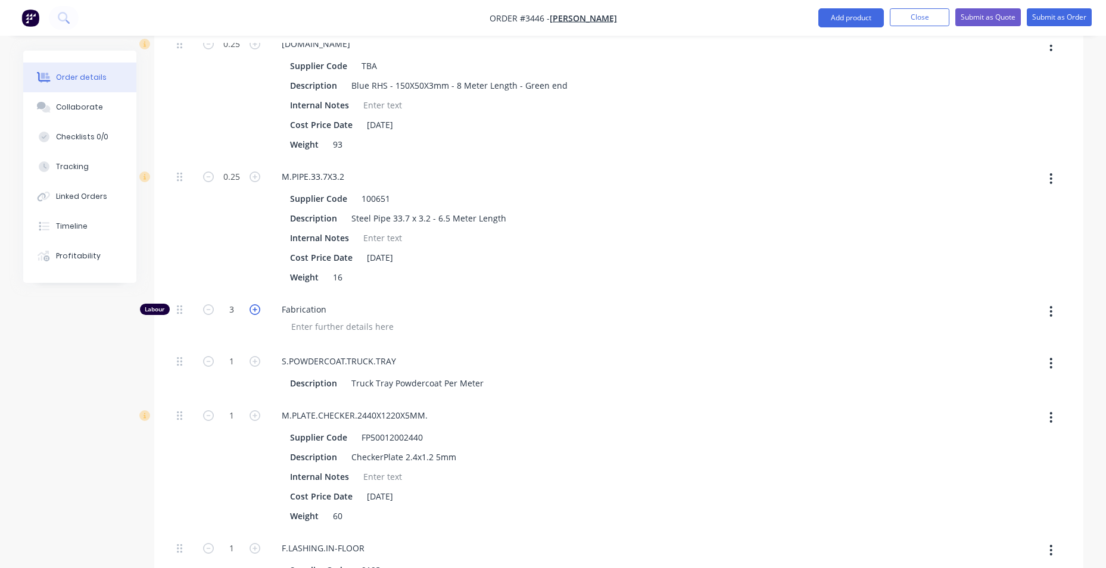
click at [253, 304] on icon "button" at bounding box center [254, 309] width 11 height 11
type input "$11,528.3736"
type input "$11,528.37"
type input "4"
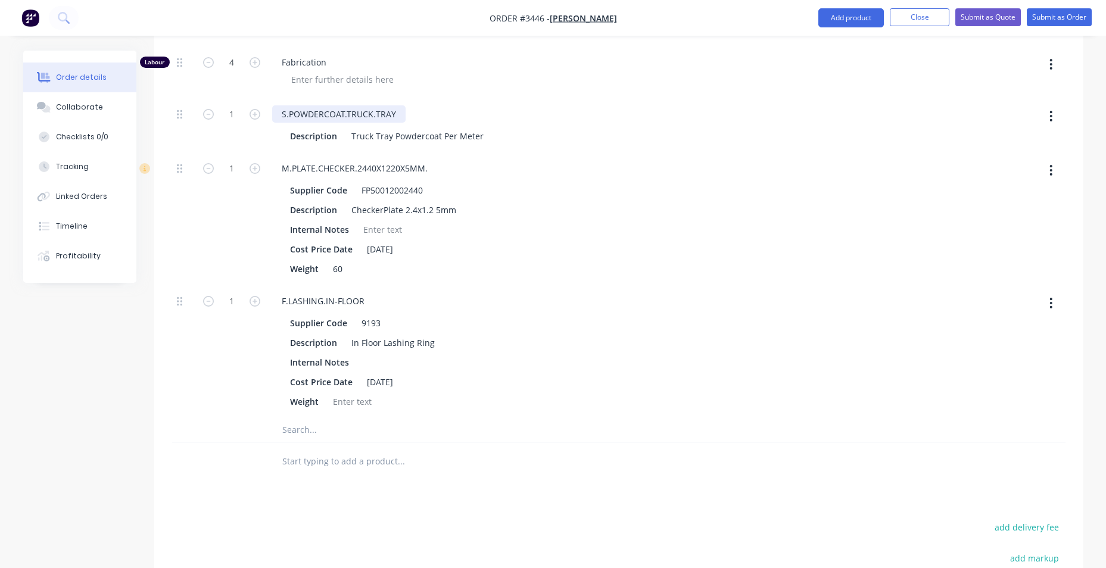
scroll to position [1463, 0]
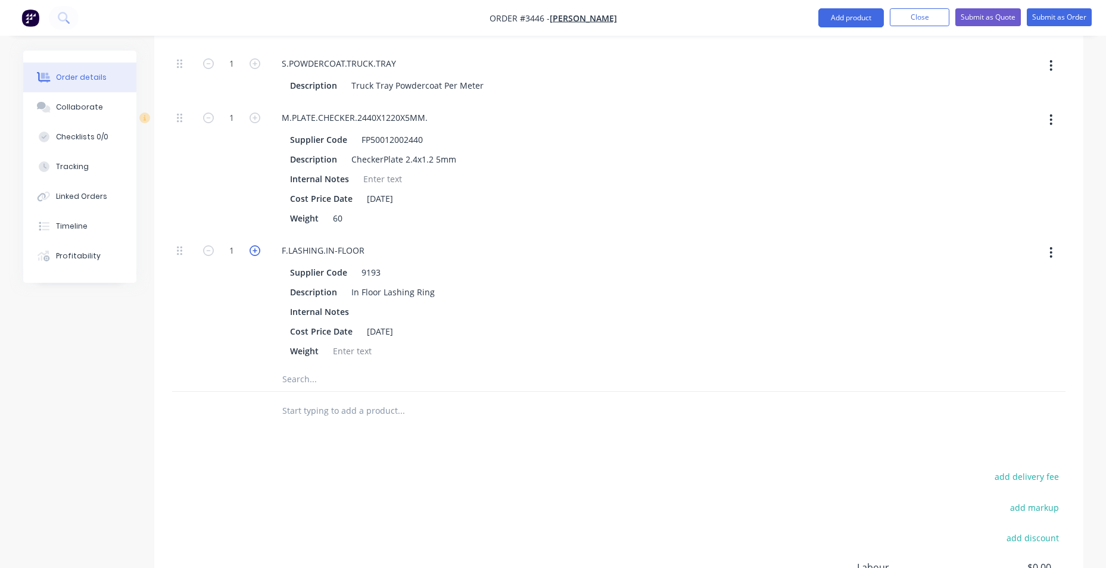
click at [259, 245] on icon "button" at bounding box center [254, 250] width 11 height 11
type input "$11,565.9686"
type input "$11,565.97"
type input "2"
click at [259, 245] on icon "button" at bounding box center [254, 250] width 11 height 11
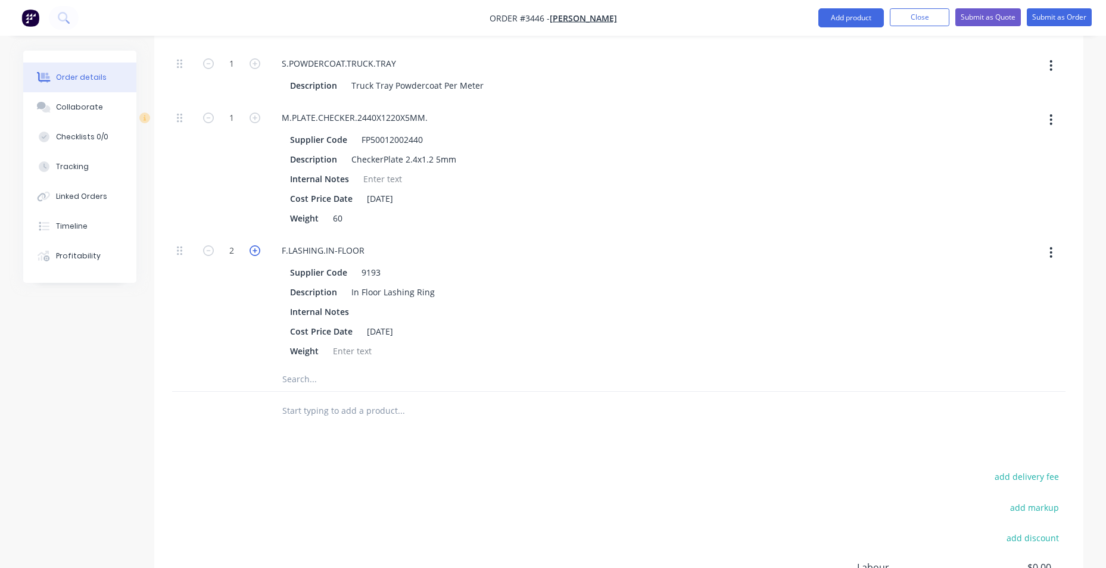
type input "$11,603.5636"
type input "$11,603.56"
type input "3"
click at [258, 245] on icon "button" at bounding box center [254, 250] width 11 height 11
type input "$11,641.1586"
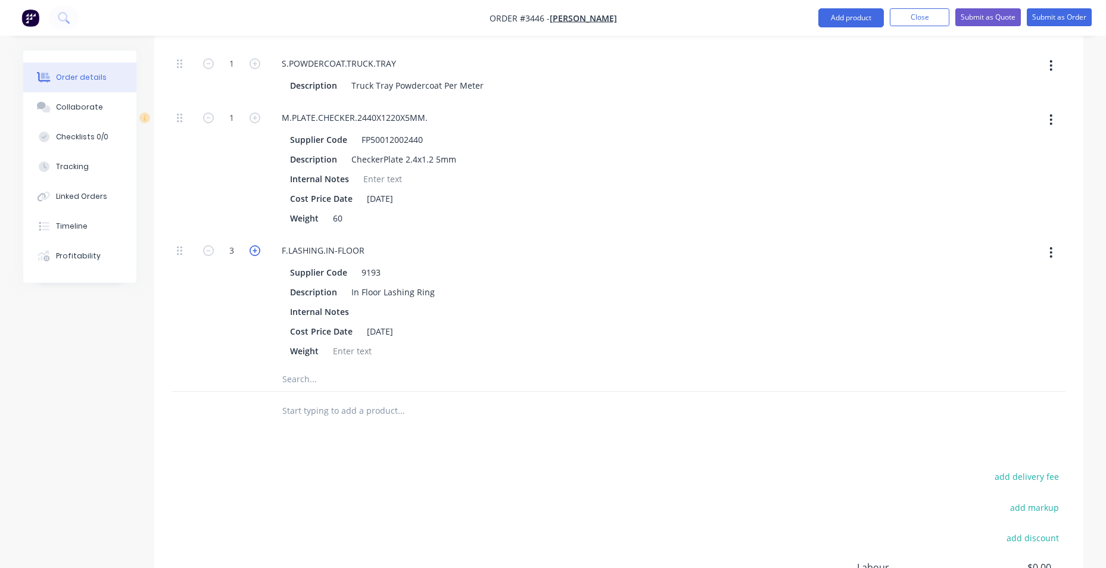
type input "$11,641.16"
type input "4"
click at [833, 235] on div at bounding box center [852, 301] width 73 height 133
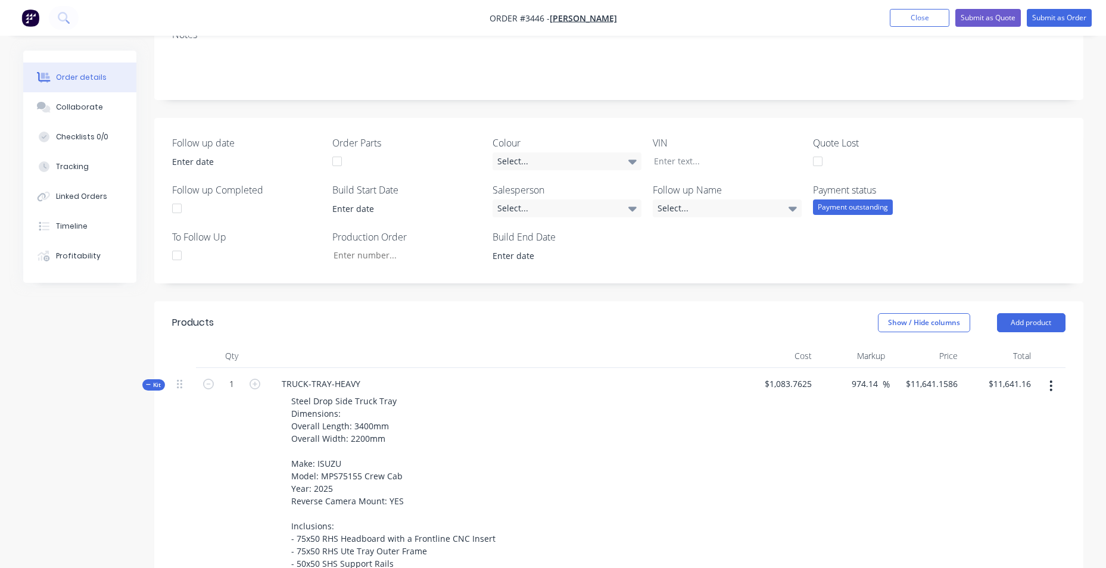
scroll to position [213, 0]
click at [157, 383] on span "Kit" at bounding box center [153, 387] width 15 height 9
click at [1007, 316] on button "Add product" at bounding box center [1031, 325] width 68 height 19
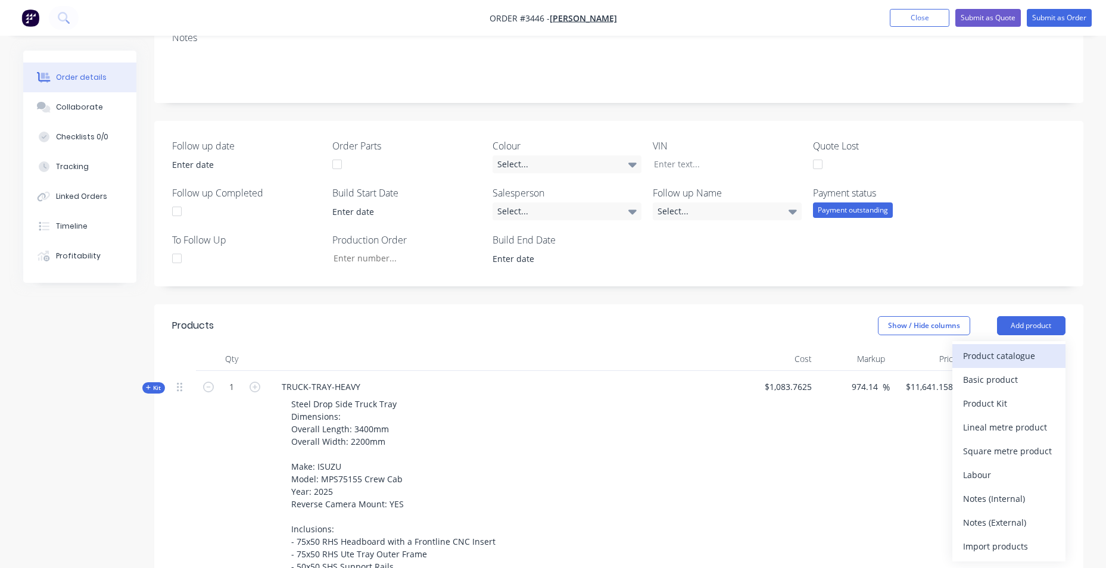
click at [967, 350] on div "Product catalogue" at bounding box center [1009, 355] width 92 height 17
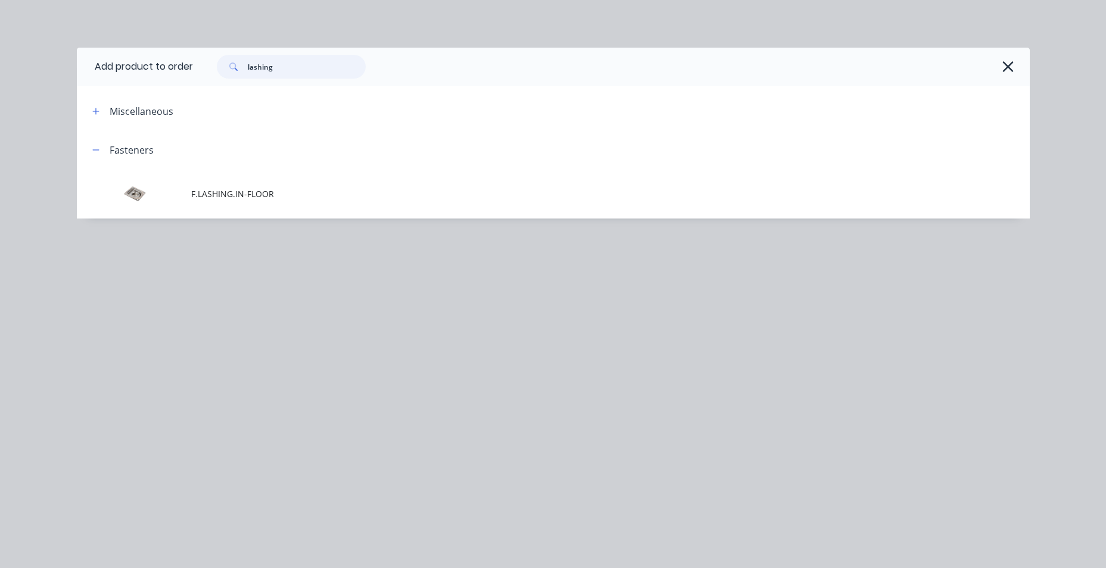
drag, startPoint x: 281, startPoint y: 69, endPoint x: 239, endPoint y: 73, distance: 42.4
click at [239, 73] on div "lashing" at bounding box center [291, 67] width 149 height 24
type input "tank"
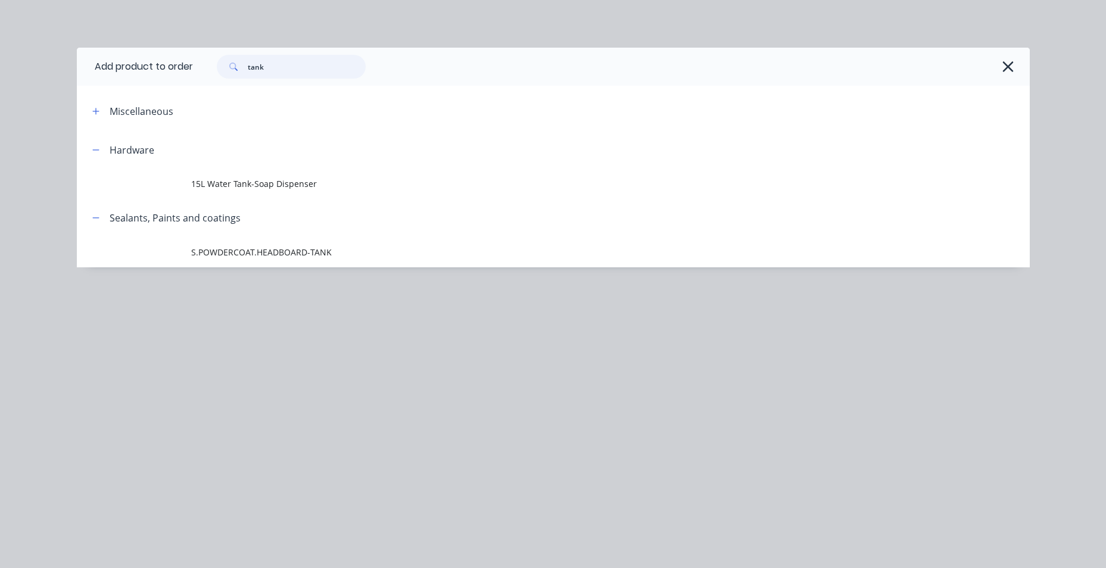
click at [198, 65] on div "tank" at bounding box center [605, 67] width 825 height 24
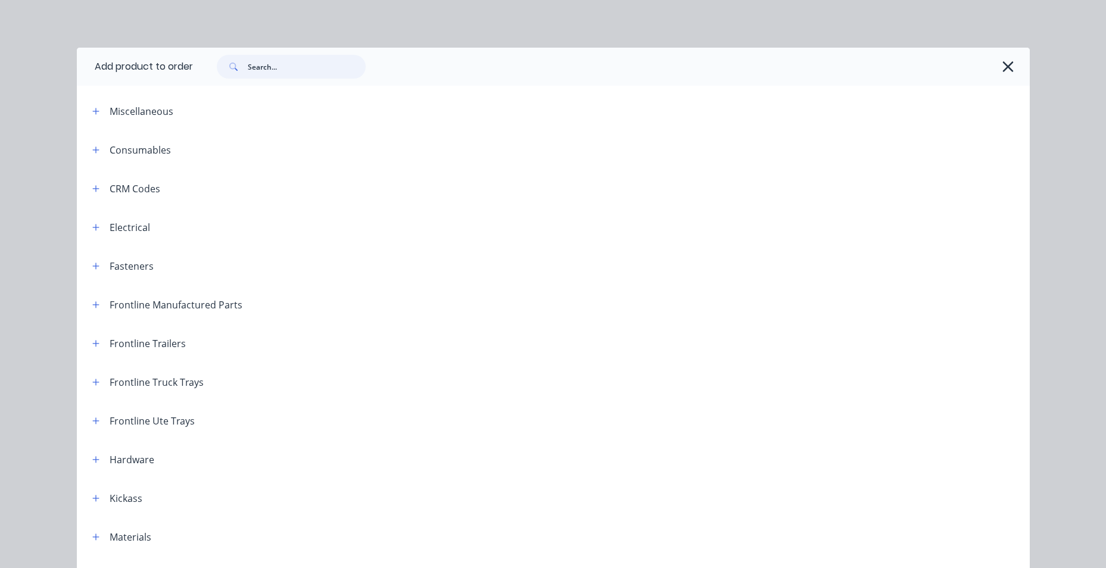
click at [280, 76] on input "text" at bounding box center [307, 67] width 118 height 24
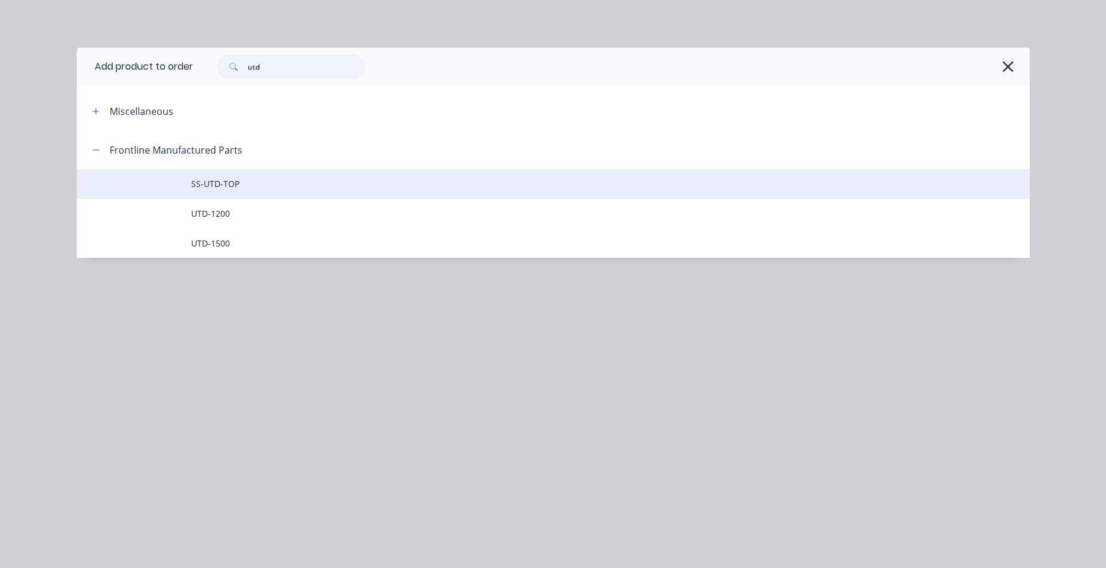
type input "utd"
click at [248, 191] on td "SS-UTD-TOP" at bounding box center [610, 184] width 838 height 30
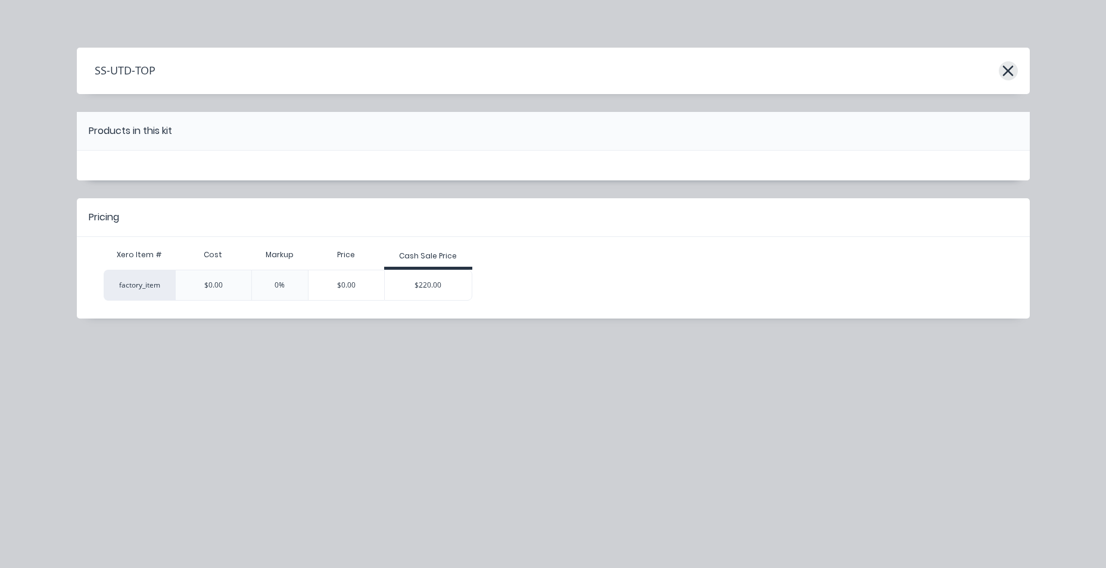
click at [1010, 76] on icon "button" at bounding box center [1007, 71] width 13 height 17
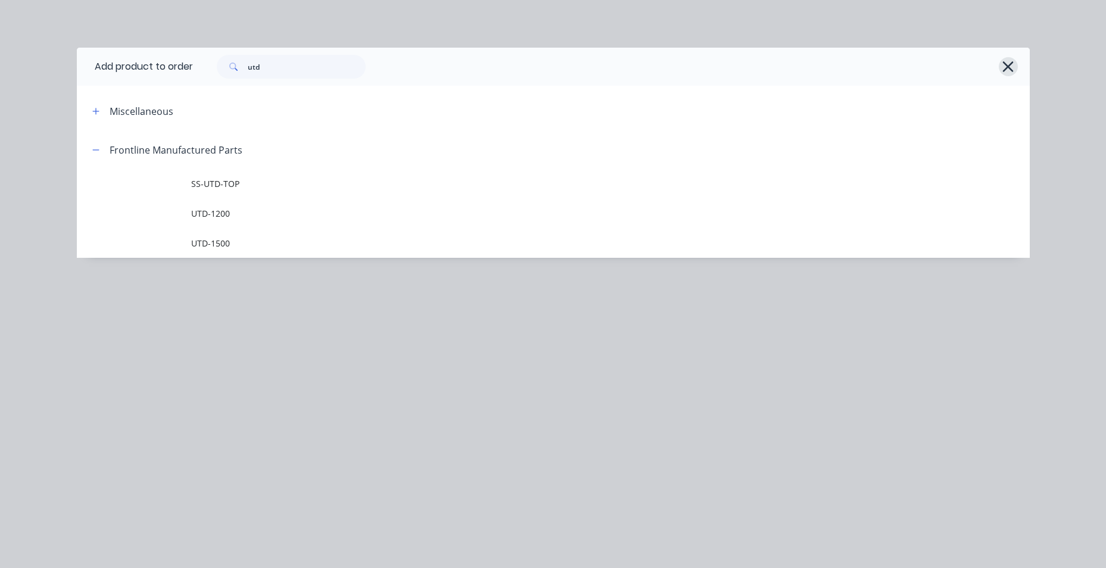
click at [1011, 66] on icon "button" at bounding box center [1007, 66] width 13 height 17
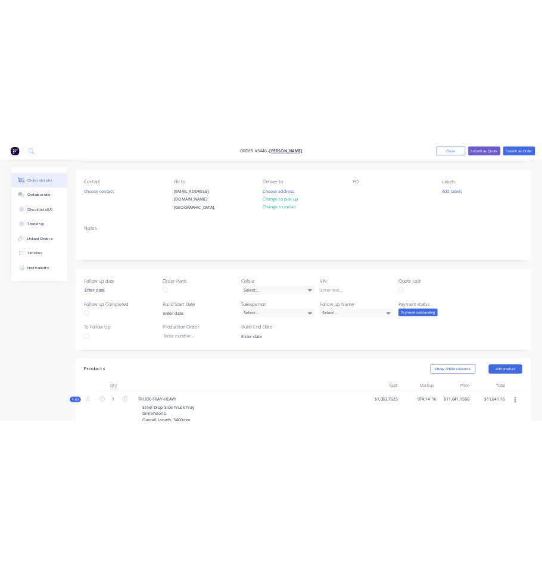
scroll to position [0, 0]
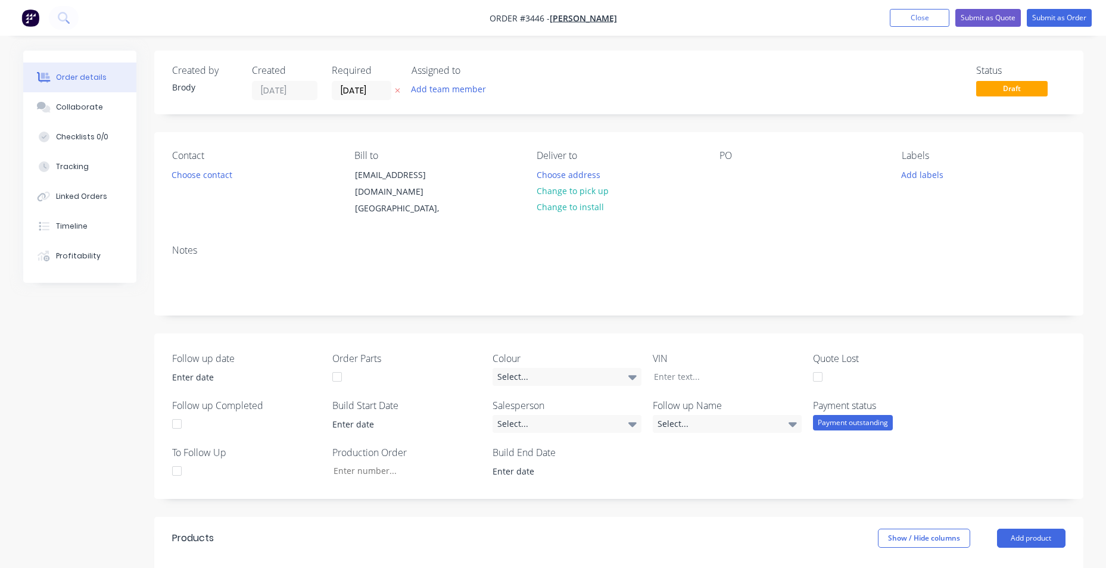
click at [35, 21] on img "button" at bounding box center [30, 18] width 18 height 18
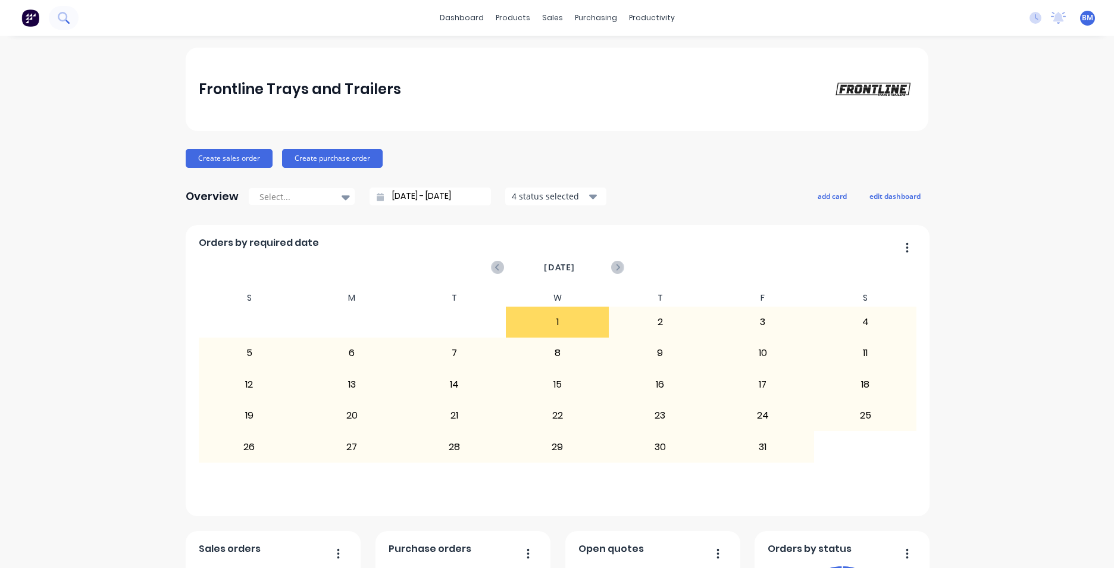
click at [68, 21] on icon at bounding box center [63, 17] width 11 height 11
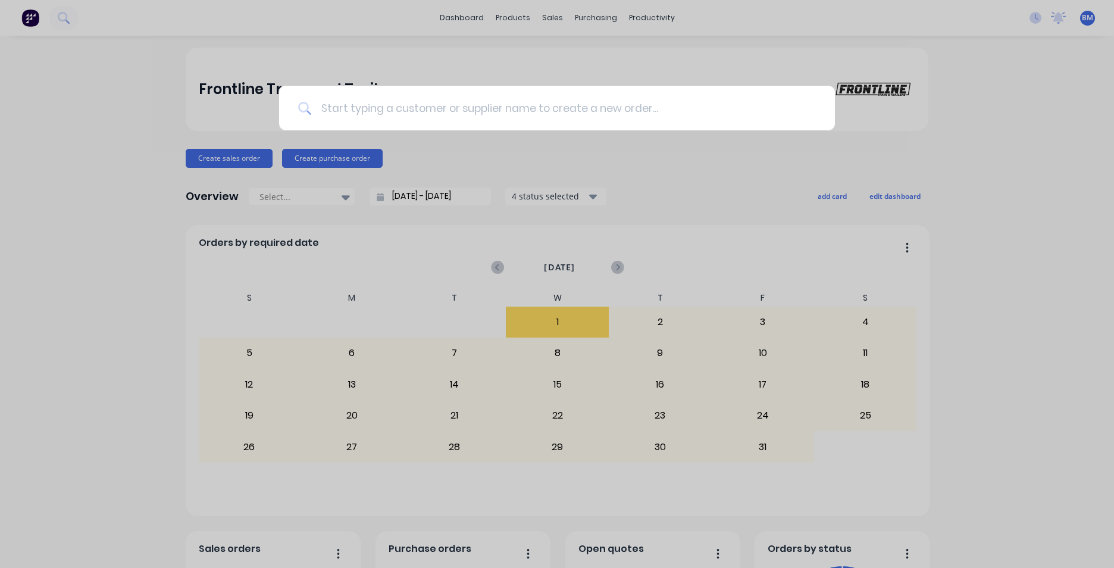
click at [503, 105] on input at bounding box center [563, 108] width 505 height 45
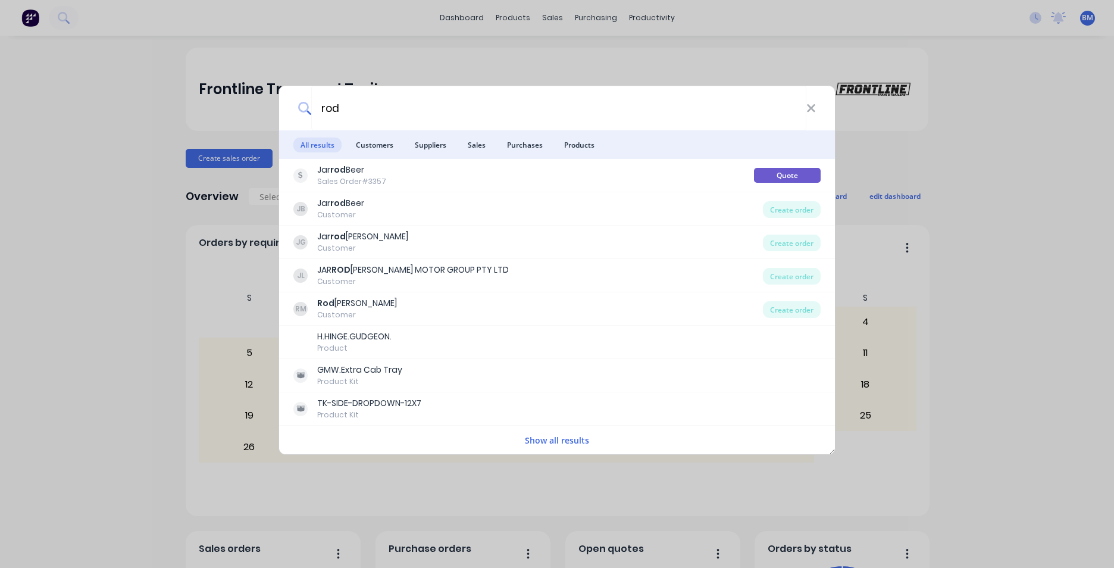
type input "rod"
click at [817, 115] on div "rod" at bounding box center [557, 108] width 556 height 45
drag, startPoint x: 816, startPoint y: 113, endPoint x: 810, endPoint y: 110, distance: 7.0
click at [816, 113] on div "rod" at bounding box center [557, 108] width 556 height 45
drag, startPoint x: 810, startPoint y: 110, endPoint x: 833, endPoint y: 116, distance: 24.0
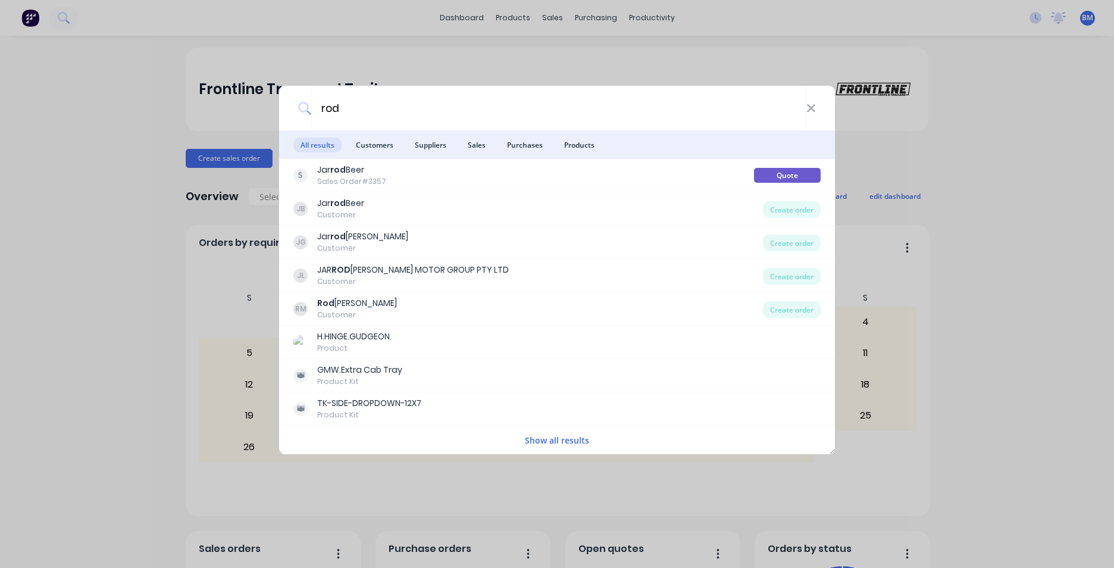
click at [810, 110] on icon at bounding box center [811, 108] width 8 height 8
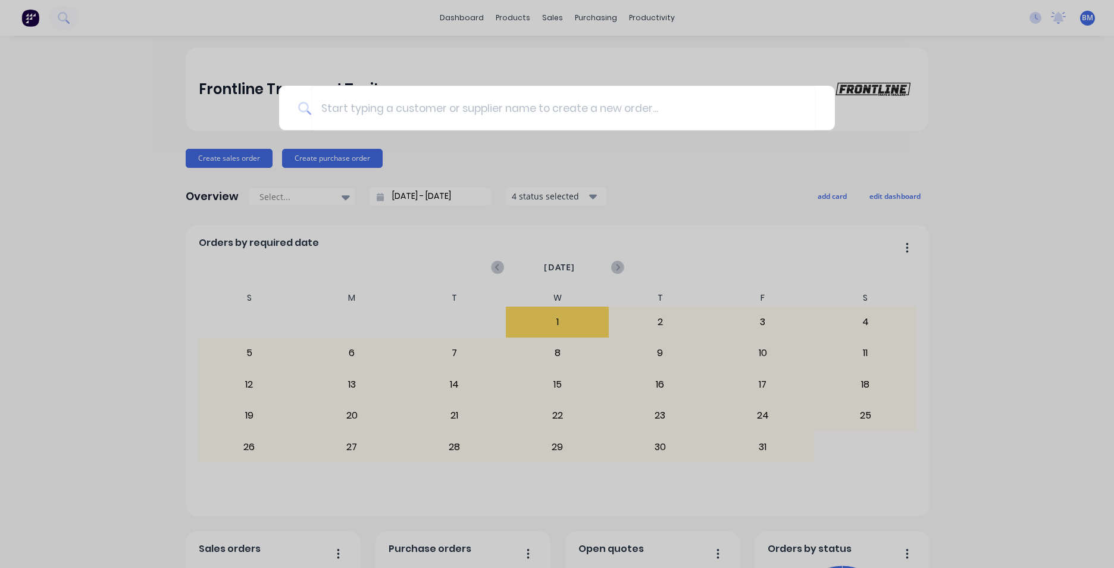
drag, startPoint x: 1097, startPoint y: 161, endPoint x: 942, endPoint y: 128, distance: 158.3
click at [1098, 158] on div at bounding box center [557, 284] width 1114 height 568
